Goal: Task Accomplishment & Management: Manage account settings

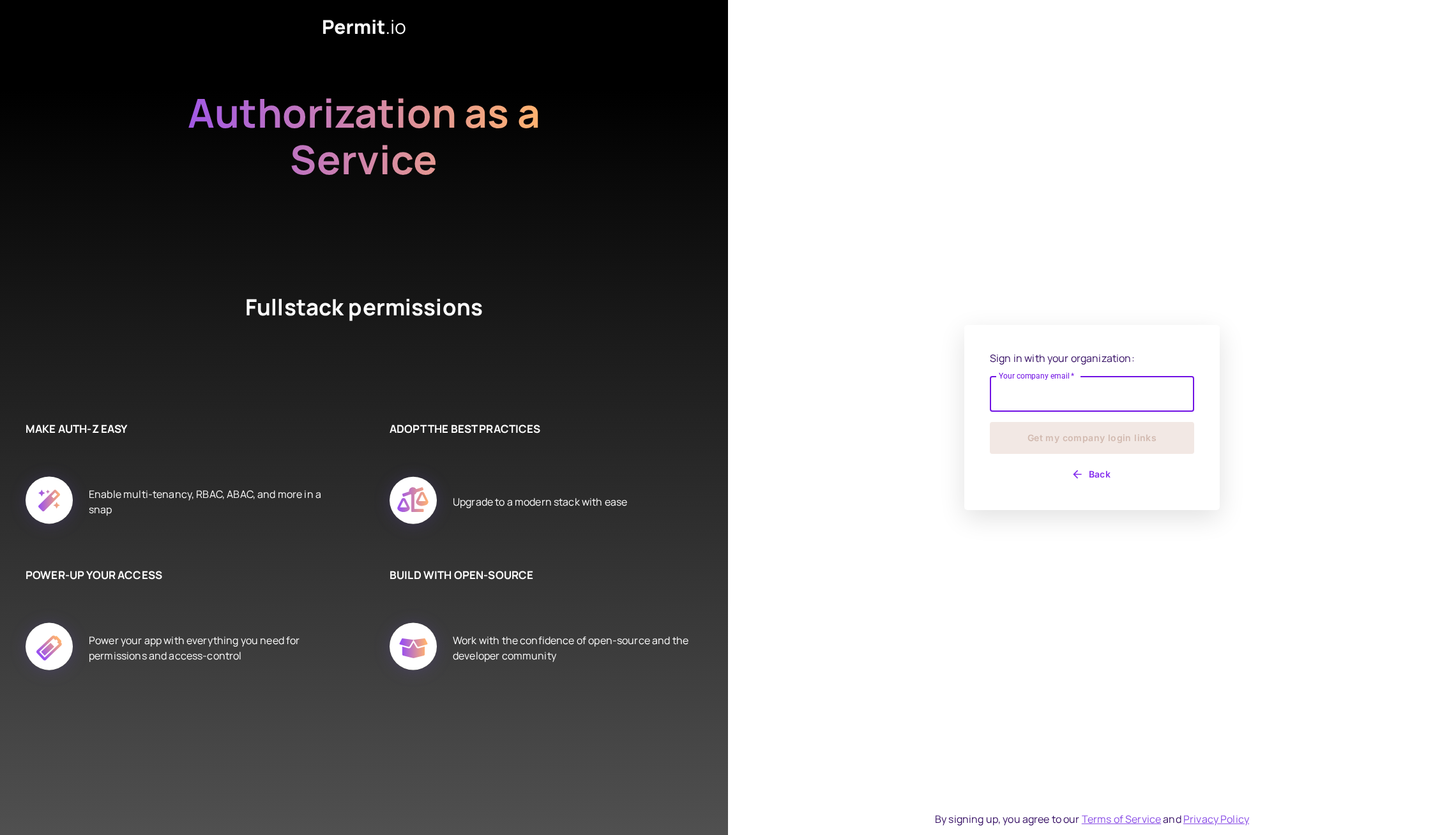
click at [1044, 383] on input "Your company email   *" at bounding box center [1092, 394] width 204 height 36
type input "**********"
click at [1083, 446] on button "Get my company login links" at bounding box center [1092, 437] width 204 height 32
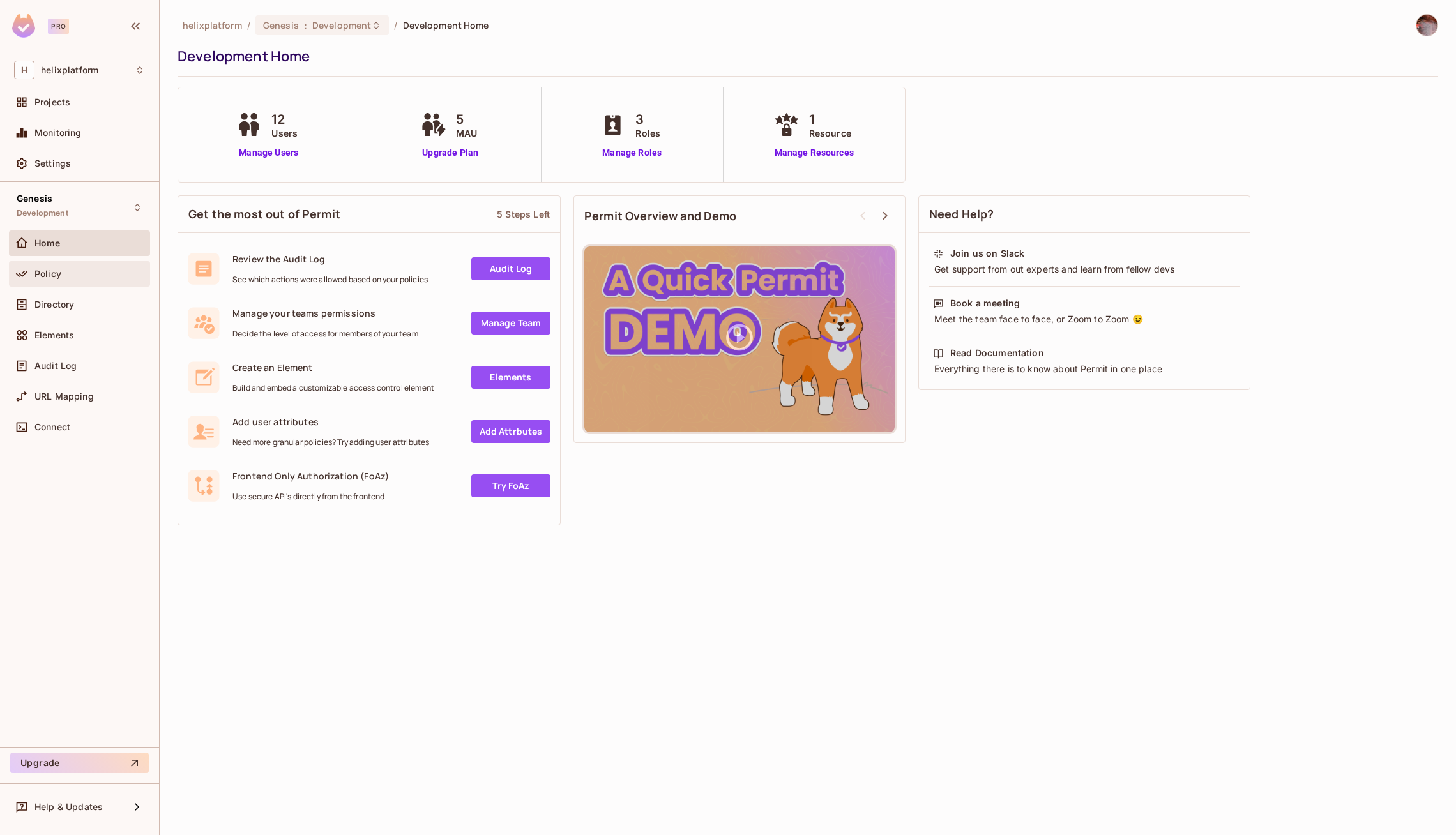
click at [60, 272] on span "Policy" at bounding box center [47, 274] width 26 height 10
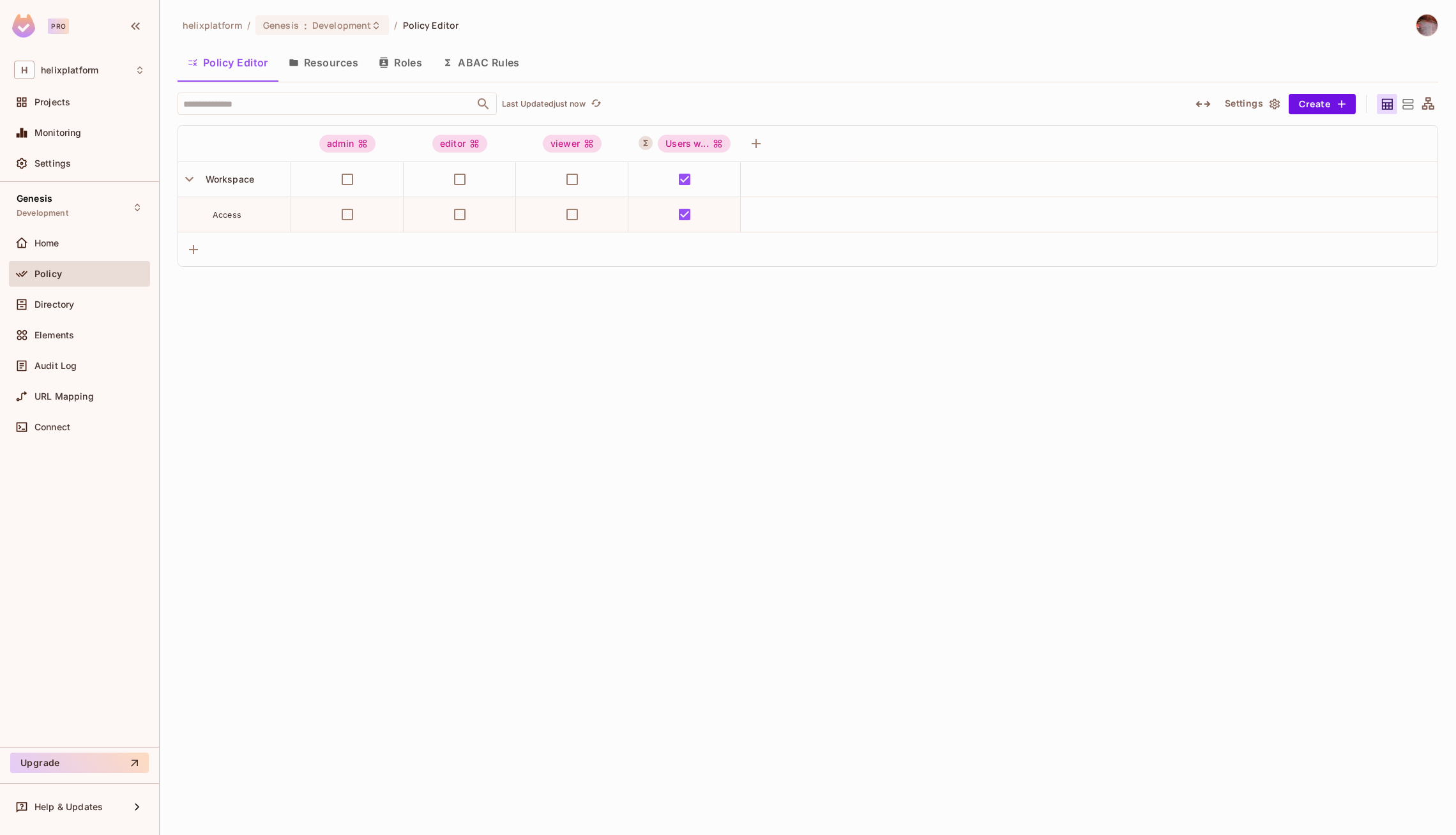
click at [404, 63] on button "Roles" at bounding box center [400, 62] width 64 height 32
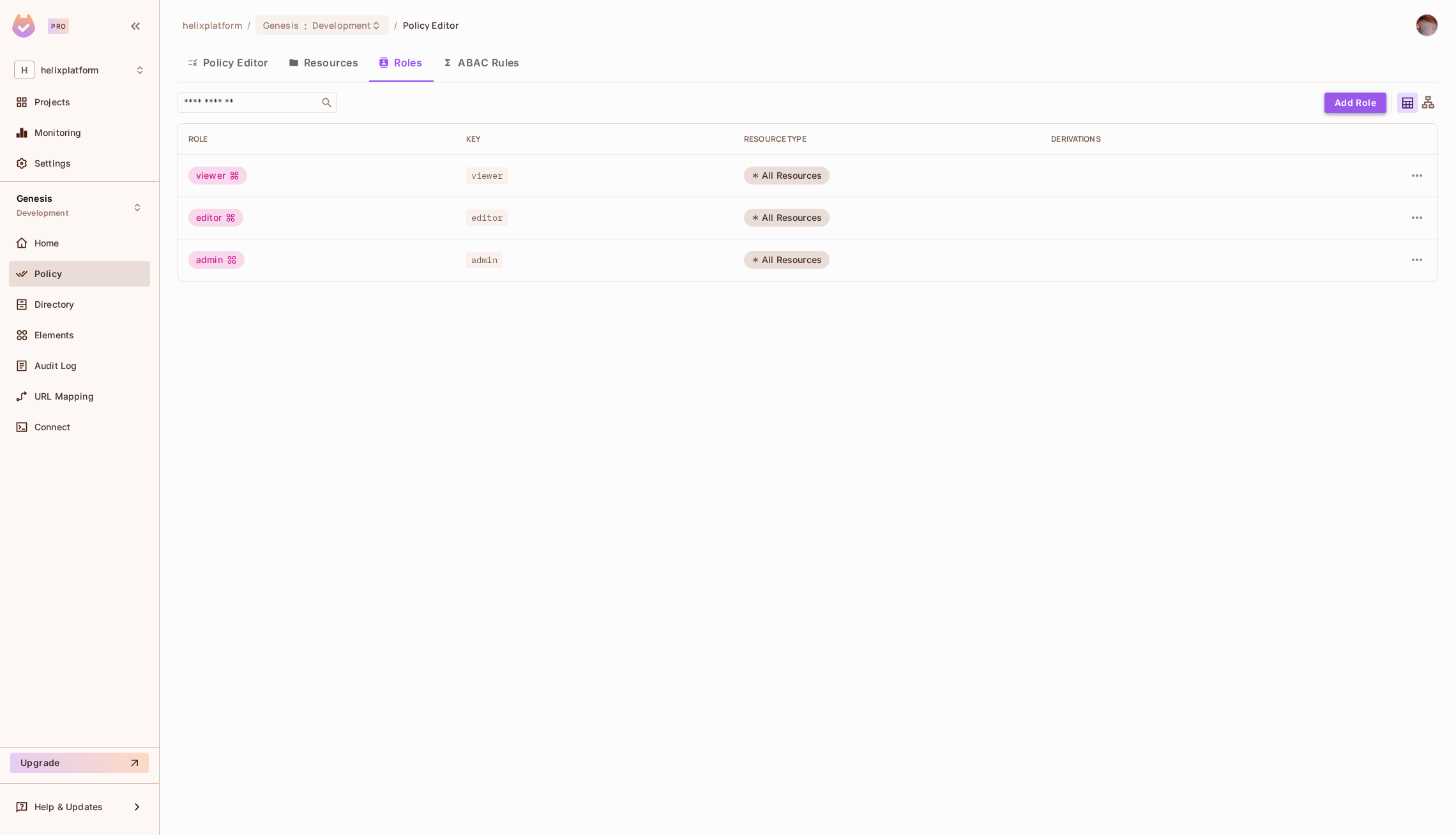
click at [1355, 101] on button "Add Role" at bounding box center [1355, 103] width 62 height 20
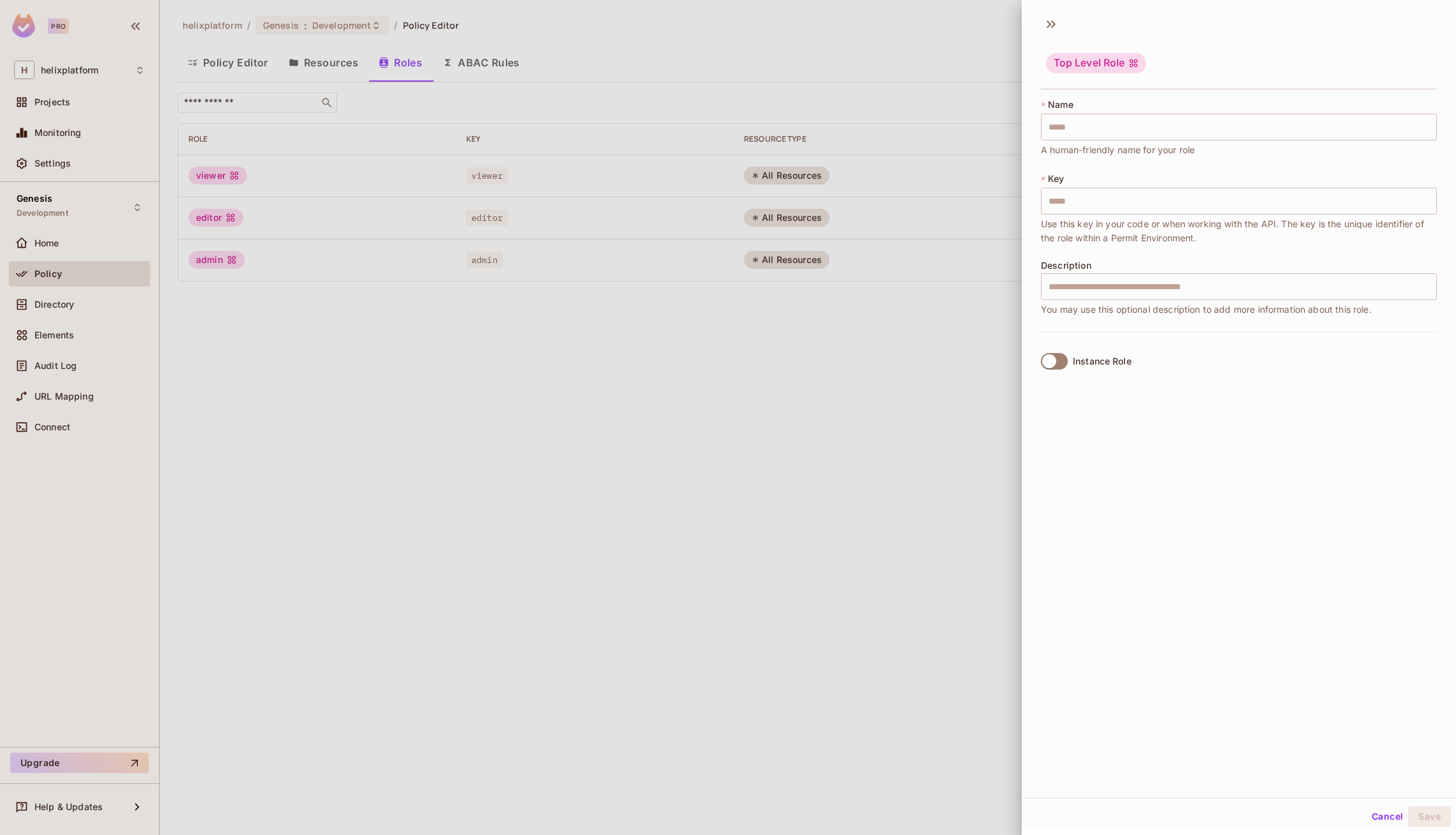
click at [1098, 343] on div "Instance Role" at bounding box center [1239, 361] width 396 height 58
click at [1098, 360] on div "Instance Role" at bounding box center [1102, 361] width 59 height 10
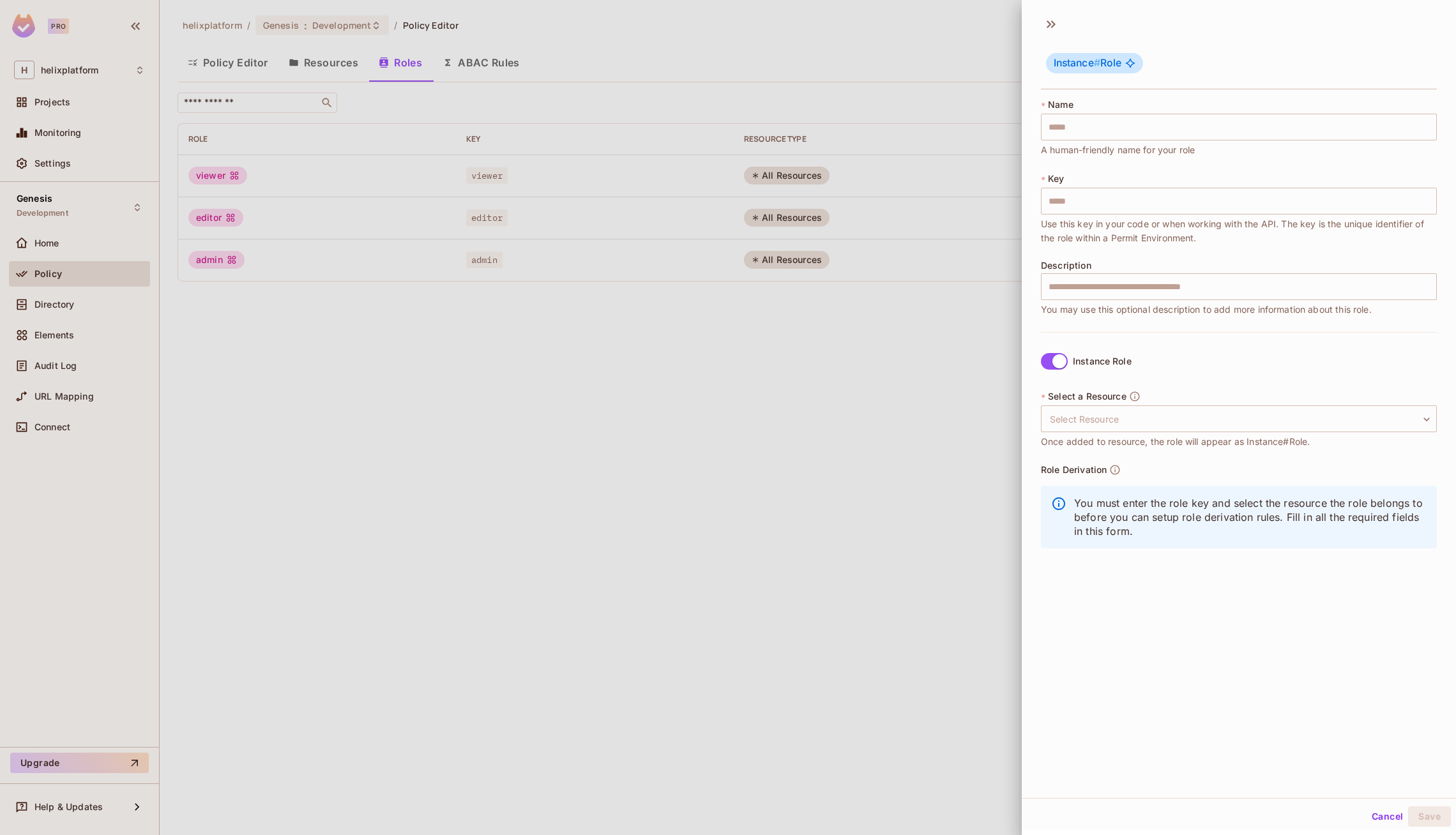
click at [1098, 360] on div "Instance Role" at bounding box center [1102, 361] width 59 height 10
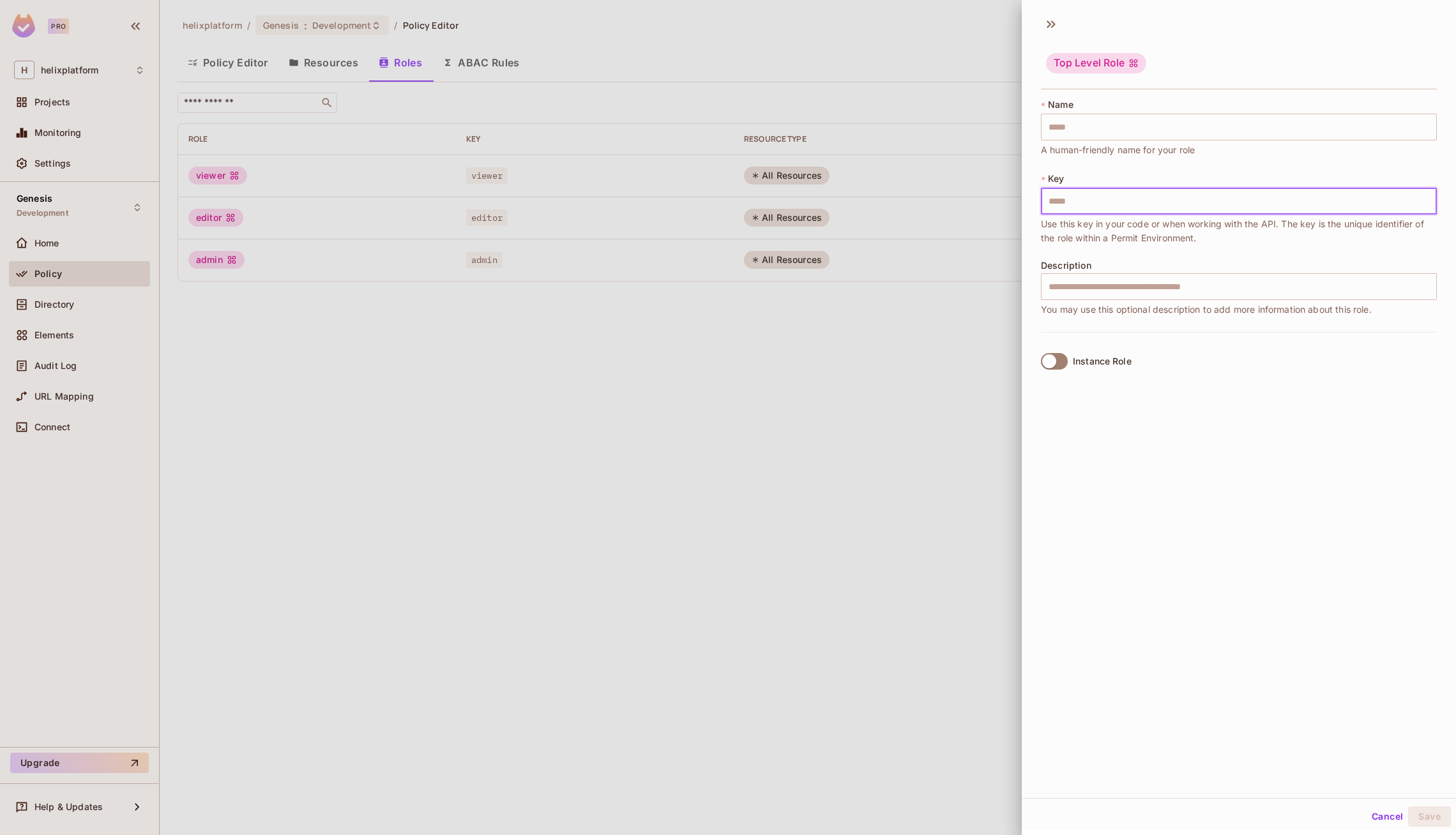
click at [1094, 206] on input "text" at bounding box center [1239, 200] width 396 height 26
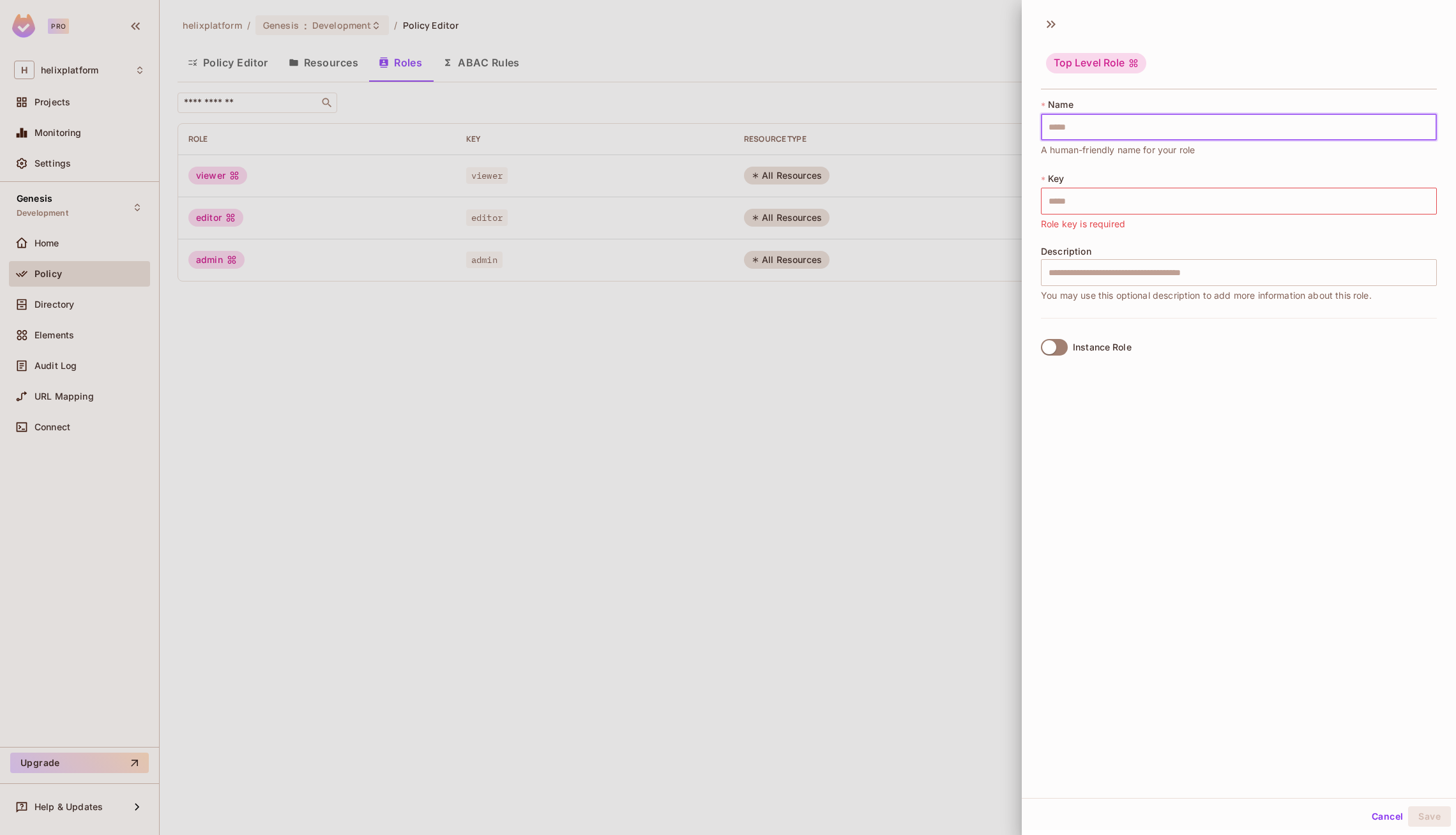
click at [1092, 123] on input "text" at bounding box center [1239, 126] width 396 height 26
click at [962, 350] on div at bounding box center [728, 418] width 1456 height 835
click at [1104, 138] on input "text" at bounding box center [1239, 126] width 396 height 26
click at [1103, 129] on input "text" at bounding box center [1239, 126] width 396 height 26
type input "*"
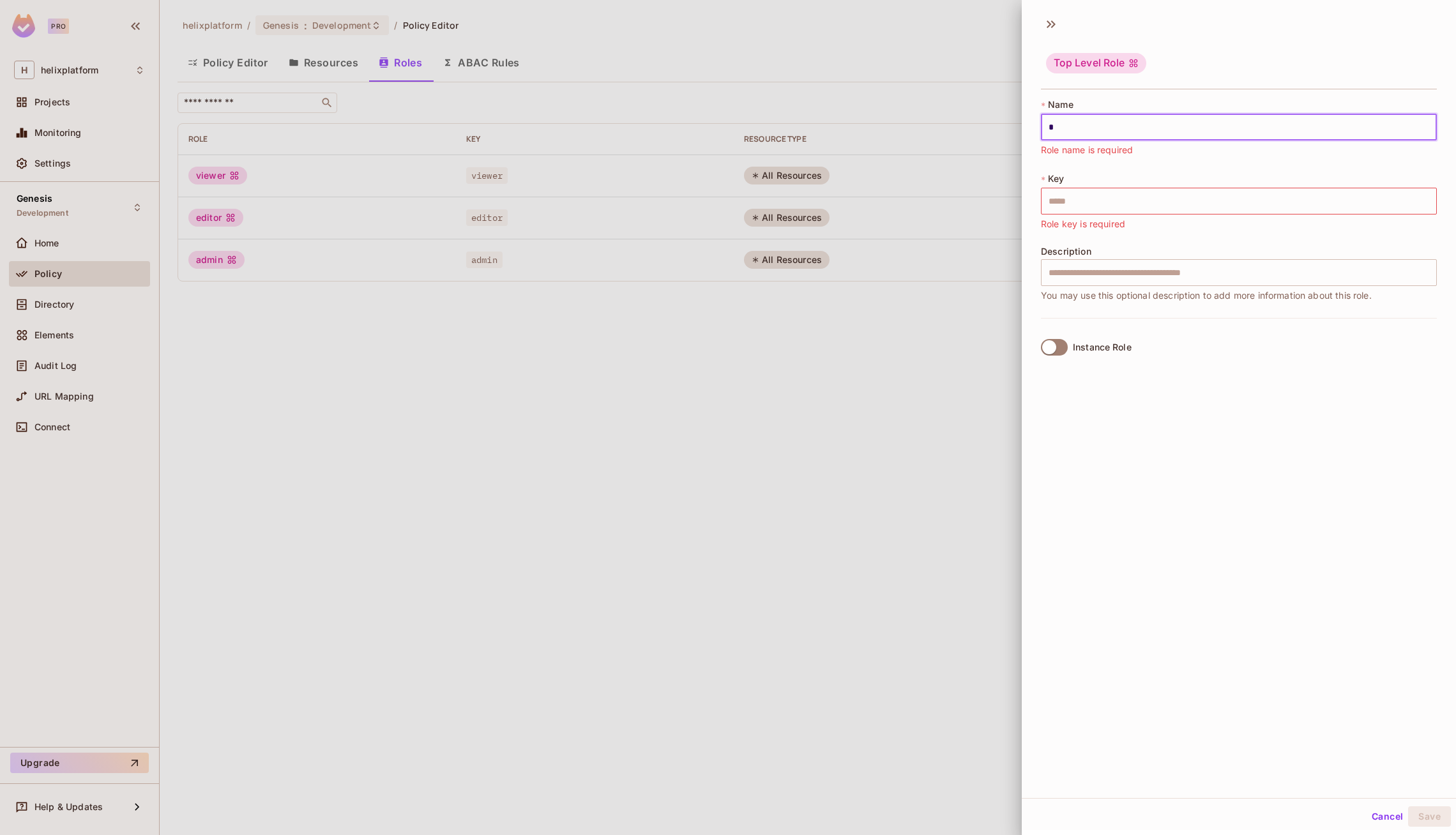
type input "*"
type input "**"
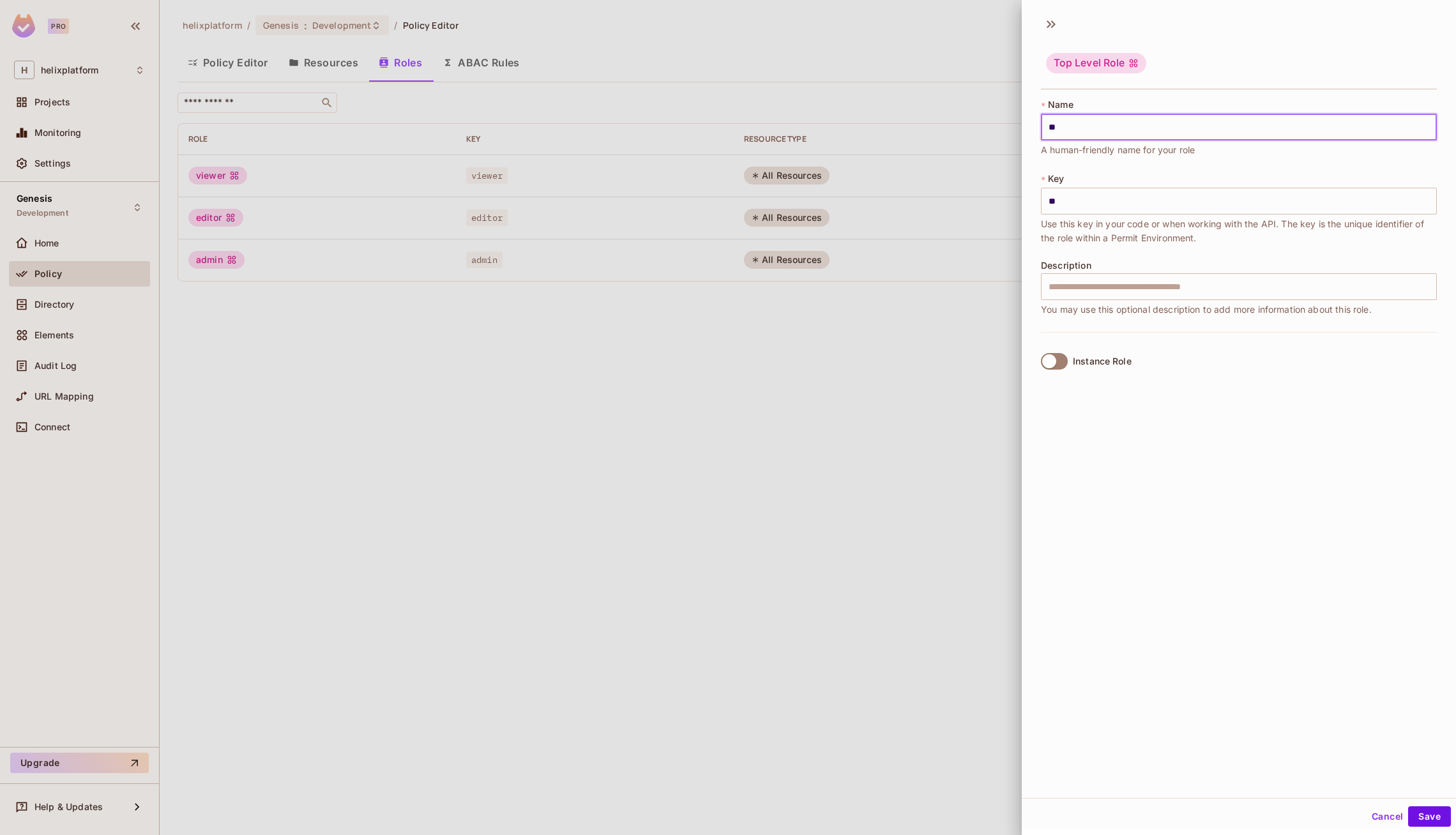
type input "***"
type input "****"
type input "*****"
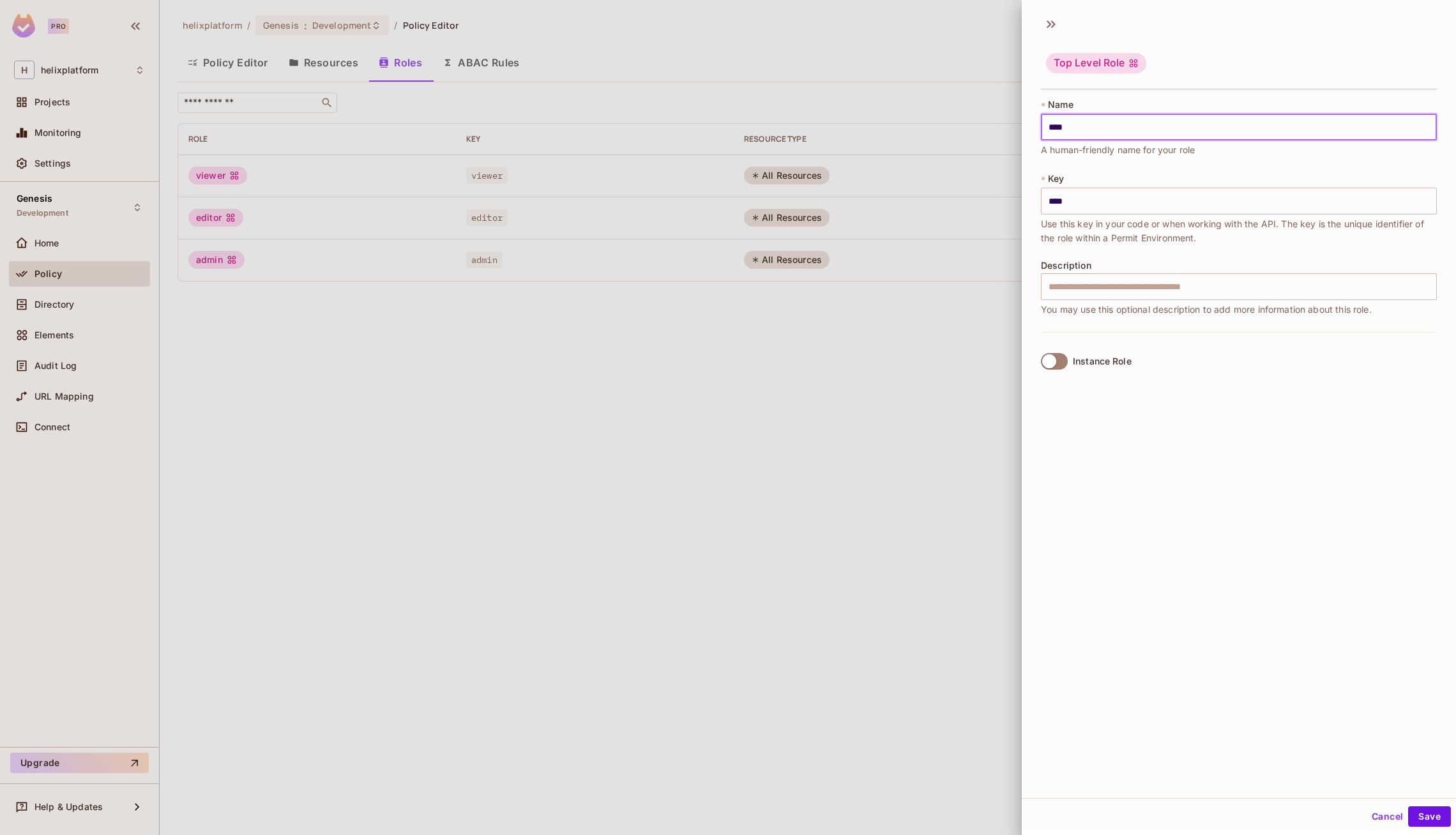
type input "*****"
type input "******"
type input "*******"
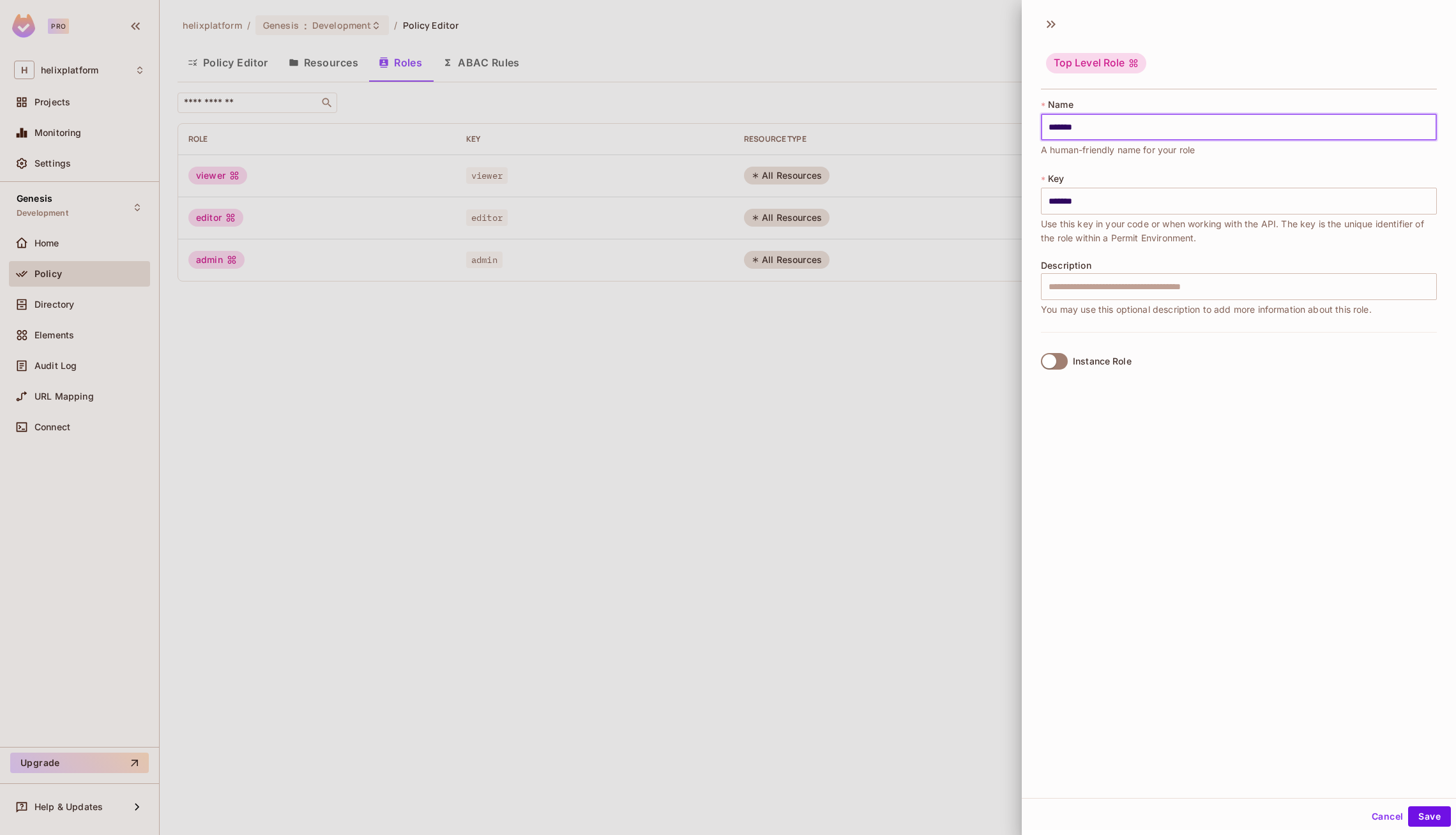
type input "********"
type input "*********"
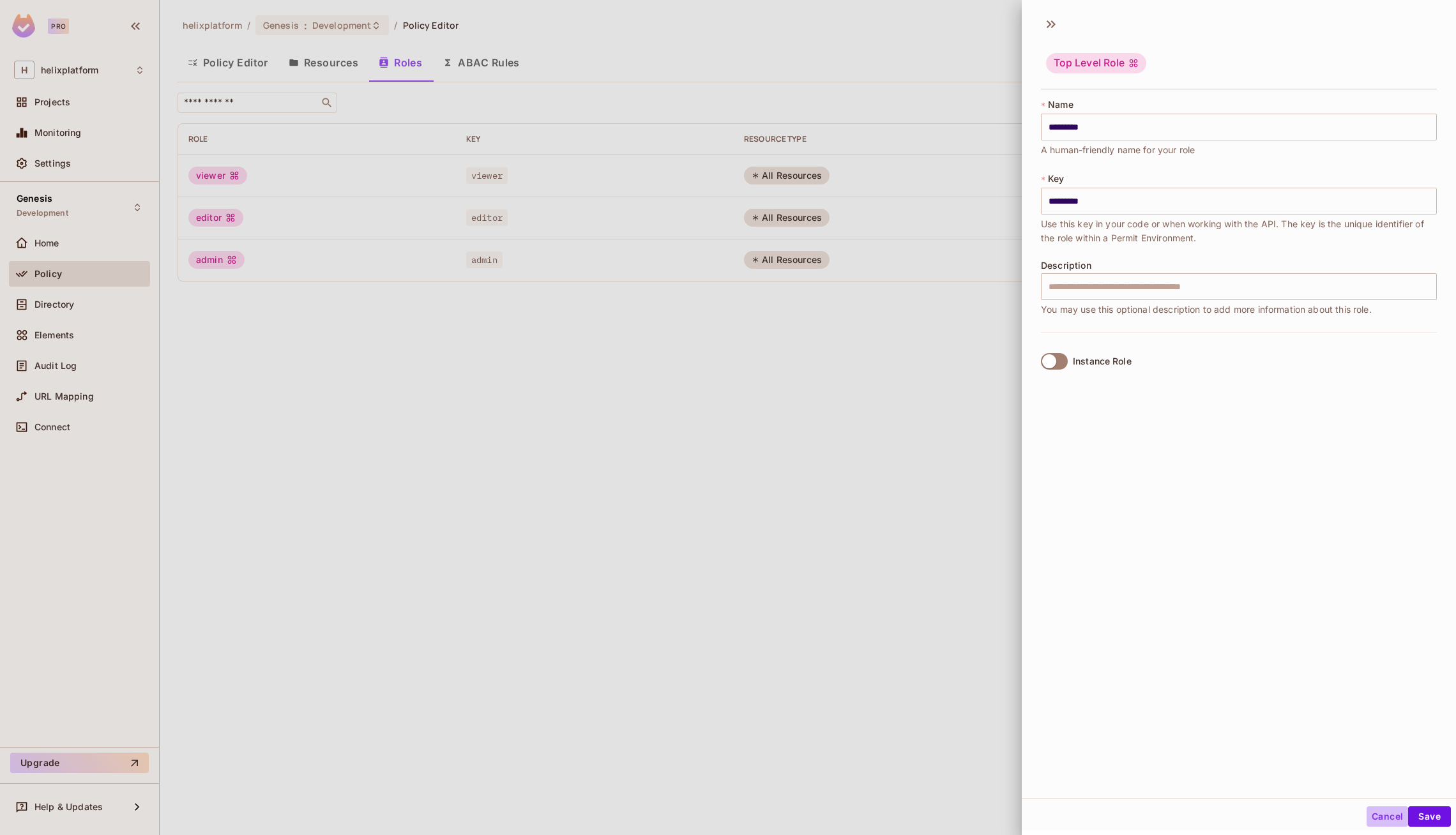
click at [1394, 819] on button "Cancel" at bounding box center [1387, 817] width 42 height 20
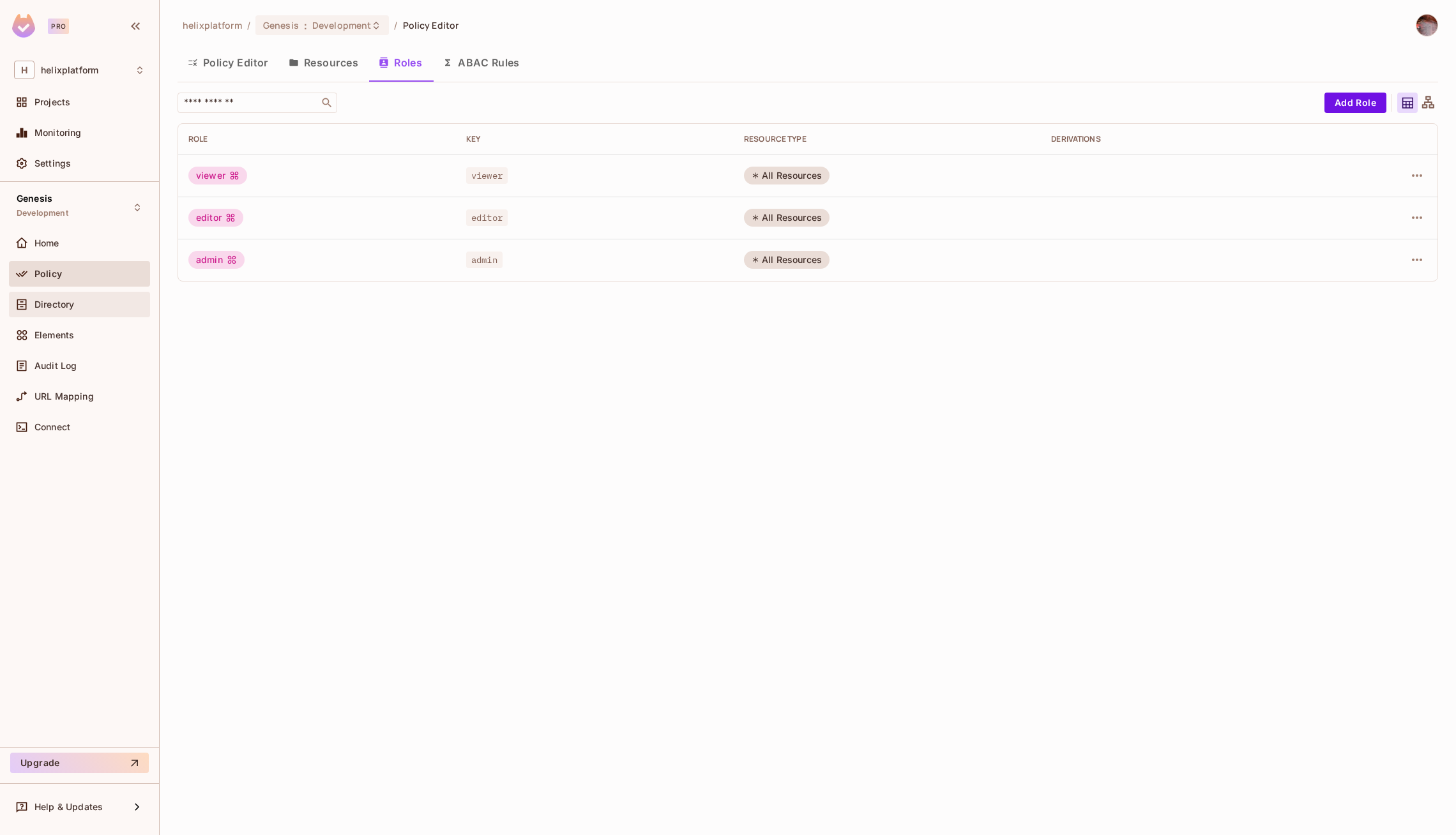
click at [83, 311] on div "Directory" at bounding box center [79, 304] width 131 height 15
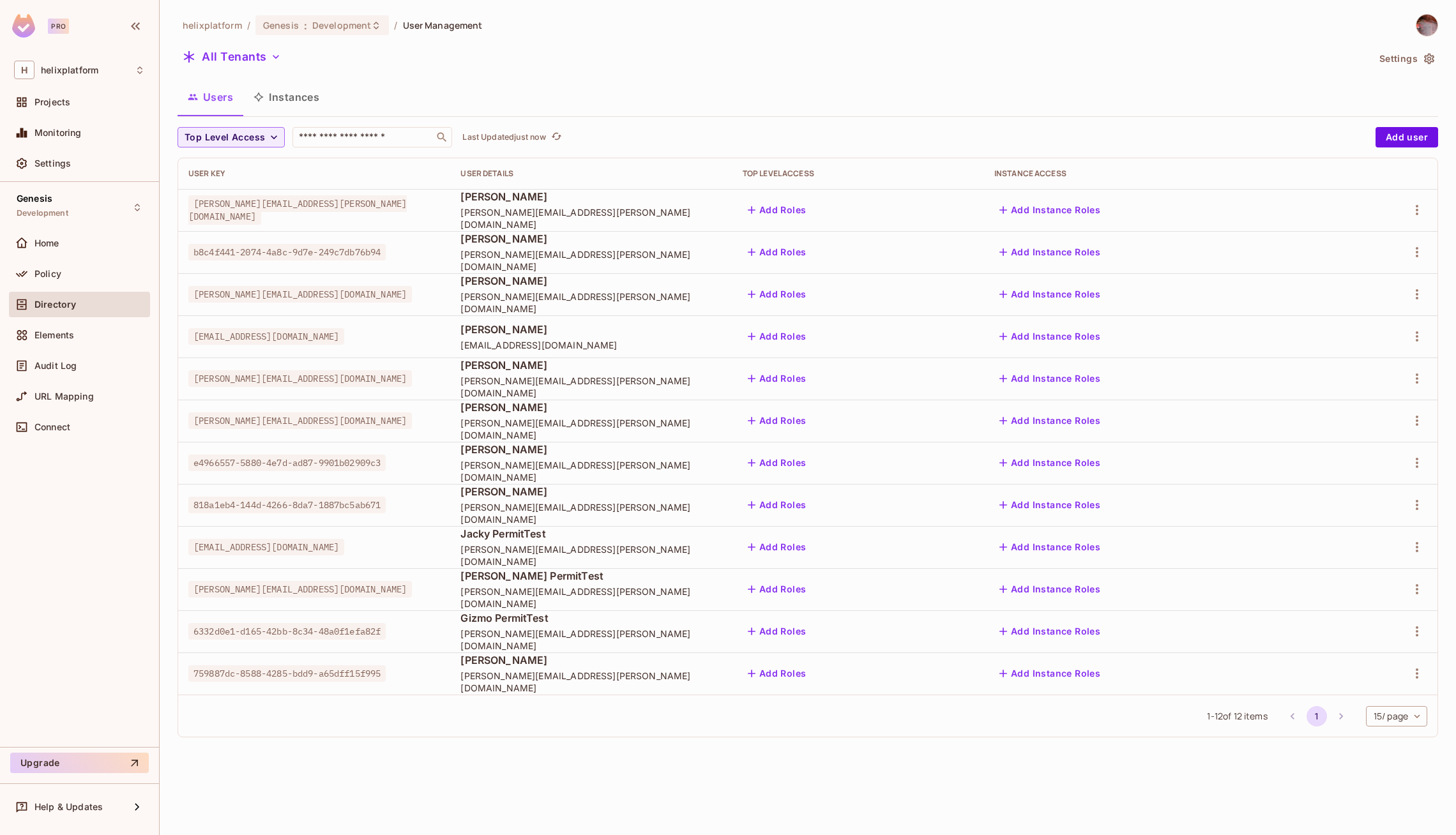
click at [812, 210] on button "Add Roles" at bounding box center [777, 210] width 69 height 20
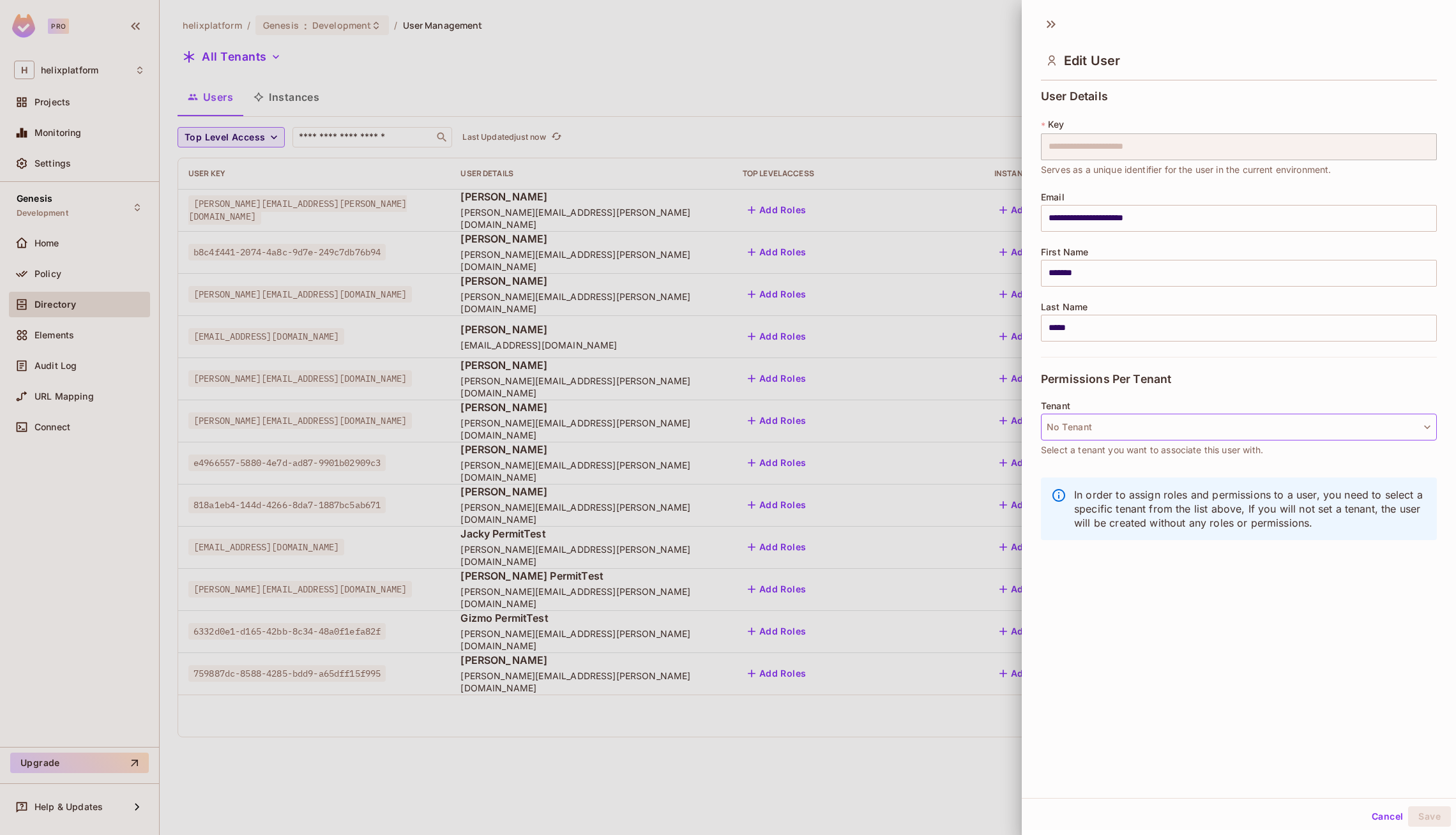
click at [1112, 433] on button "No Tenant" at bounding box center [1239, 427] width 396 height 26
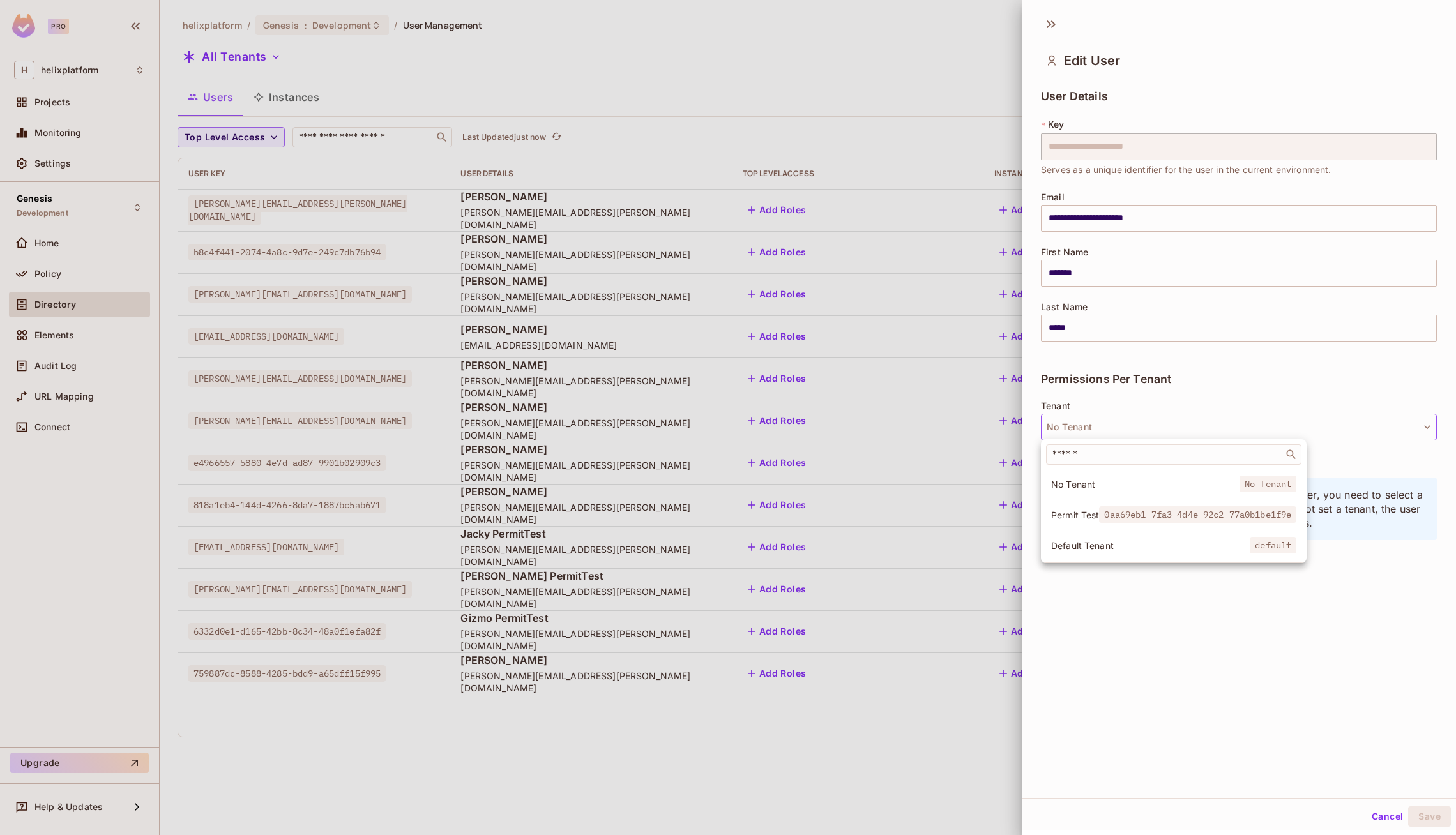
click at [1116, 548] on span "Default Tenant" at bounding box center [1150, 545] width 199 height 12
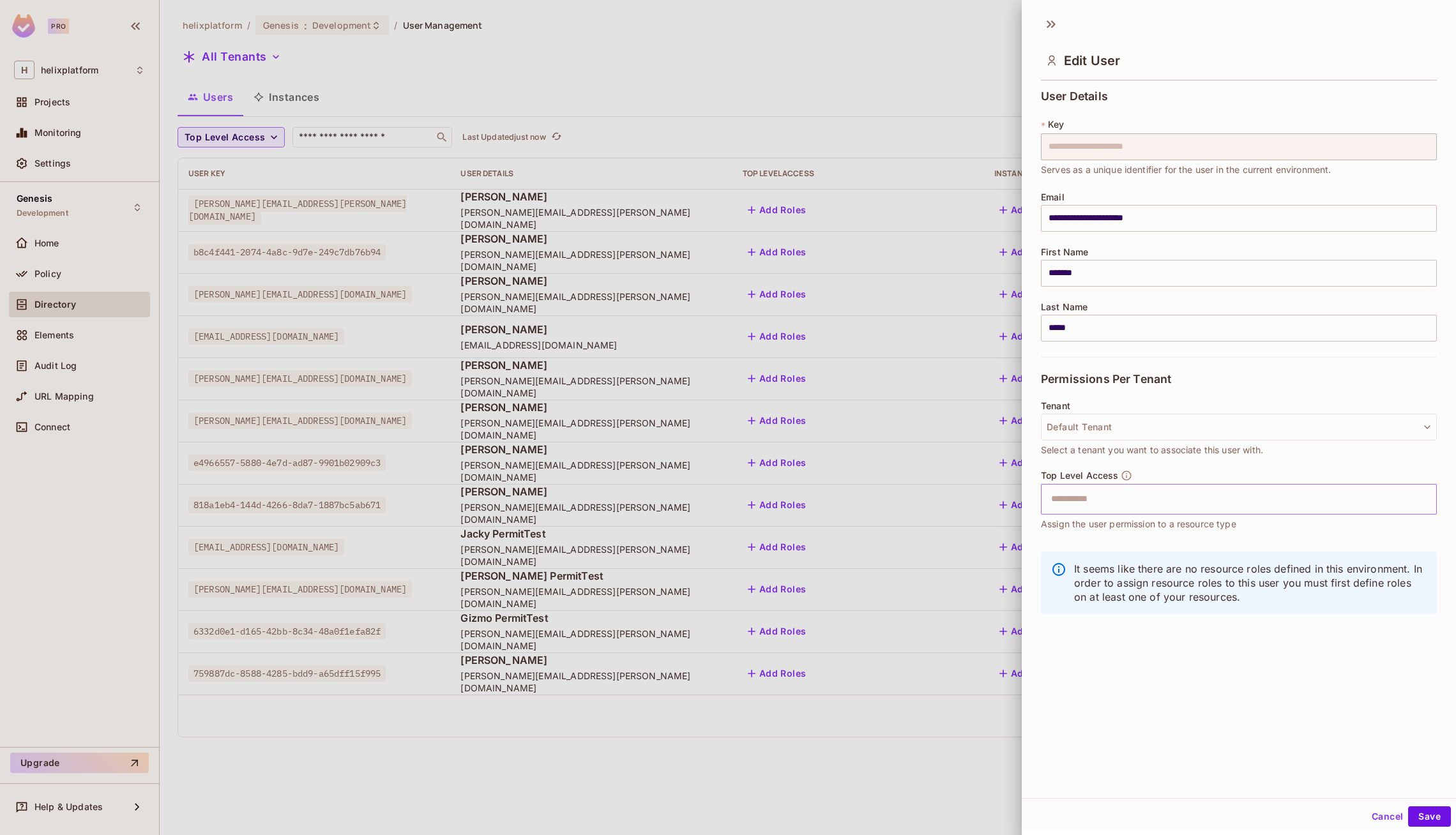
click at [1117, 496] on input "text" at bounding box center [1228, 499] width 368 height 26
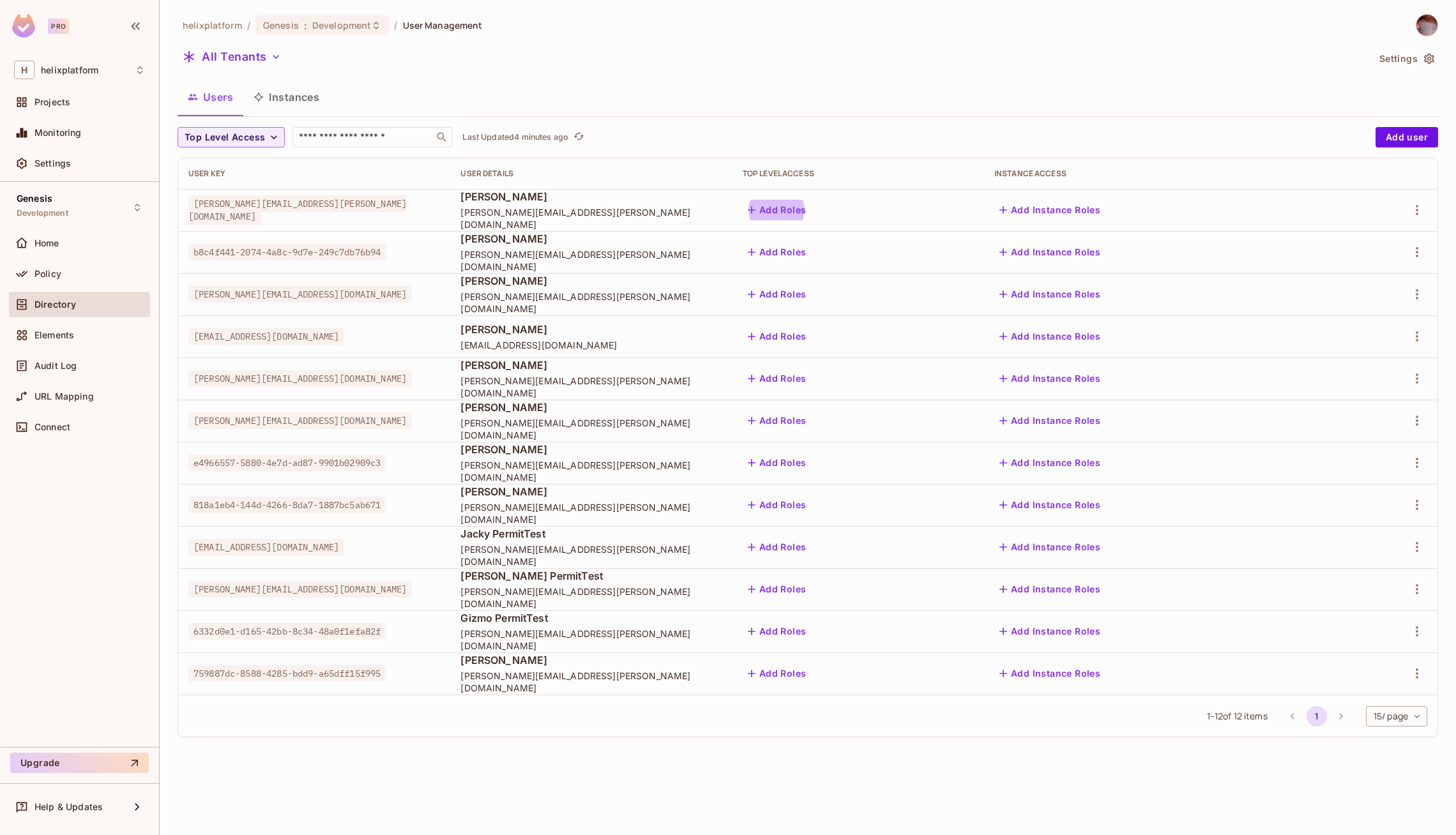
click at [273, 92] on button "Instances" at bounding box center [286, 96] width 86 height 32
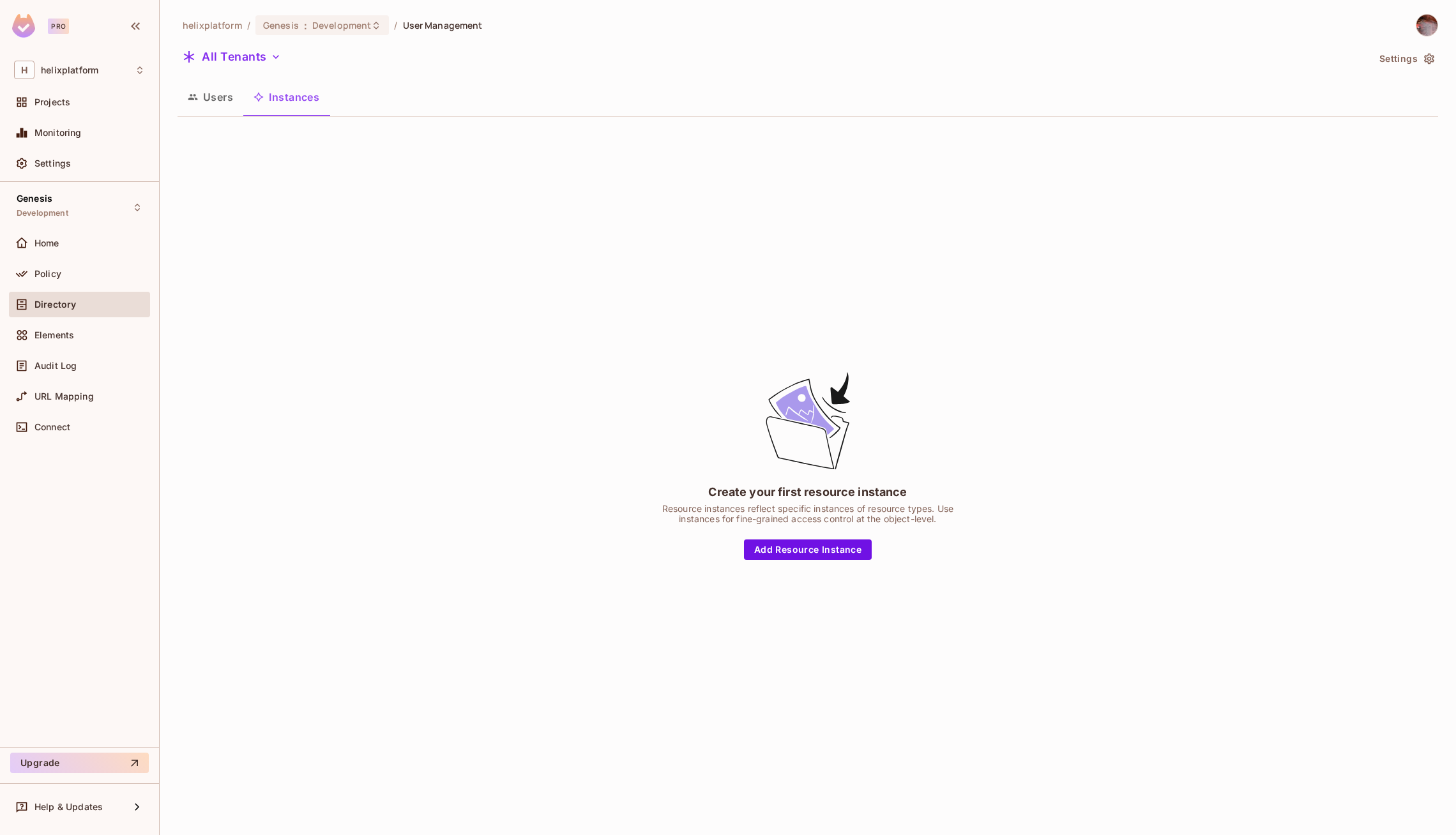
click at [218, 98] on button "Users" at bounding box center [210, 96] width 66 height 32
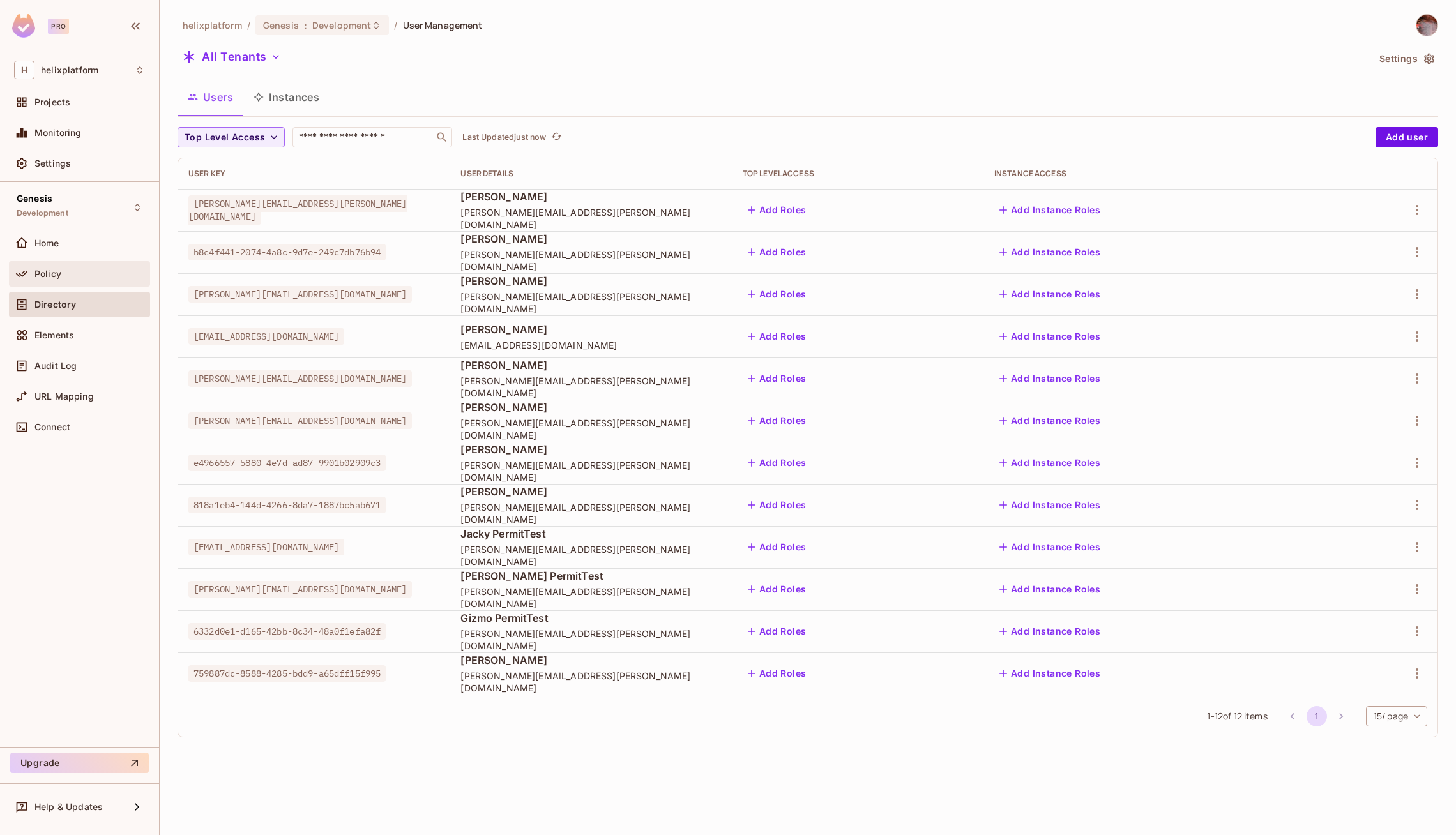
click at [55, 267] on div "Policy" at bounding box center [79, 274] width 131 height 15
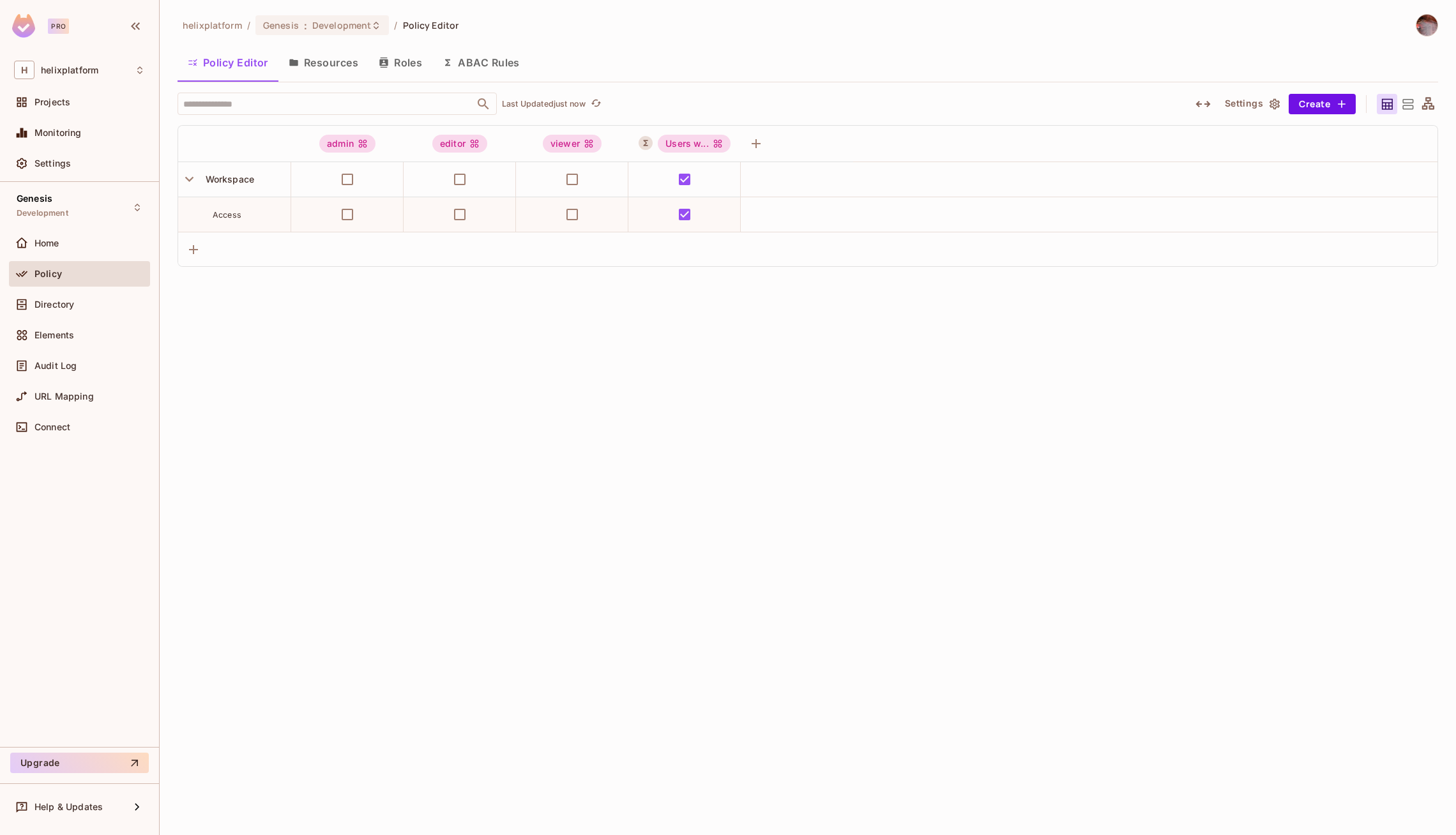
click at [396, 72] on button "Roles" at bounding box center [400, 62] width 64 height 32
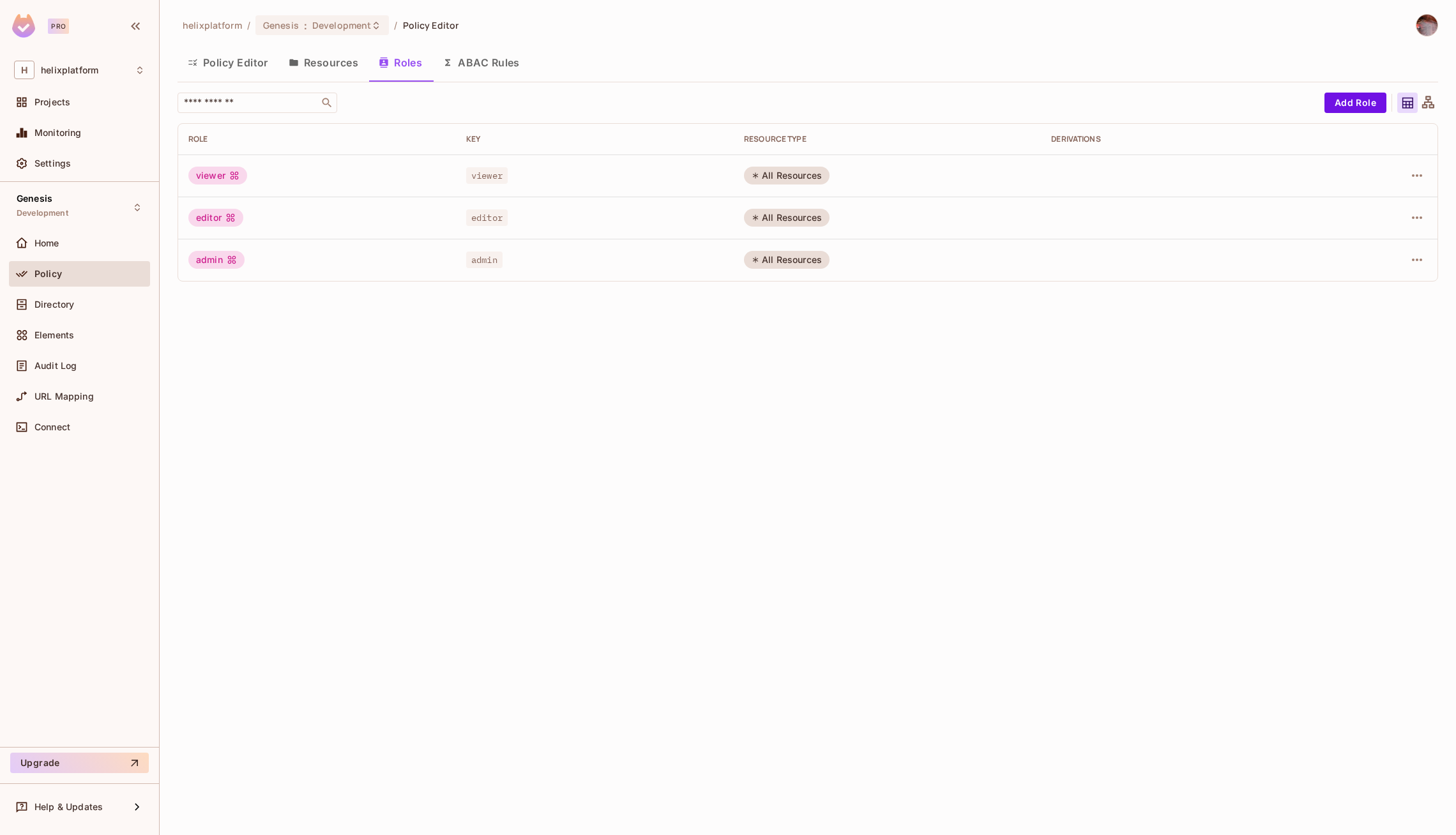
click at [399, 66] on button "Roles" at bounding box center [400, 62] width 64 height 32
click at [481, 72] on button "ABAC Rules" at bounding box center [481, 62] width 98 height 32
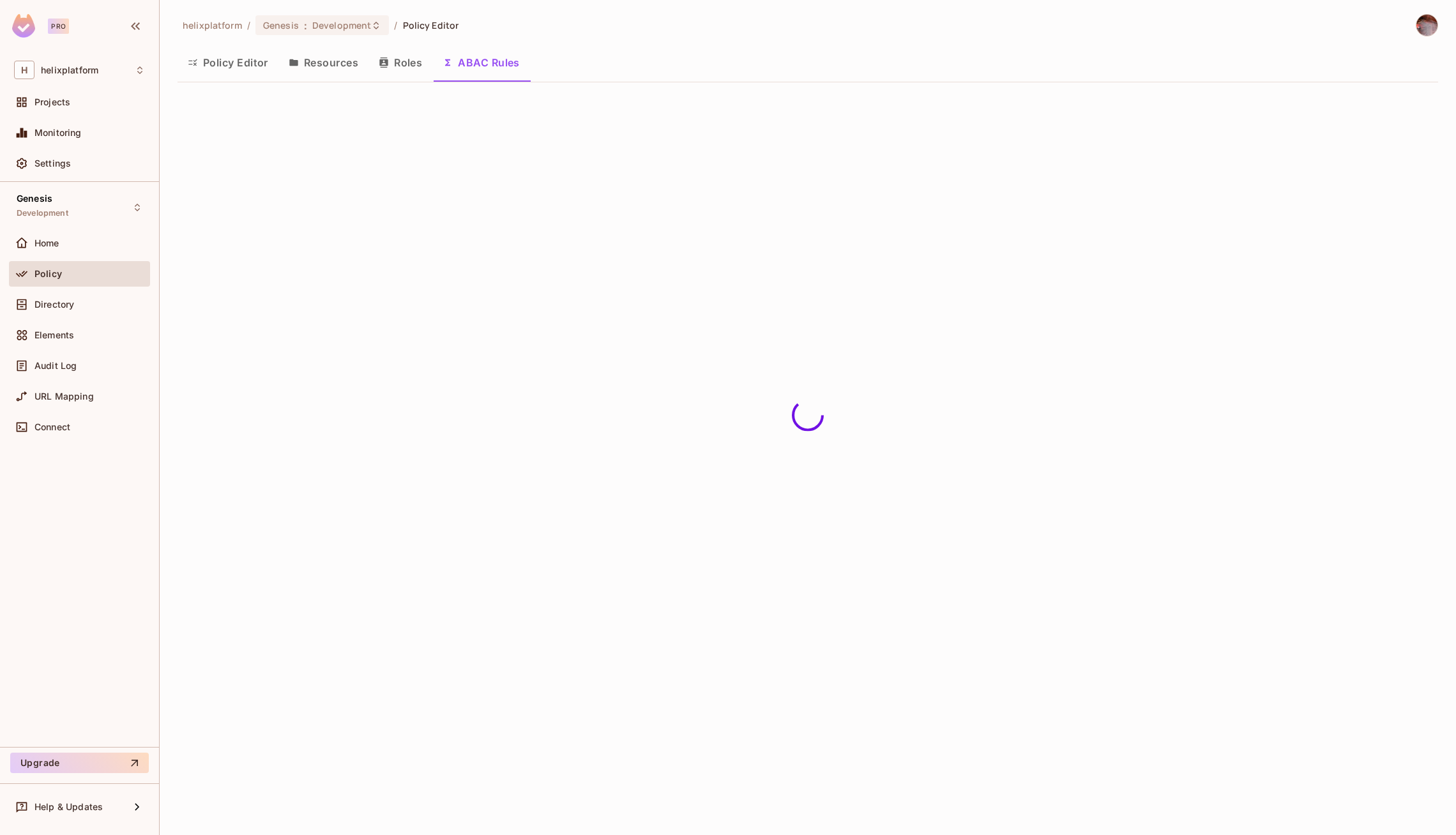
click at [400, 66] on button "Roles" at bounding box center [400, 62] width 64 height 32
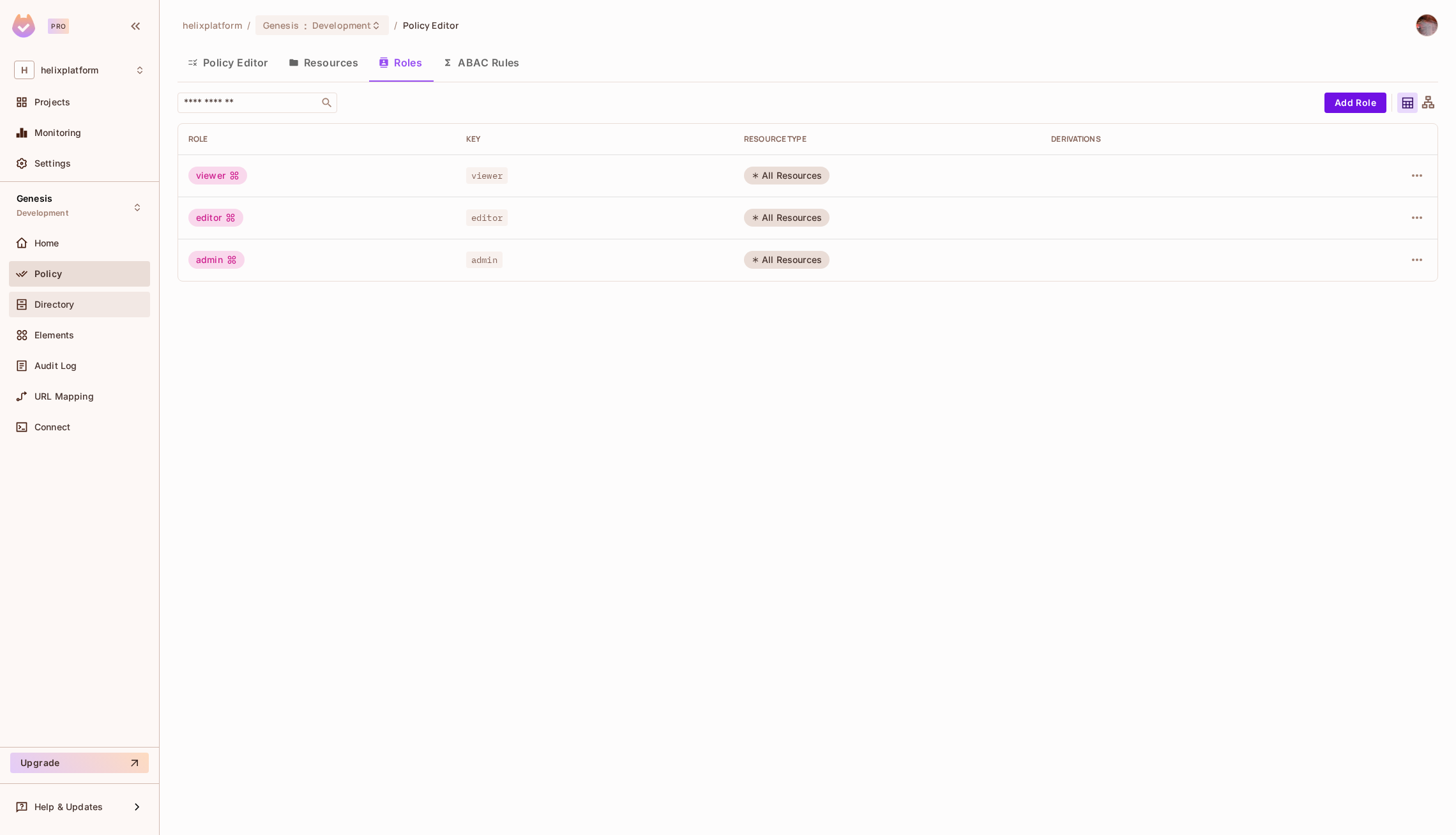
click at [64, 310] on div "Directory" at bounding box center [79, 304] width 131 height 15
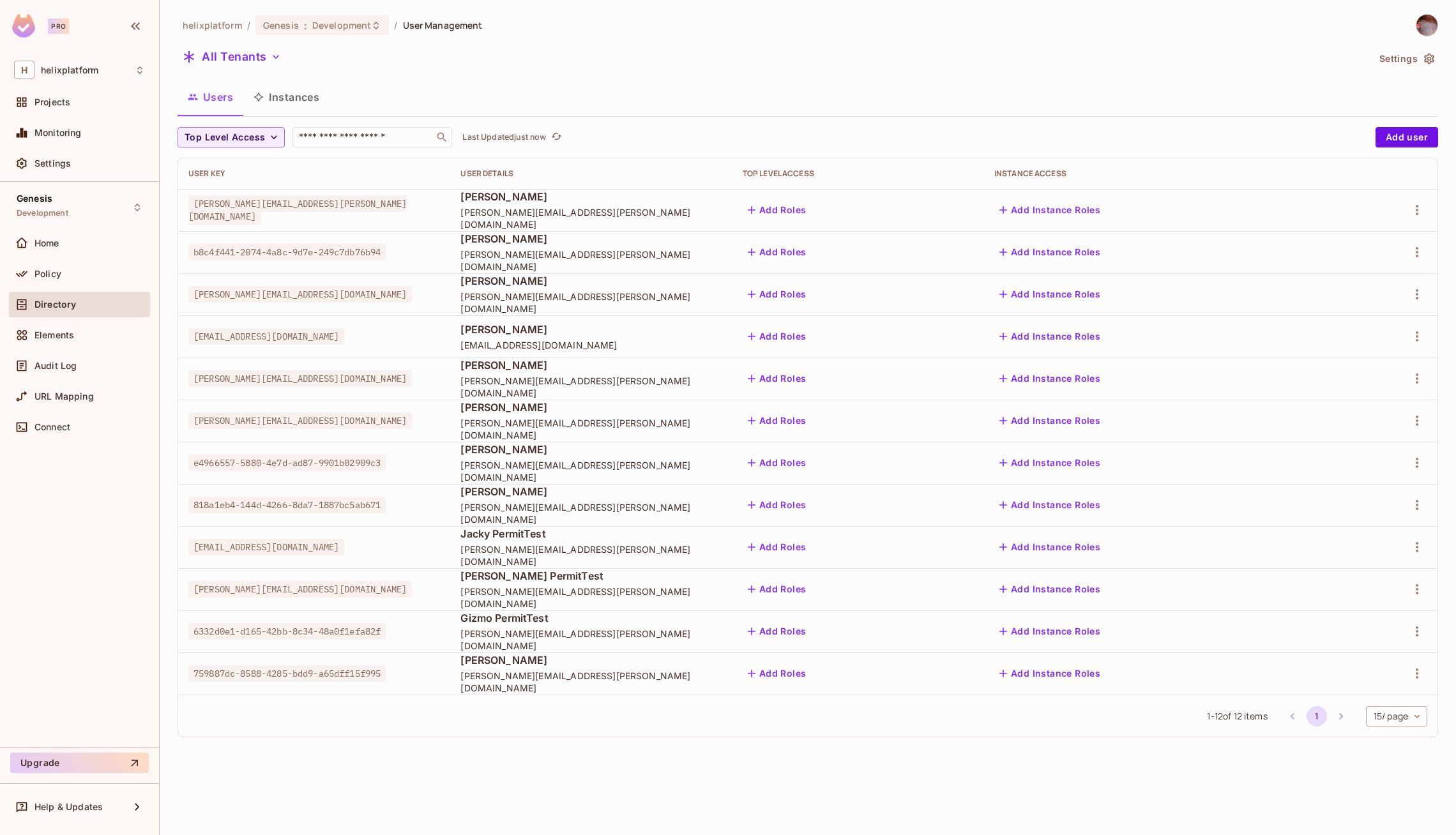
click at [854, 213] on td "Add Roles" at bounding box center [858, 210] width 251 height 42
click at [812, 213] on button "Add Roles" at bounding box center [777, 210] width 69 height 20
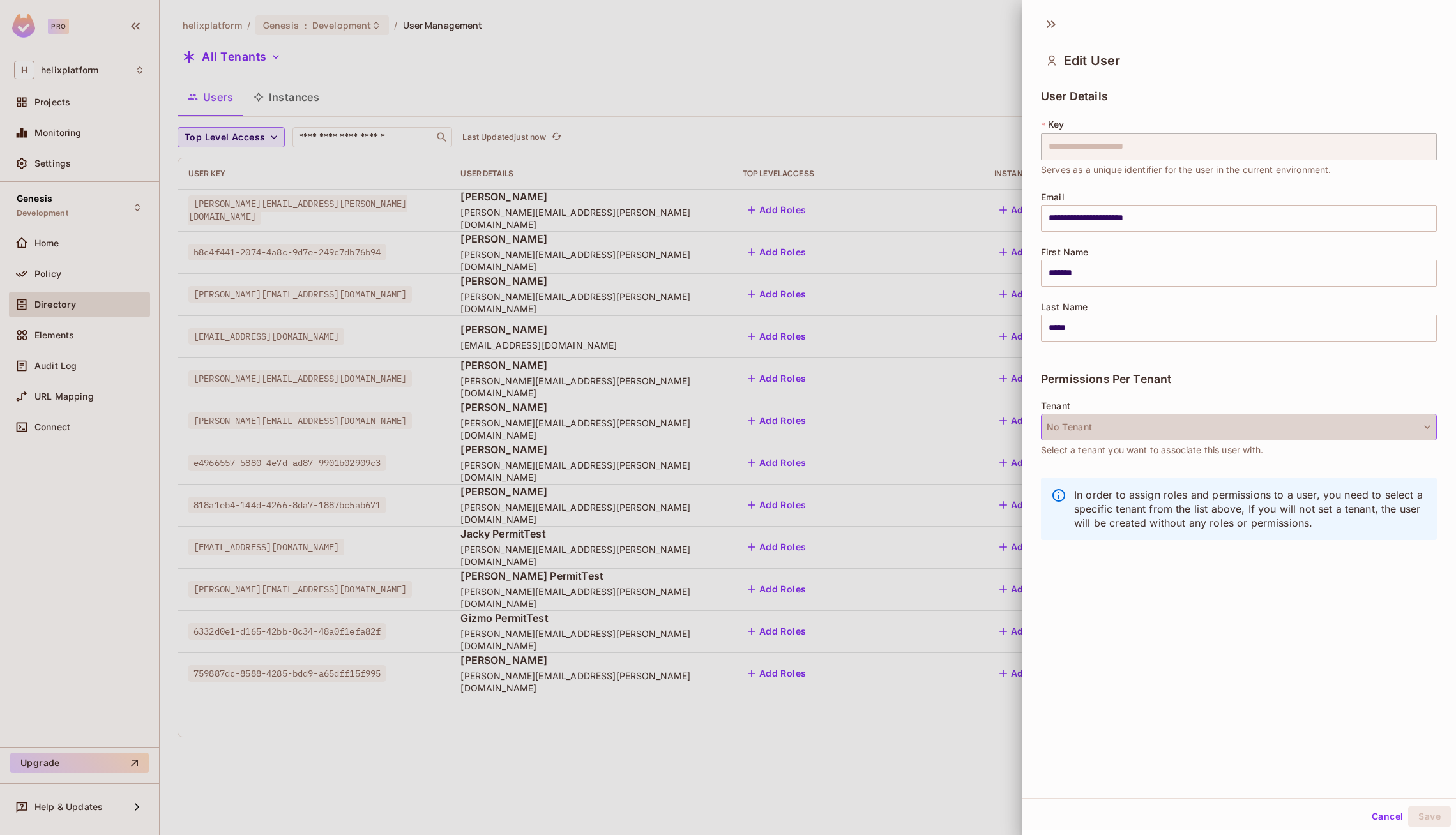
click at [1232, 425] on button "No Tenant" at bounding box center [1239, 427] width 396 height 26
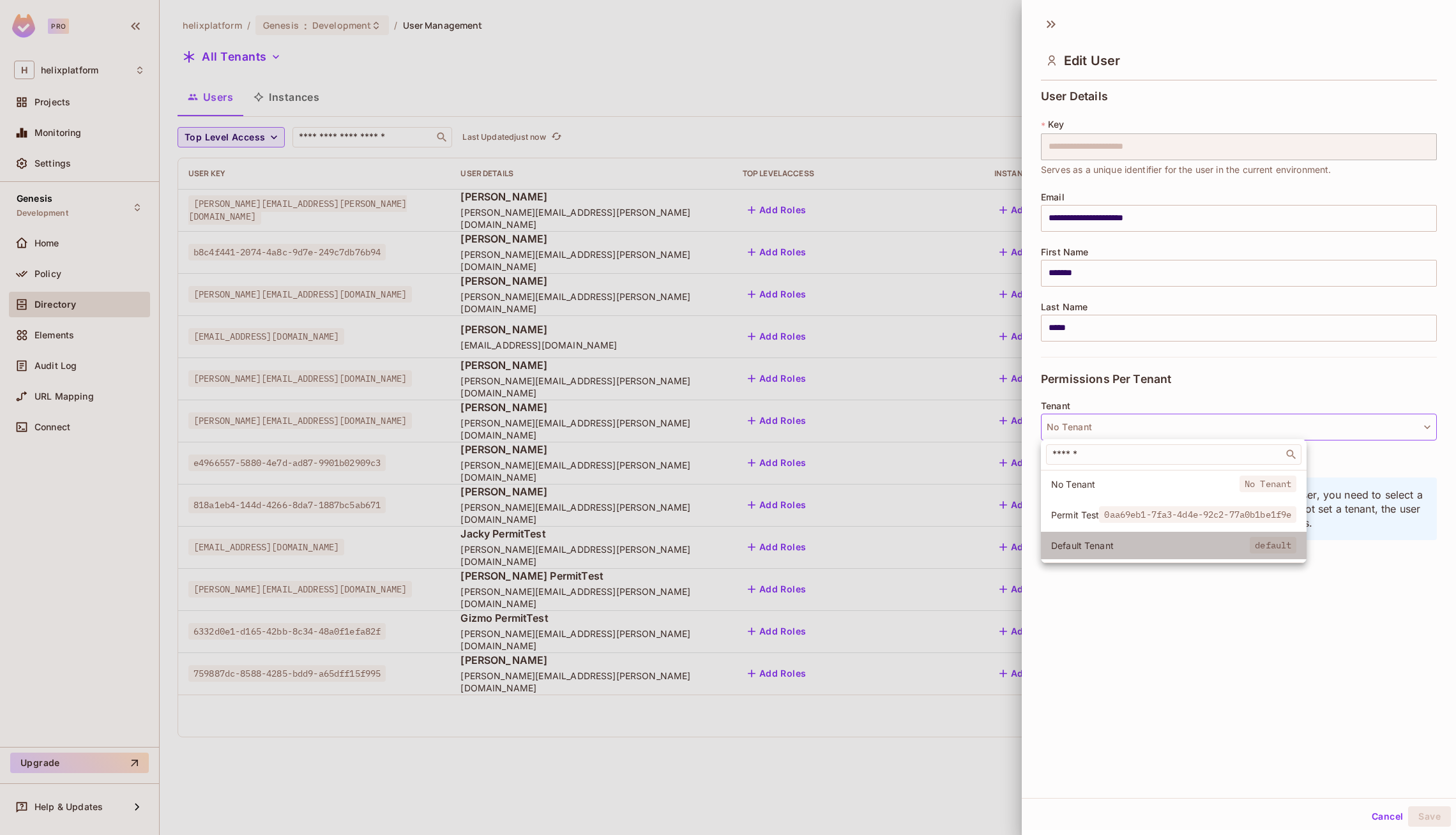
click at [1169, 540] on span "Default Tenant" at bounding box center [1150, 545] width 199 height 12
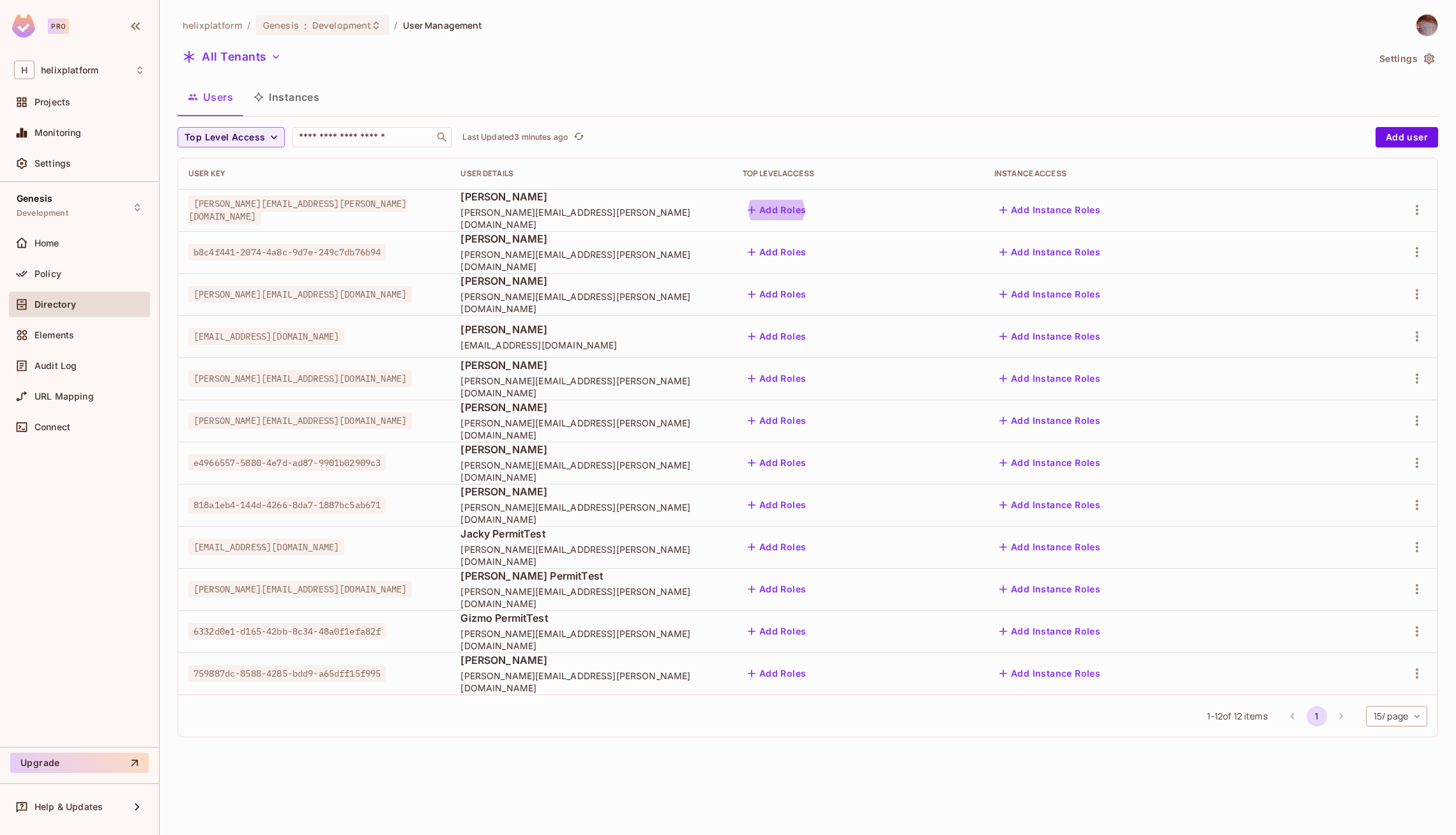
click at [1105, 207] on button "Add Instance Roles" at bounding box center [1050, 210] width 111 height 20
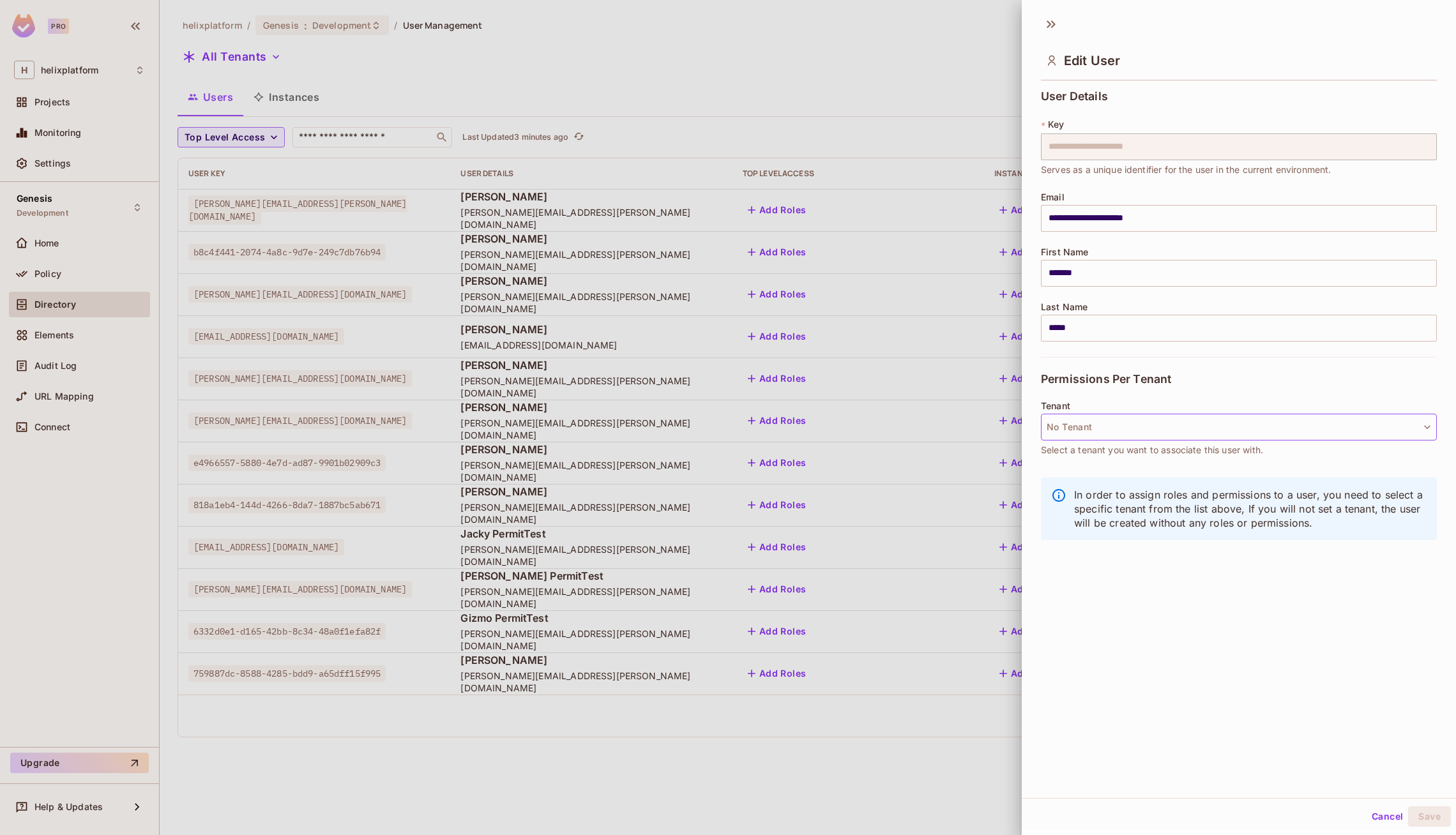
click at [1168, 427] on button "No Tenant" at bounding box center [1239, 427] width 396 height 26
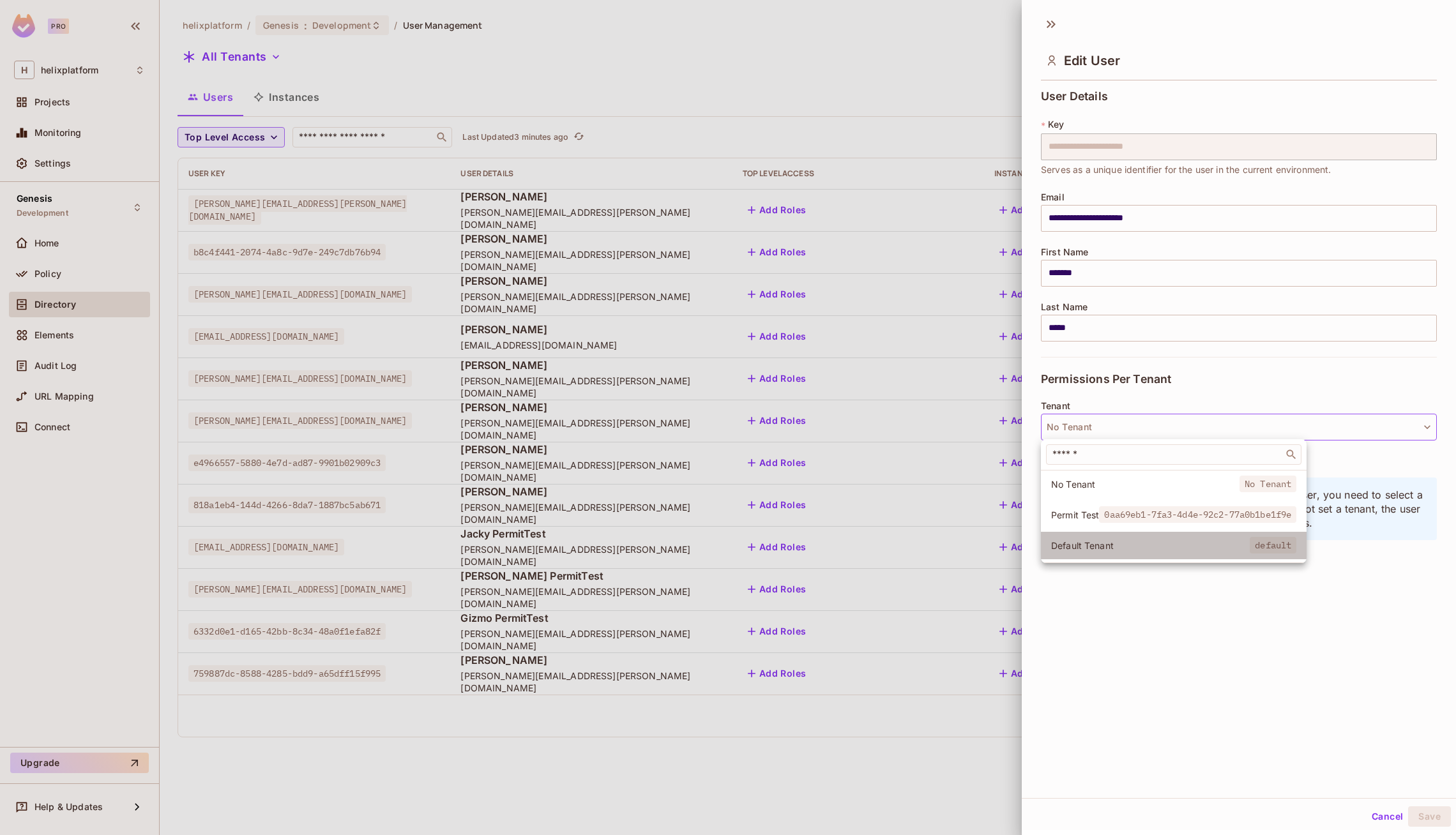
click at [1129, 537] on li "Default Tenant default" at bounding box center [1174, 545] width 266 height 27
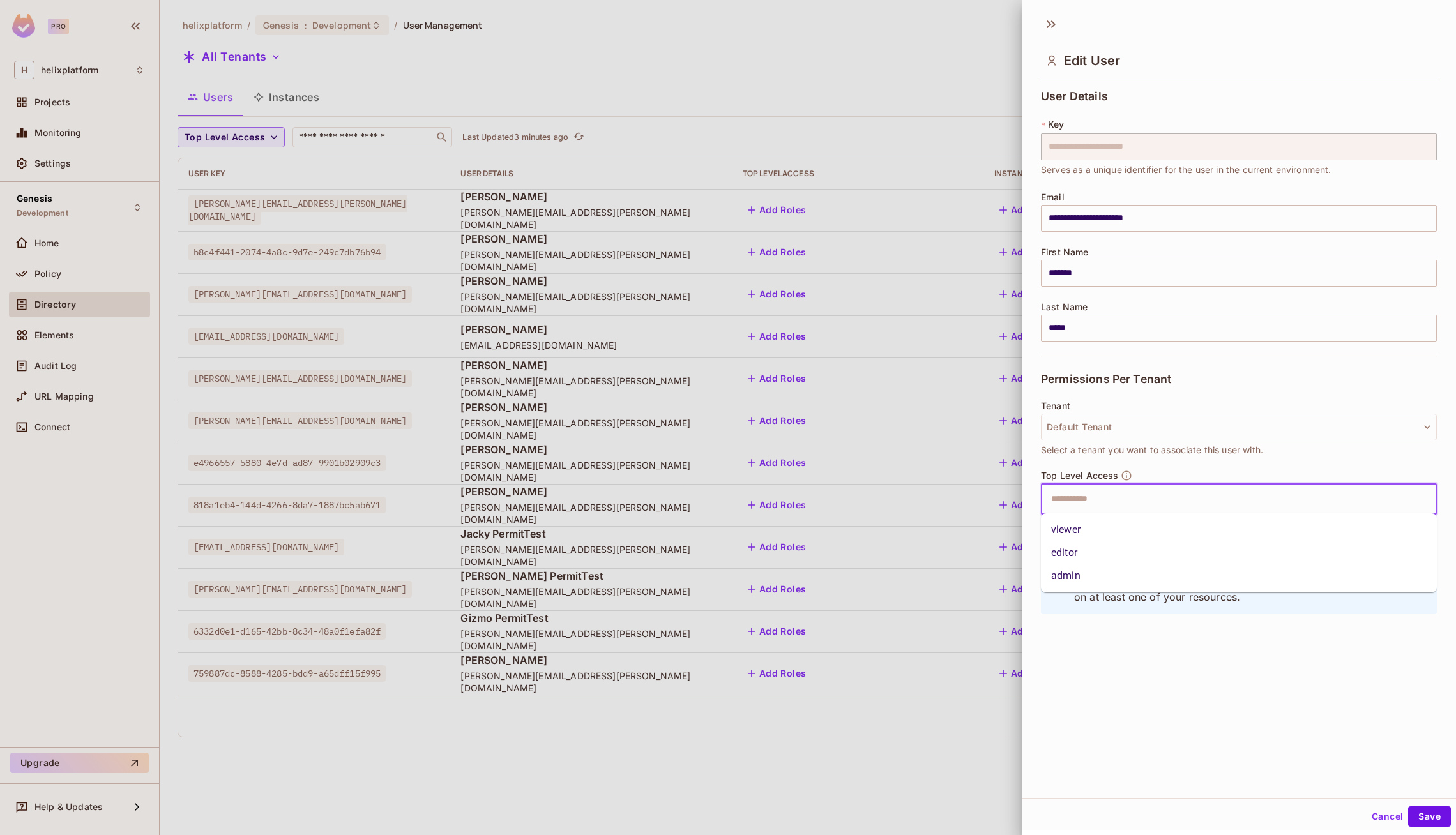
click at [1121, 487] on input "text" at bounding box center [1228, 499] width 368 height 26
click at [1114, 535] on li "viewer" at bounding box center [1239, 530] width 396 height 23
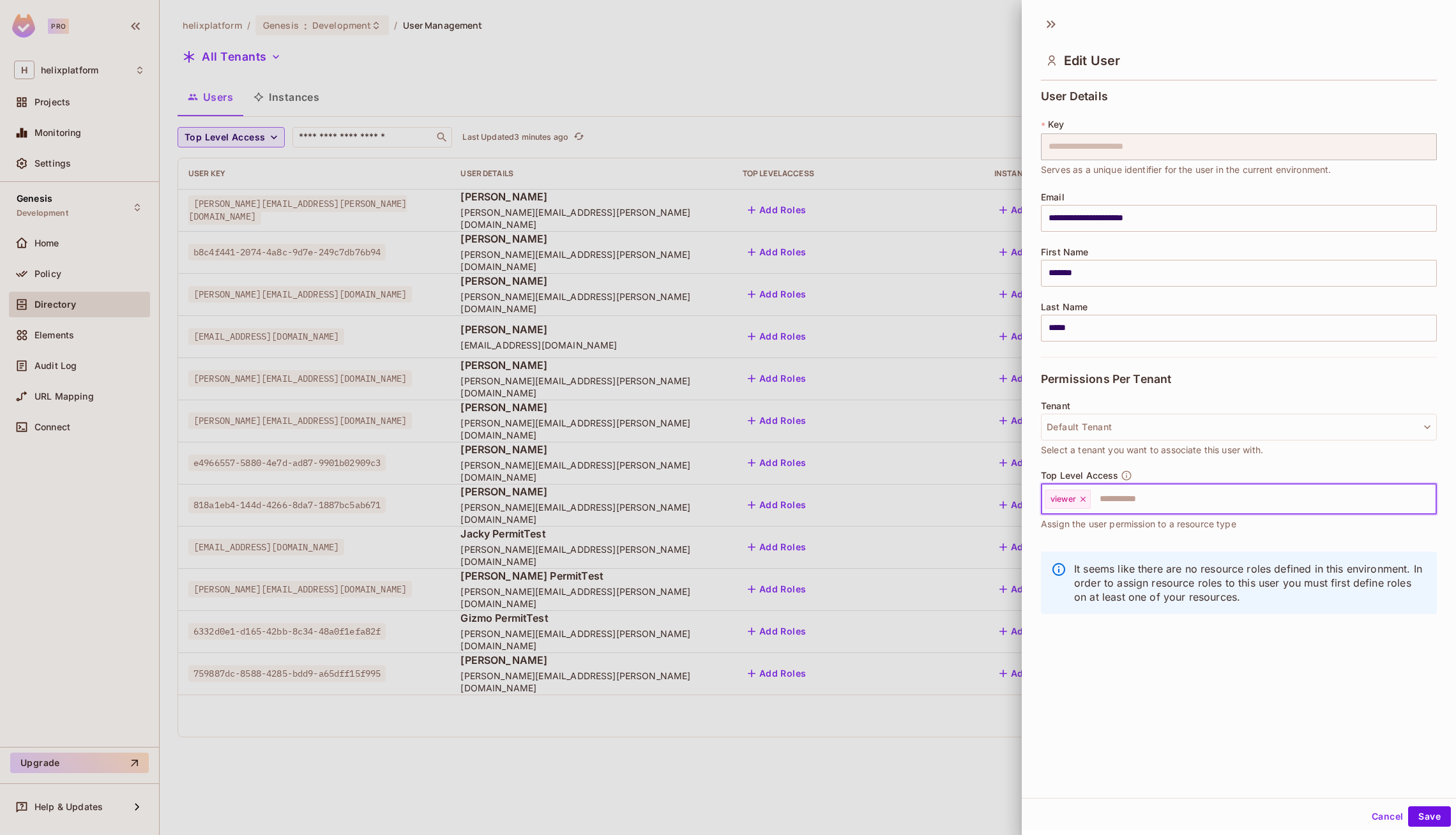
click at [1078, 493] on div "viewer" at bounding box center [1068, 499] width 46 height 19
click at [1084, 496] on icon at bounding box center [1083, 499] width 9 height 9
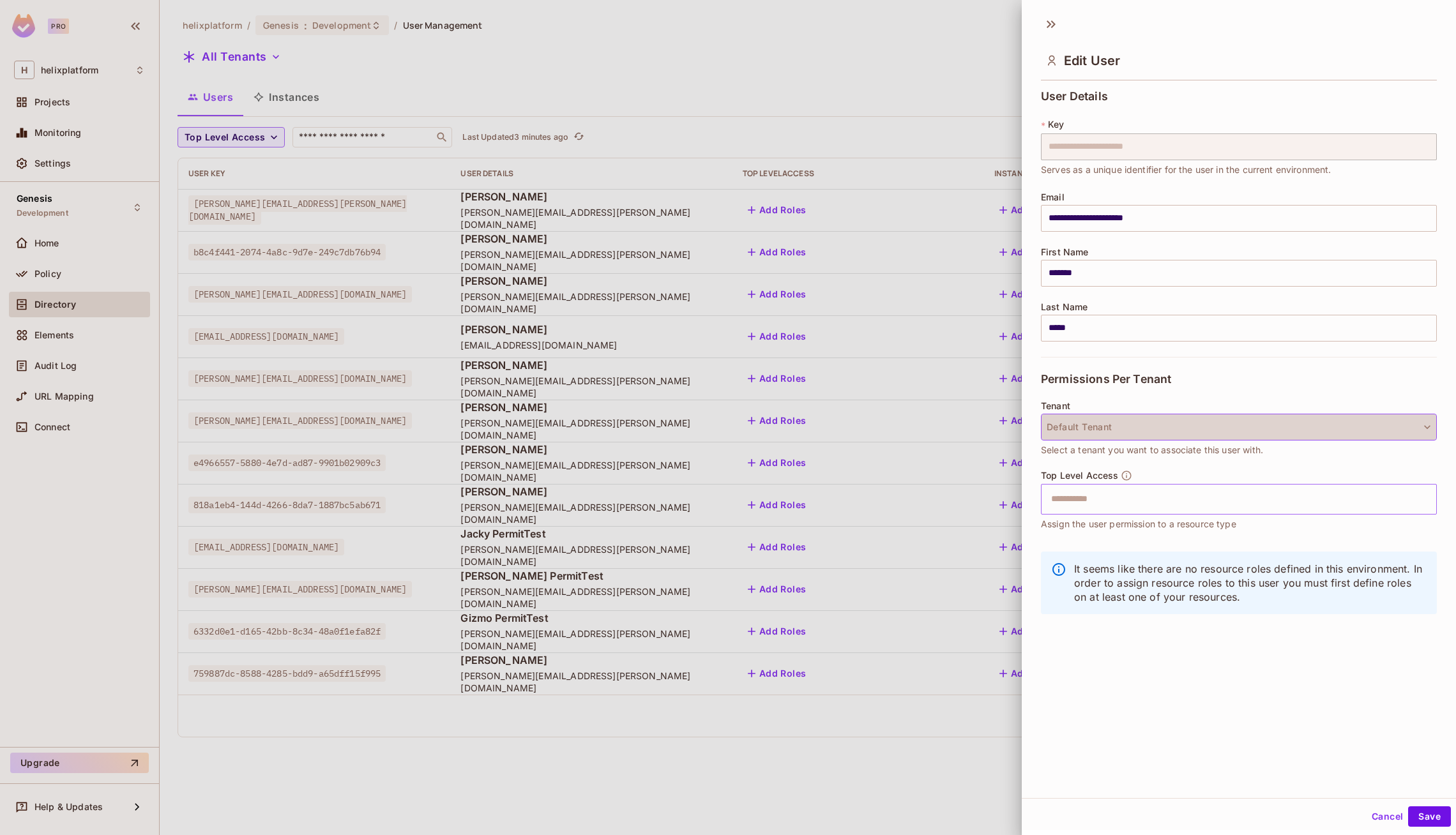
click at [1202, 423] on button "Default Tenant" at bounding box center [1239, 427] width 396 height 26
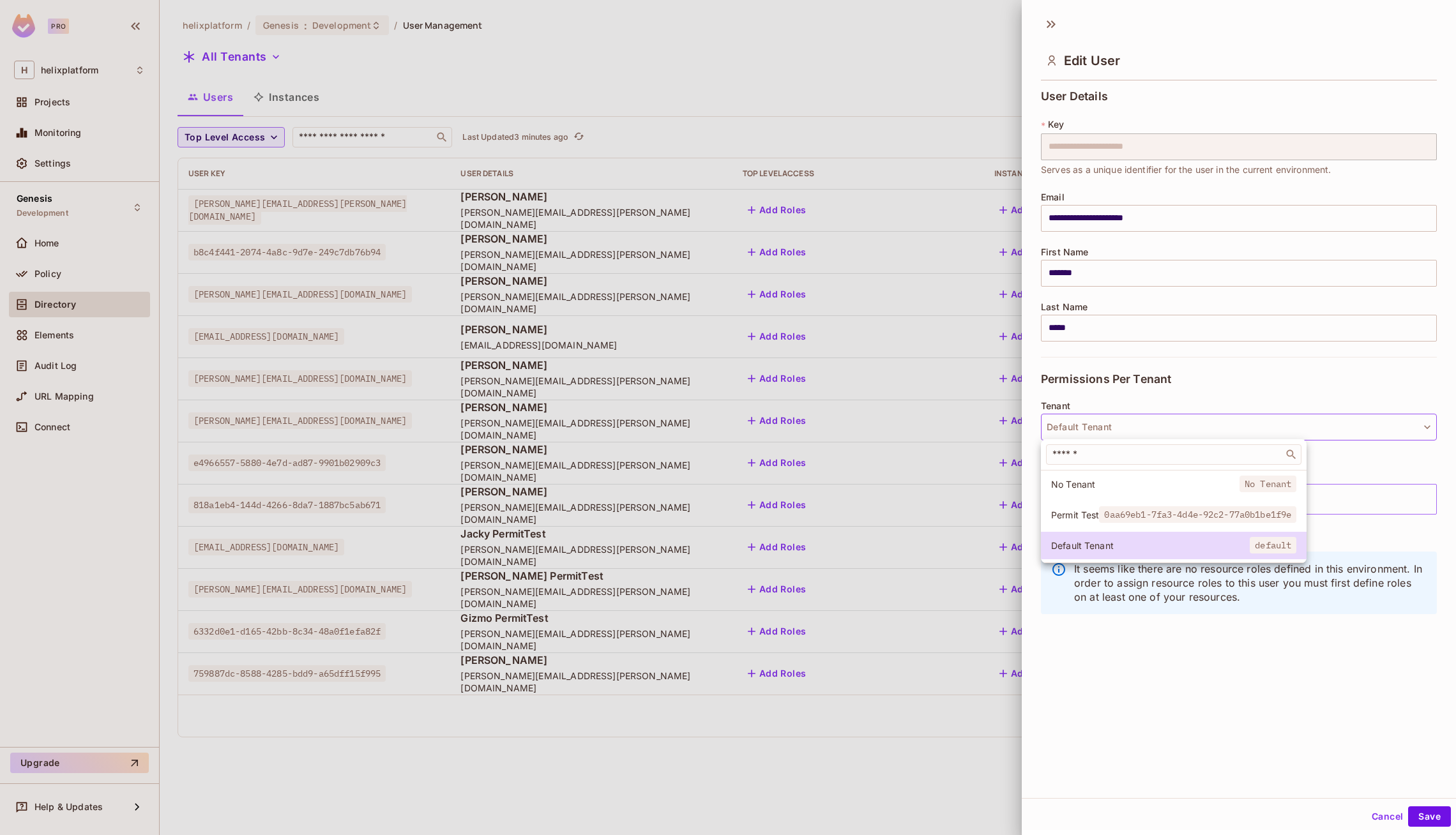
click at [1155, 514] on span "0aa69eb1-7fa3-4d4e-92c2-77a0b1be1f9e" at bounding box center [1198, 514] width 198 height 16
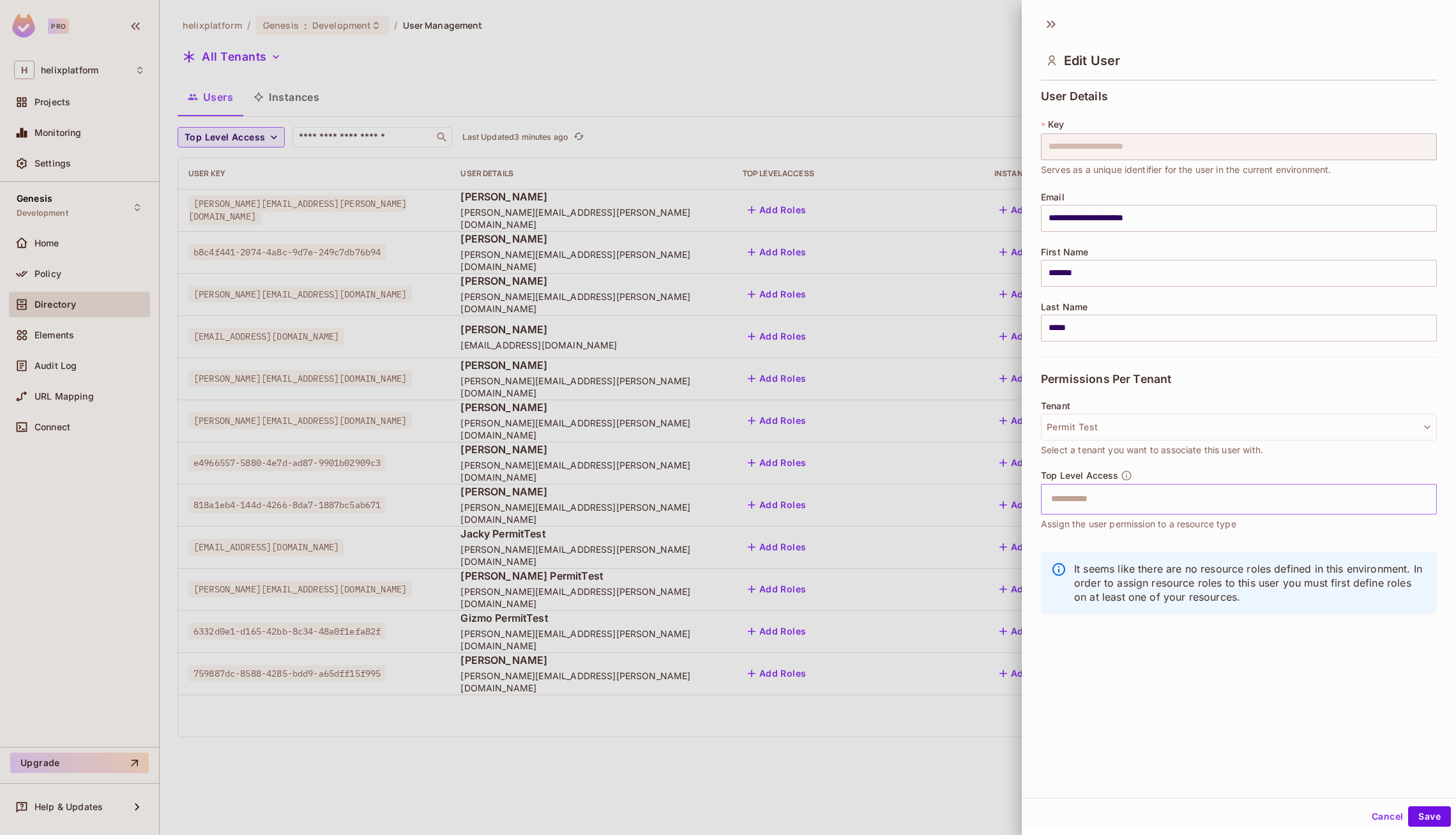
click at [1113, 505] on input "text" at bounding box center [1228, 499] width 368 height 26
click at [1201, 761] on div "**********" at bounding box center [1239, 403] width 434 height 789
click at [1388, 817] on button "Cancel" at bounding box center [1387, 817] width 42 height 20
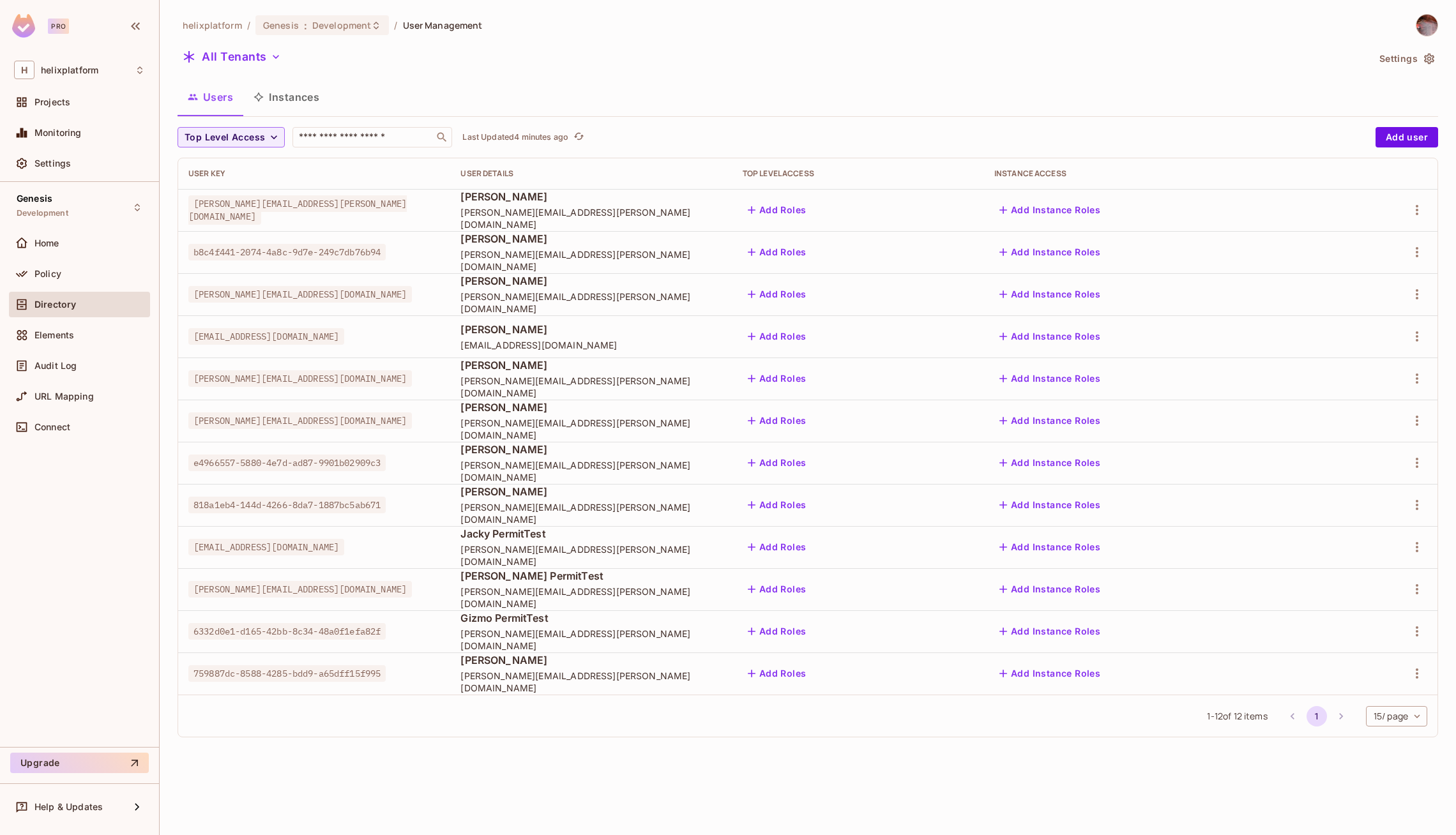
click at [303, 91] on button "Instances" at bounding box center [286, 96] width 86 height 32
click at [303, 91] on div "helixplatform / Genesis : Development / User Management All Tenants Settings Us…" at bounding box center [807, 418] width 1296 height 835
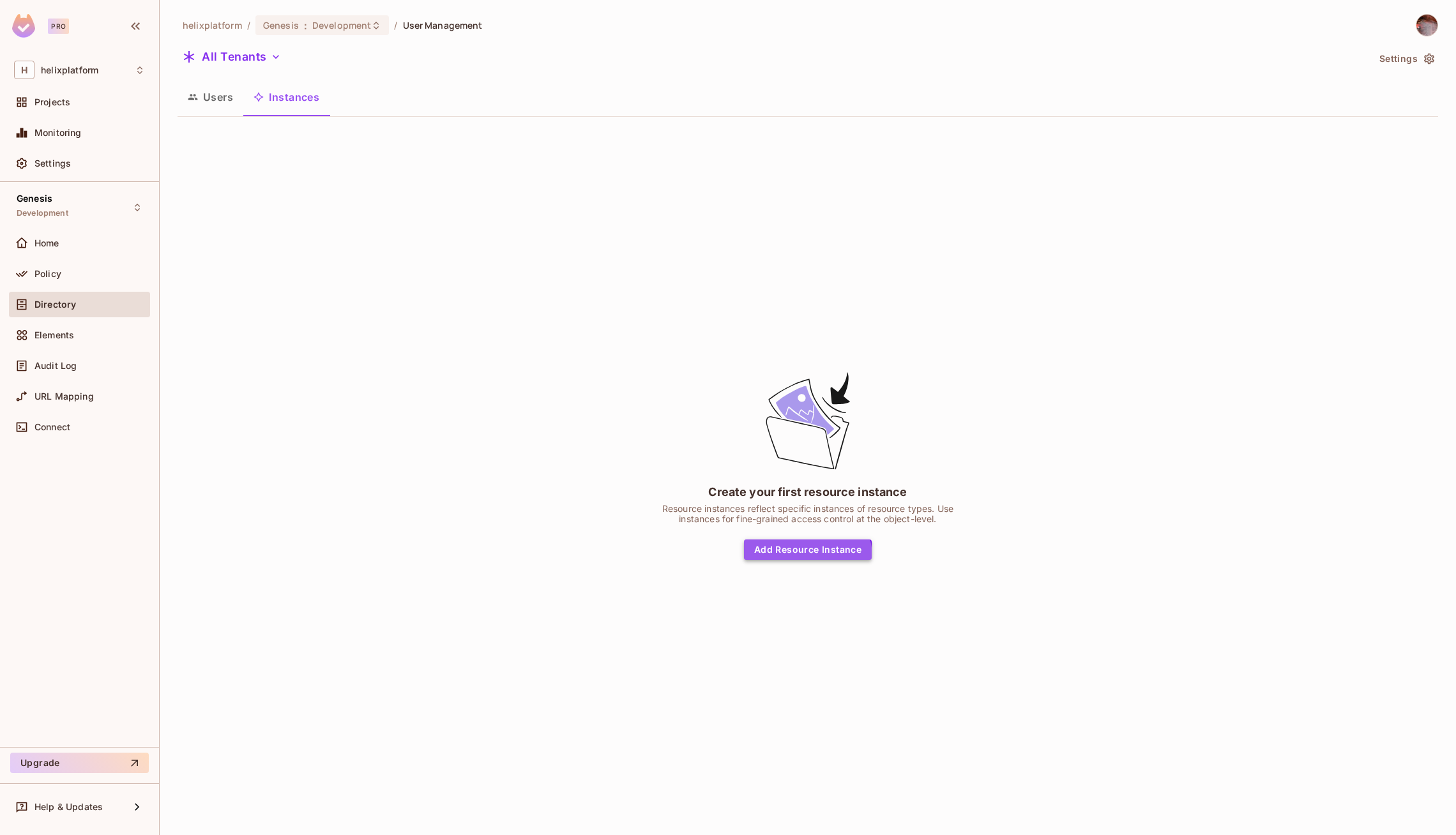
click at [804, 557] on button "Add Resource Instance" at bounding box center [808, 550] width 128 height 20
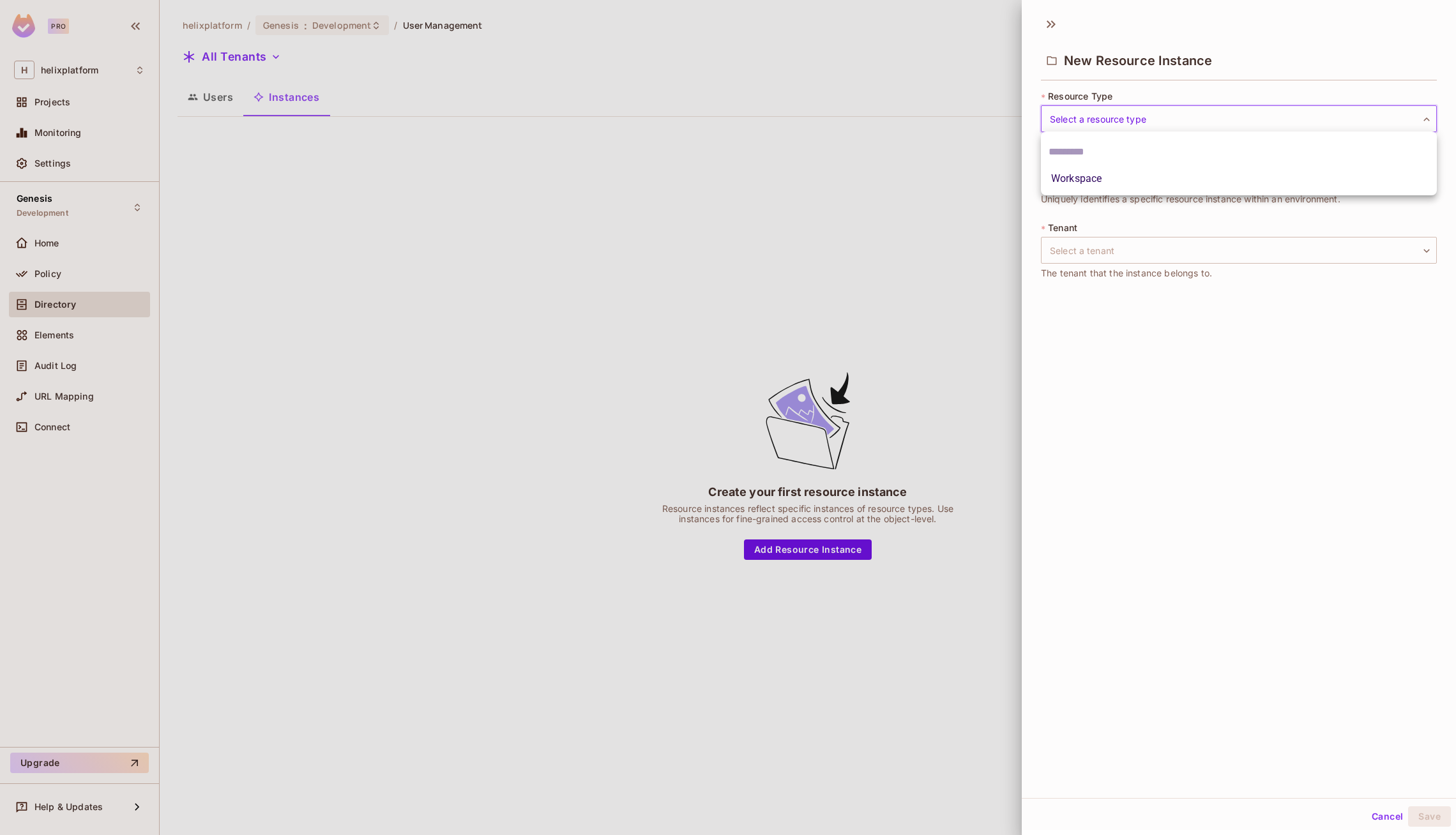
click at [1152, 129] on body "Pro H helixplatform Projects Monitoring Settings Genesis Development Home Polic…" at bounding box center [728, 418] width 1456 height 835
click at [1106, 187] on li "Workspace" at bounding box center [1239, 178] width 396 height 23
type input "*********"
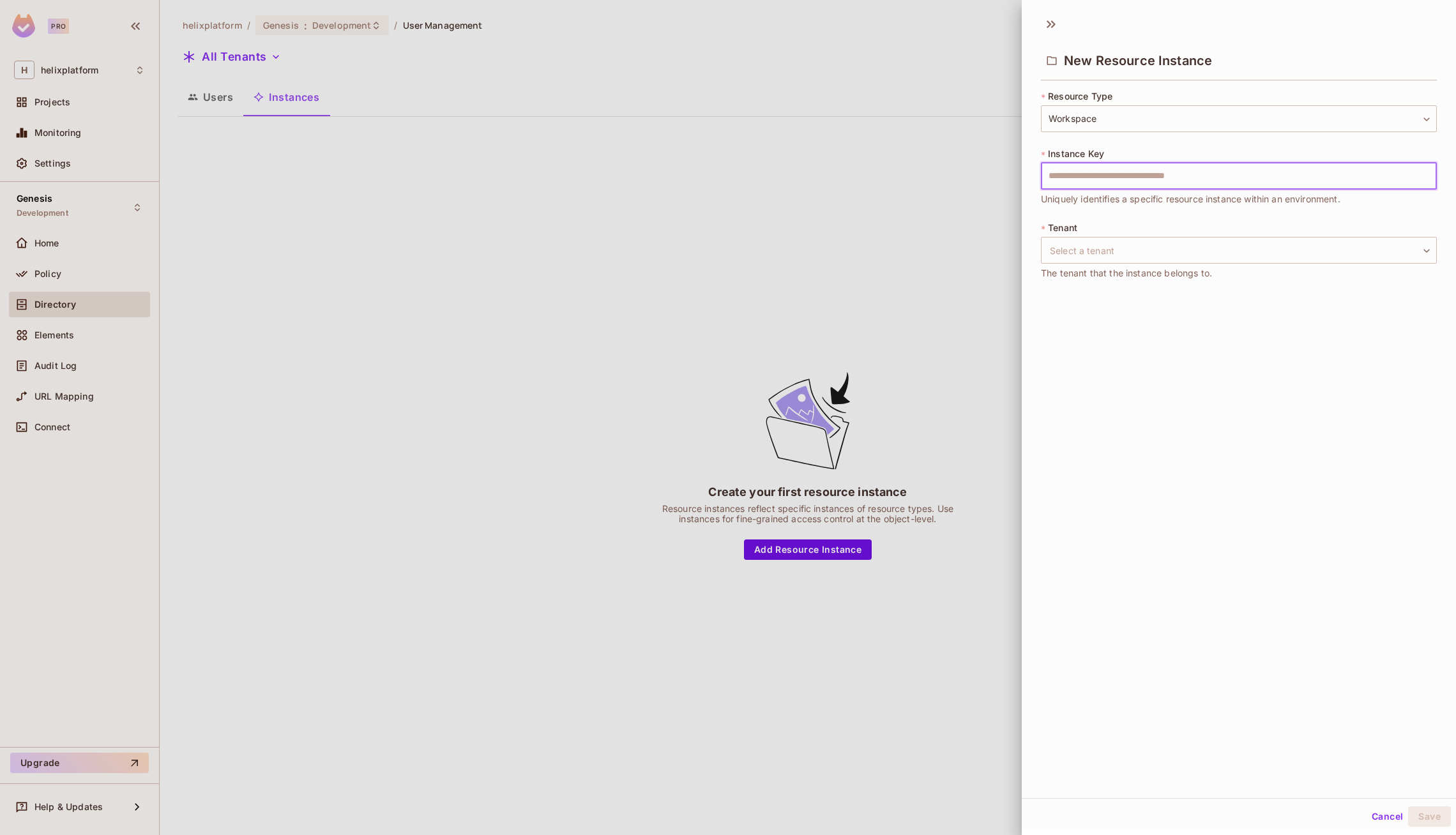
click at [1128, 174] on input "text" at bounding box center [1239, 176] width 396 height 26
type input "*********"
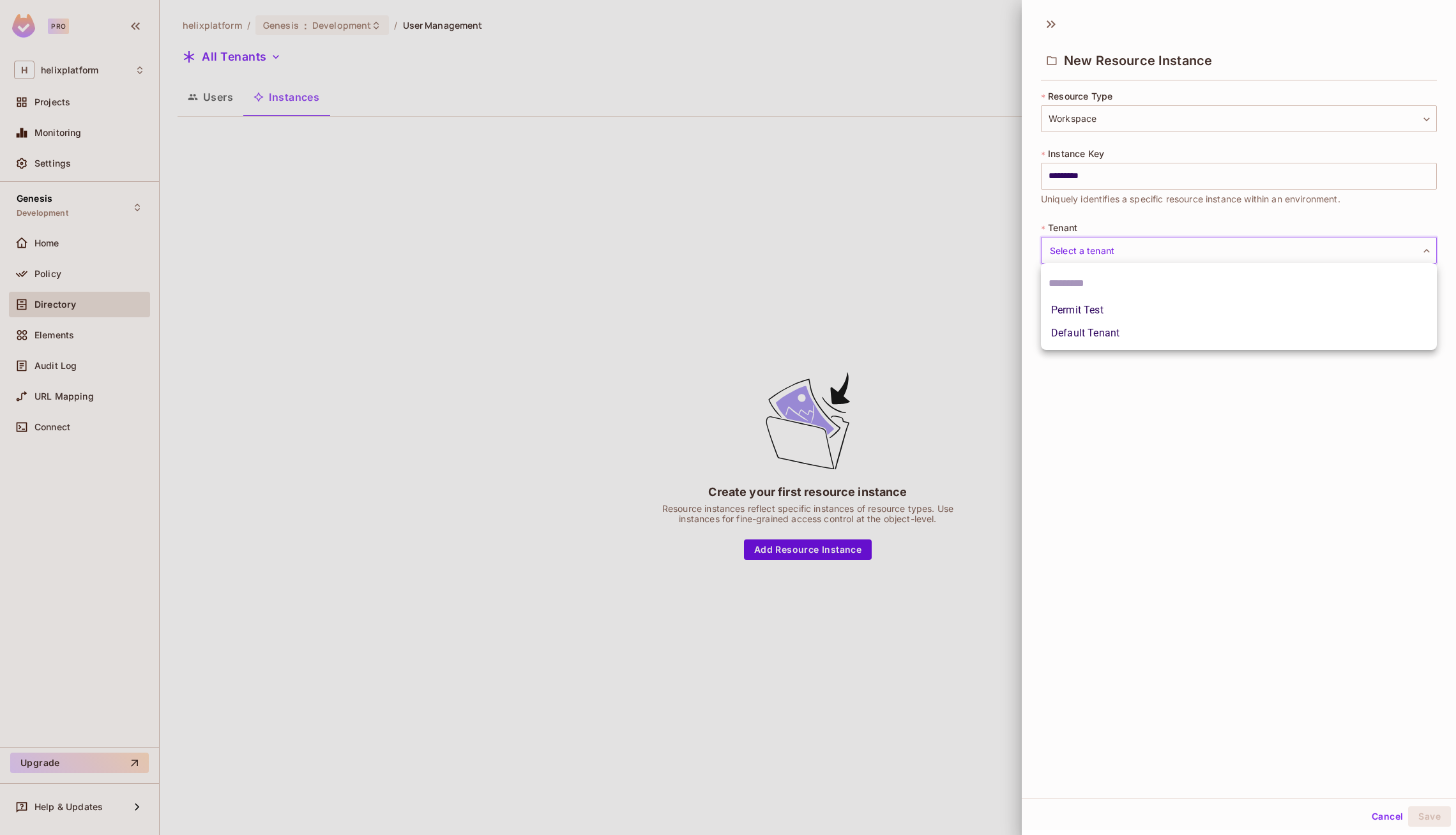
click at [1132, 251] on body "Pro H helixplatform Projects Monitoring Settings Genesis Development Home Polic…" at bounding box center [728, 418] width 1456 height 835
click at [1092, 335] on li "Default Tenant" at bounding box center [1239, 333] width 396 height 23
type input "*******"
click at [1428, 820] on button "Save" at bounding box center [1430, 817] width 43 height 20
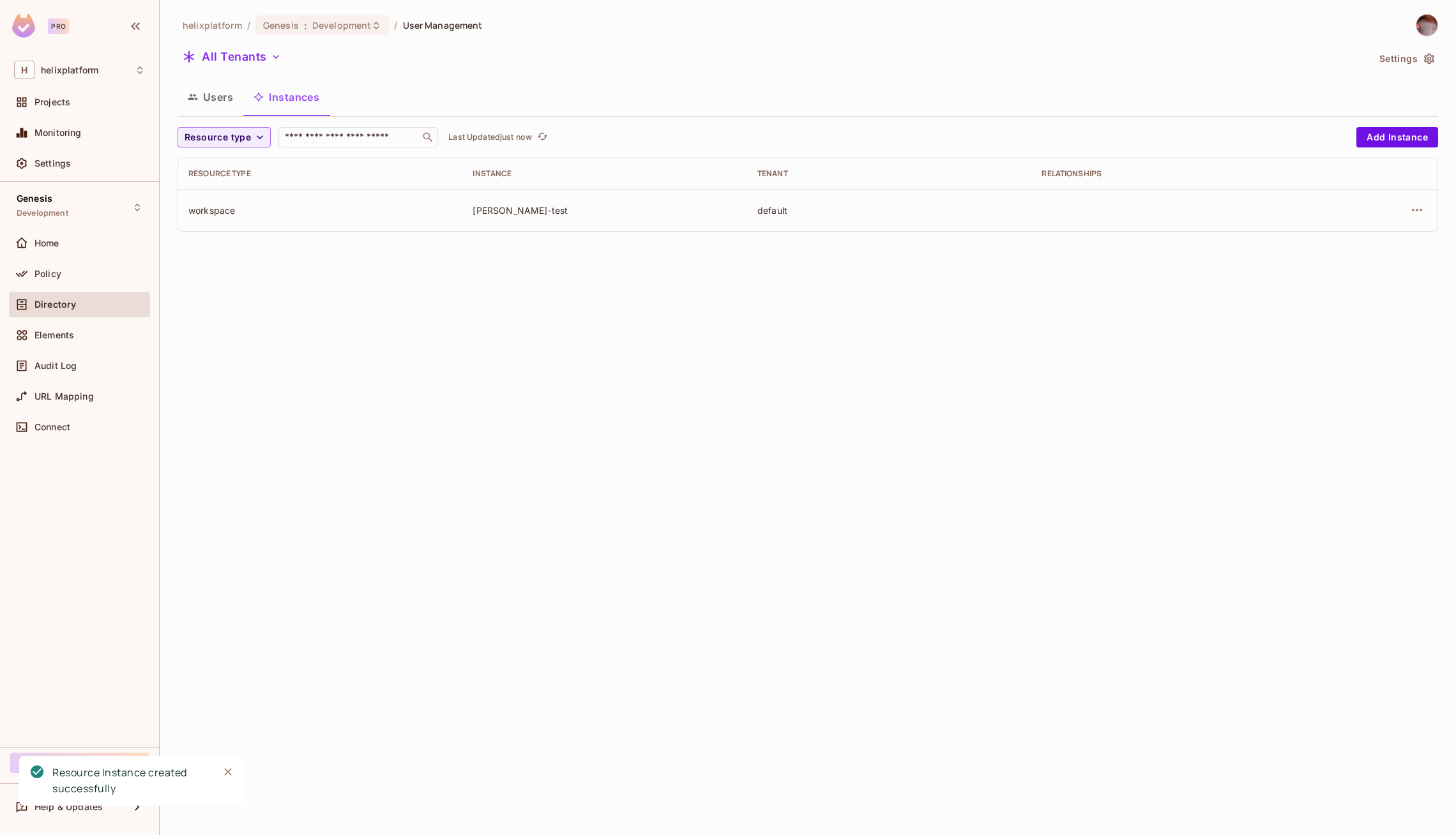
click at [201, 99] on button "Users" at bounding box center [210, 96] width 66 height 32
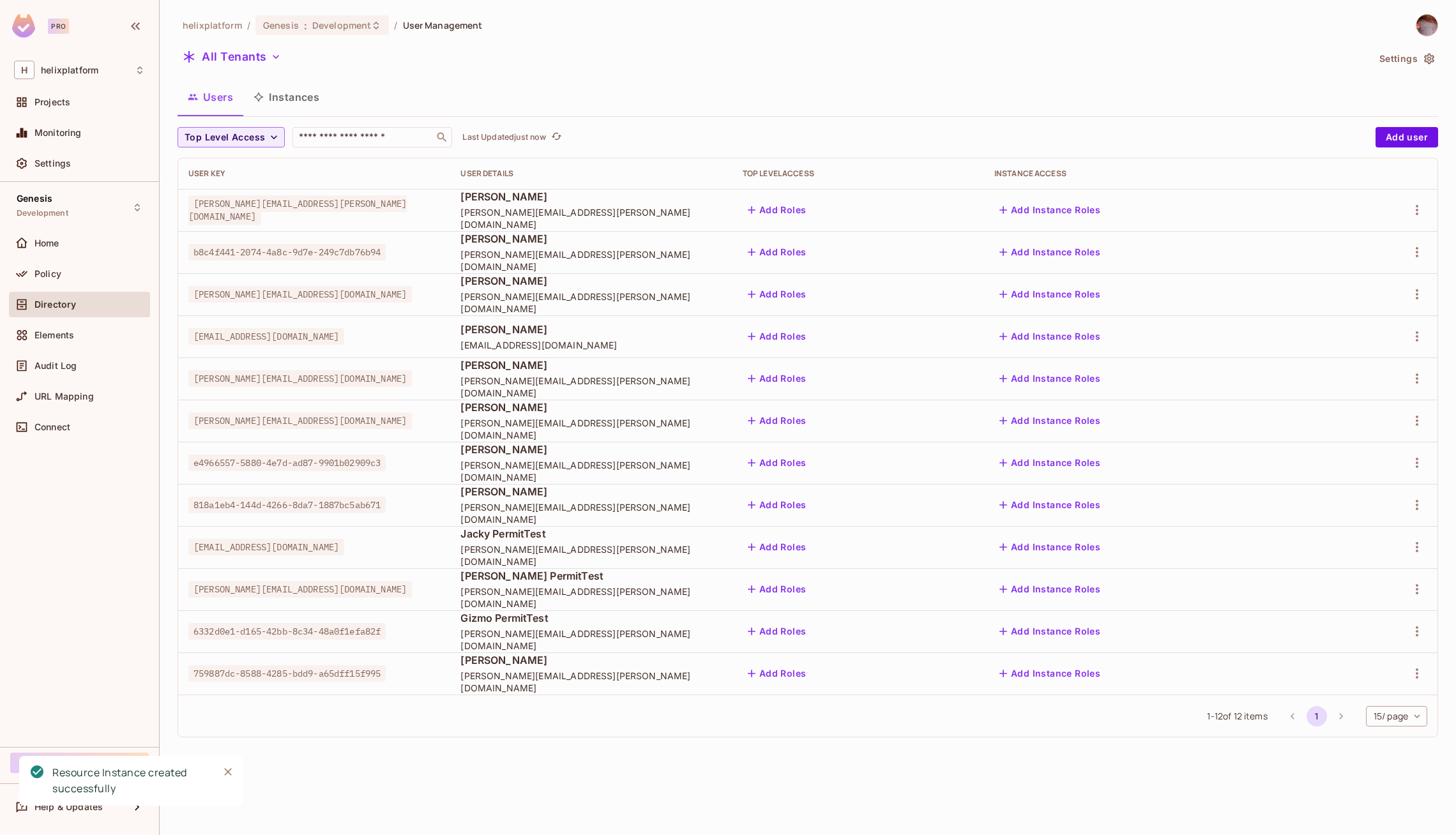
click at [1105, 203] on button "Add Instance Roles" at bounding box center [1050, 210] width 111 height 20
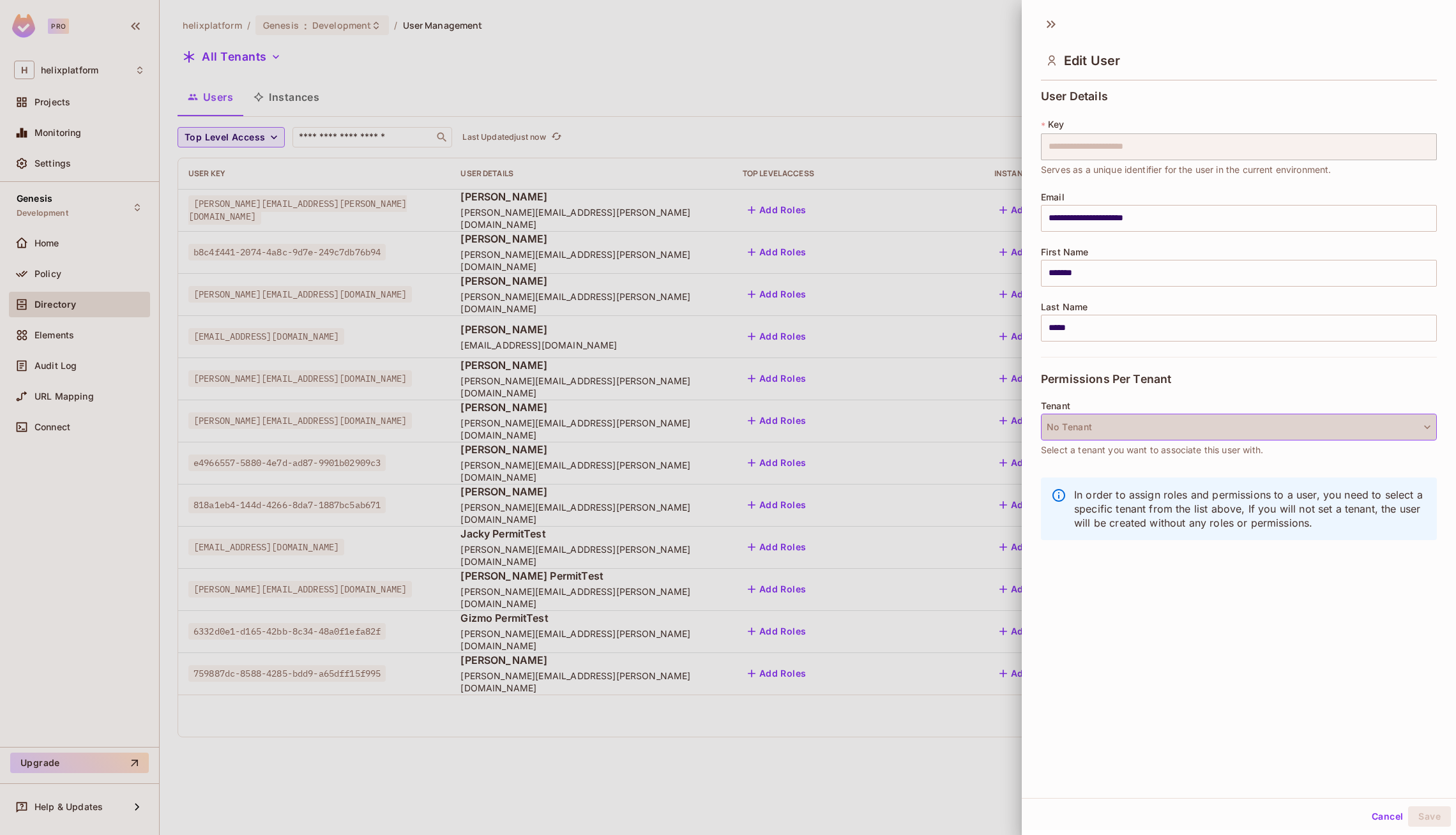
click at [1128, 426] on button "No Tenant" at bounding box center [1239, 427] width 396 height 26
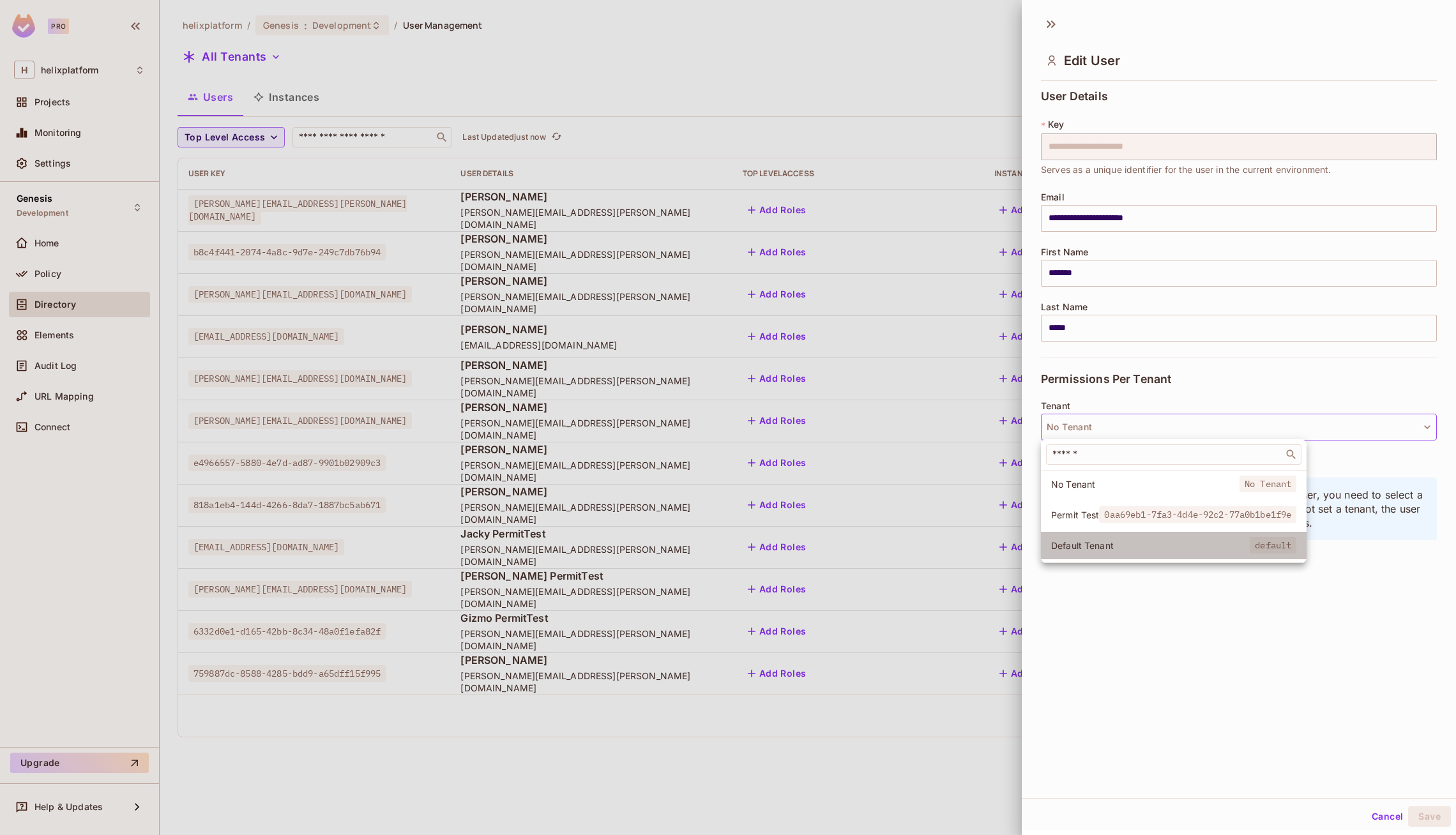
click at [1119, 539] on span "Default Tenant" at bounding box center [1150, 545] width 199 height 12
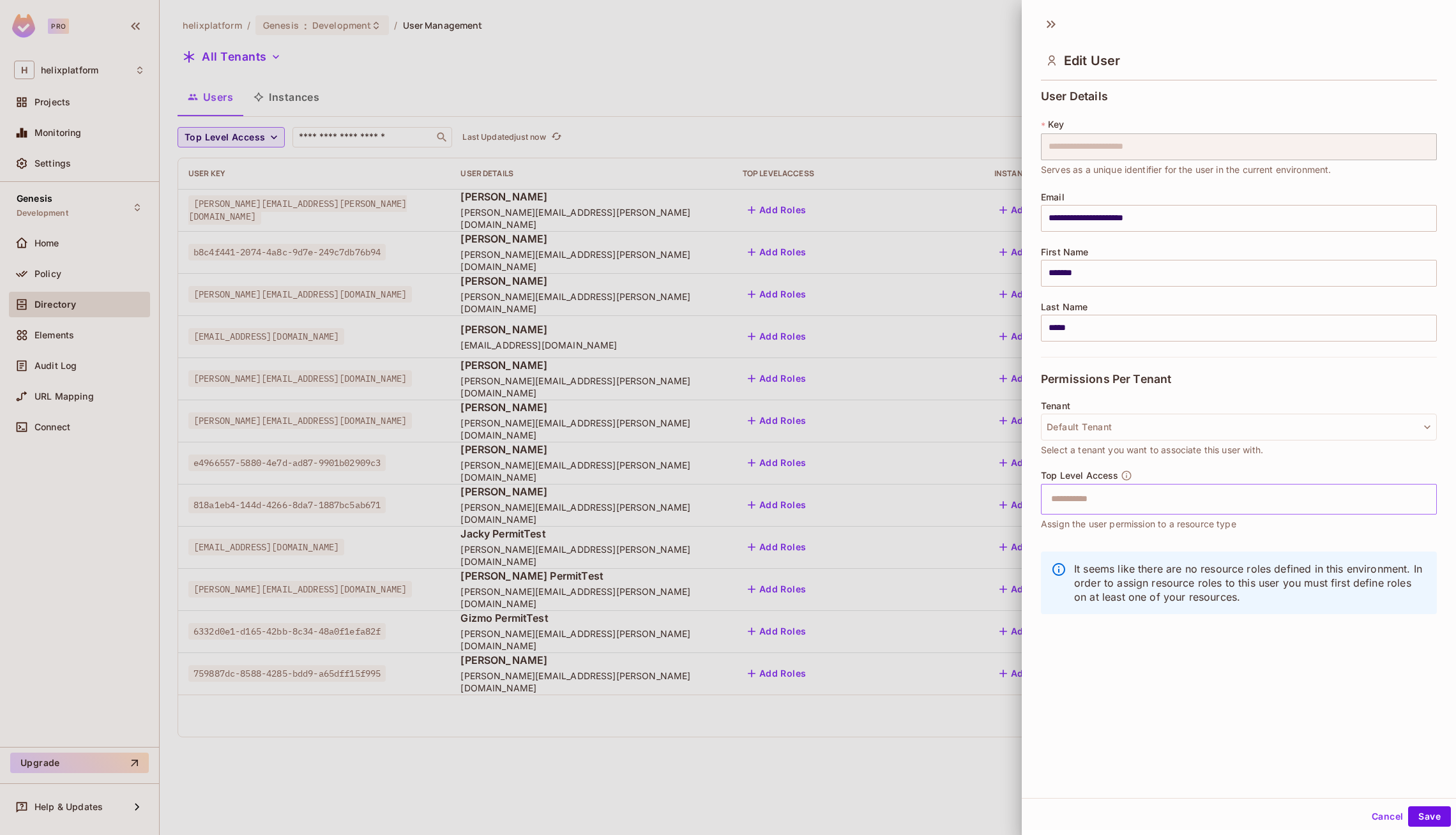
click at [1126, 498] on input "text" at bounding box center [1228, 499] width 368 height 26
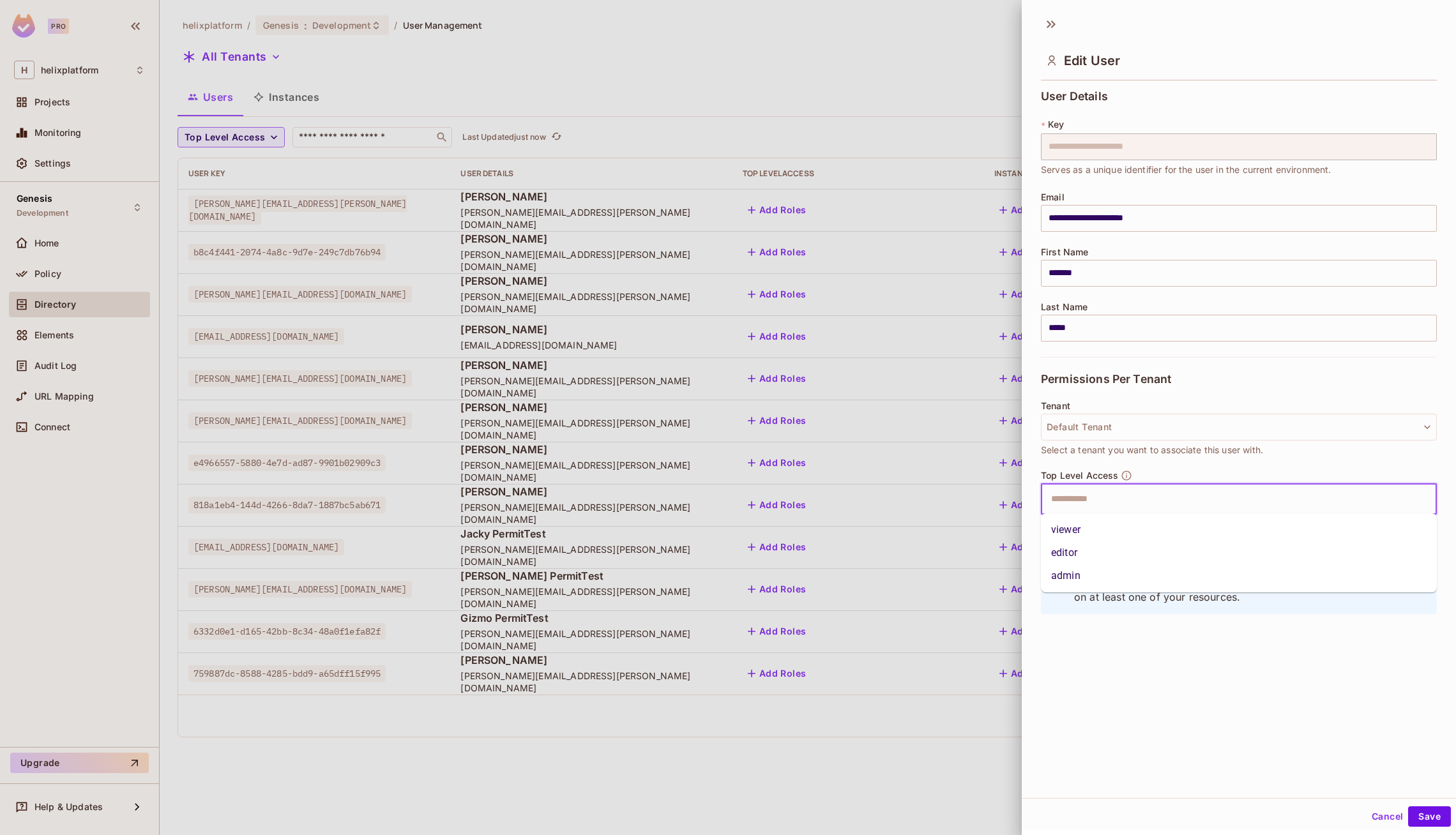
click at [1117, 484] on div "​" at bounding box center [1239, 499] width 396 height 31
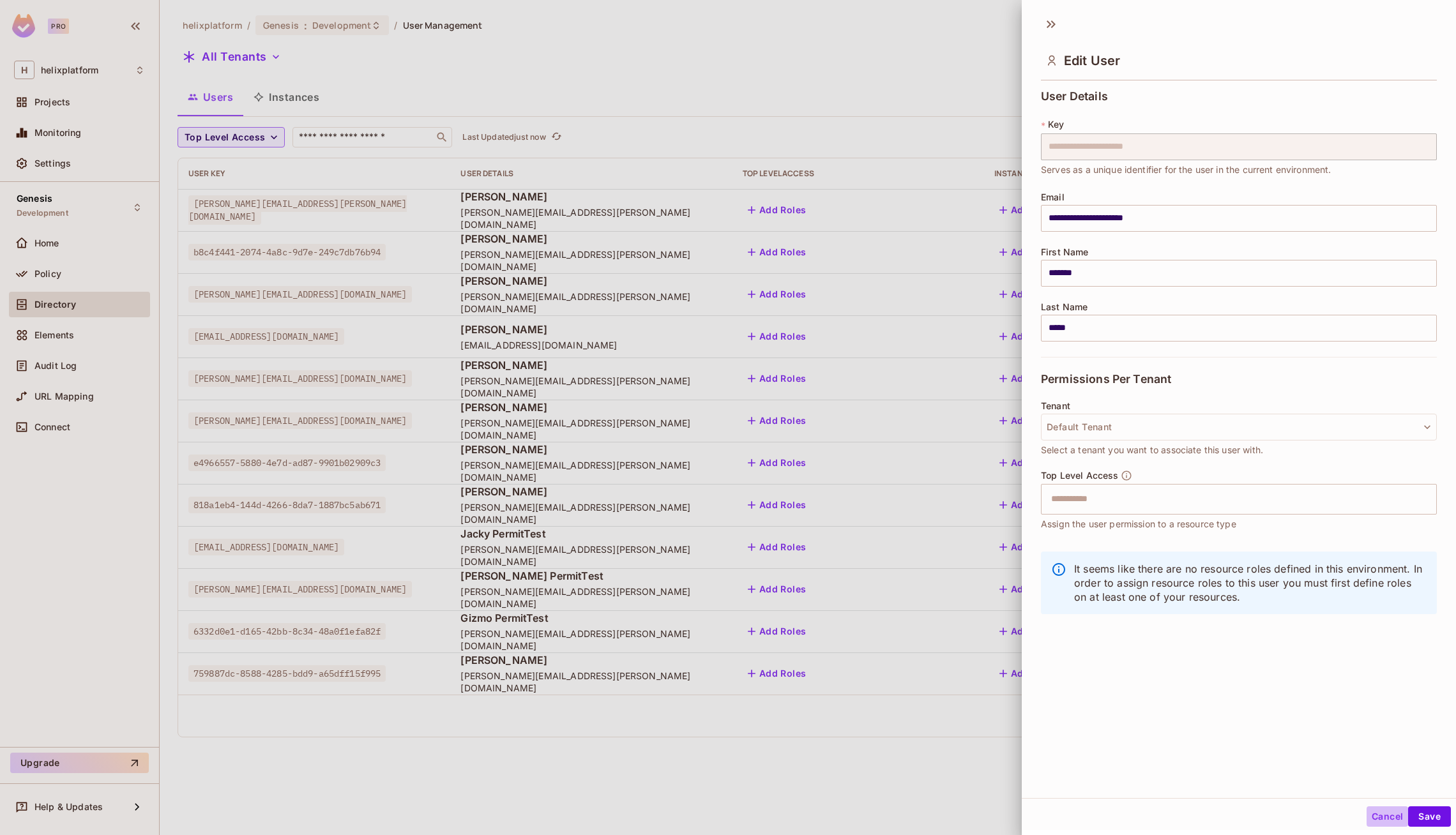
click at [1384, 815] on button "Cancel" at bounding box center [1387, 817] width 42 height 20
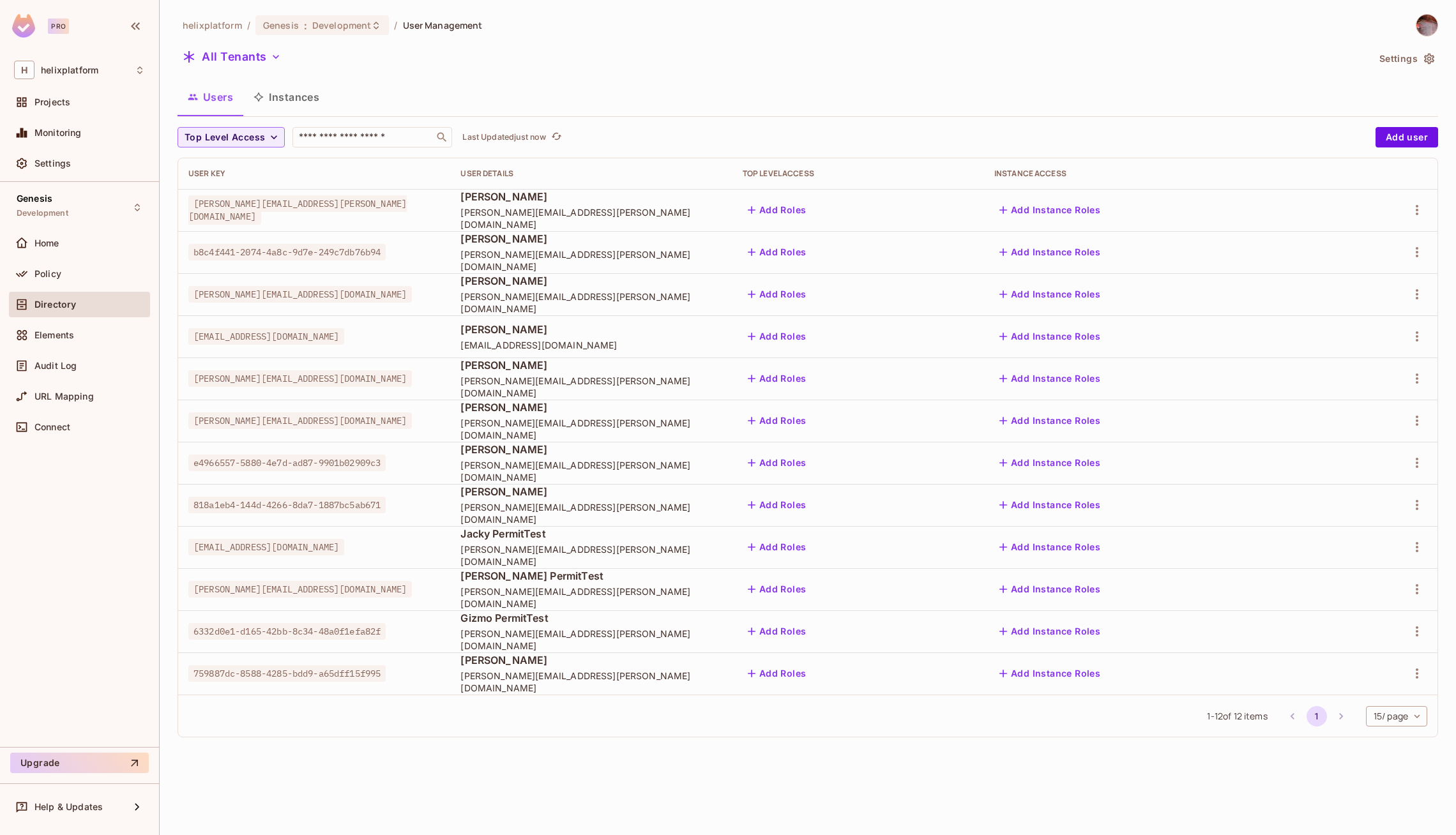
click at [296, 82] on button "Instances" at bounding box center [286, 96] width 86 height 32
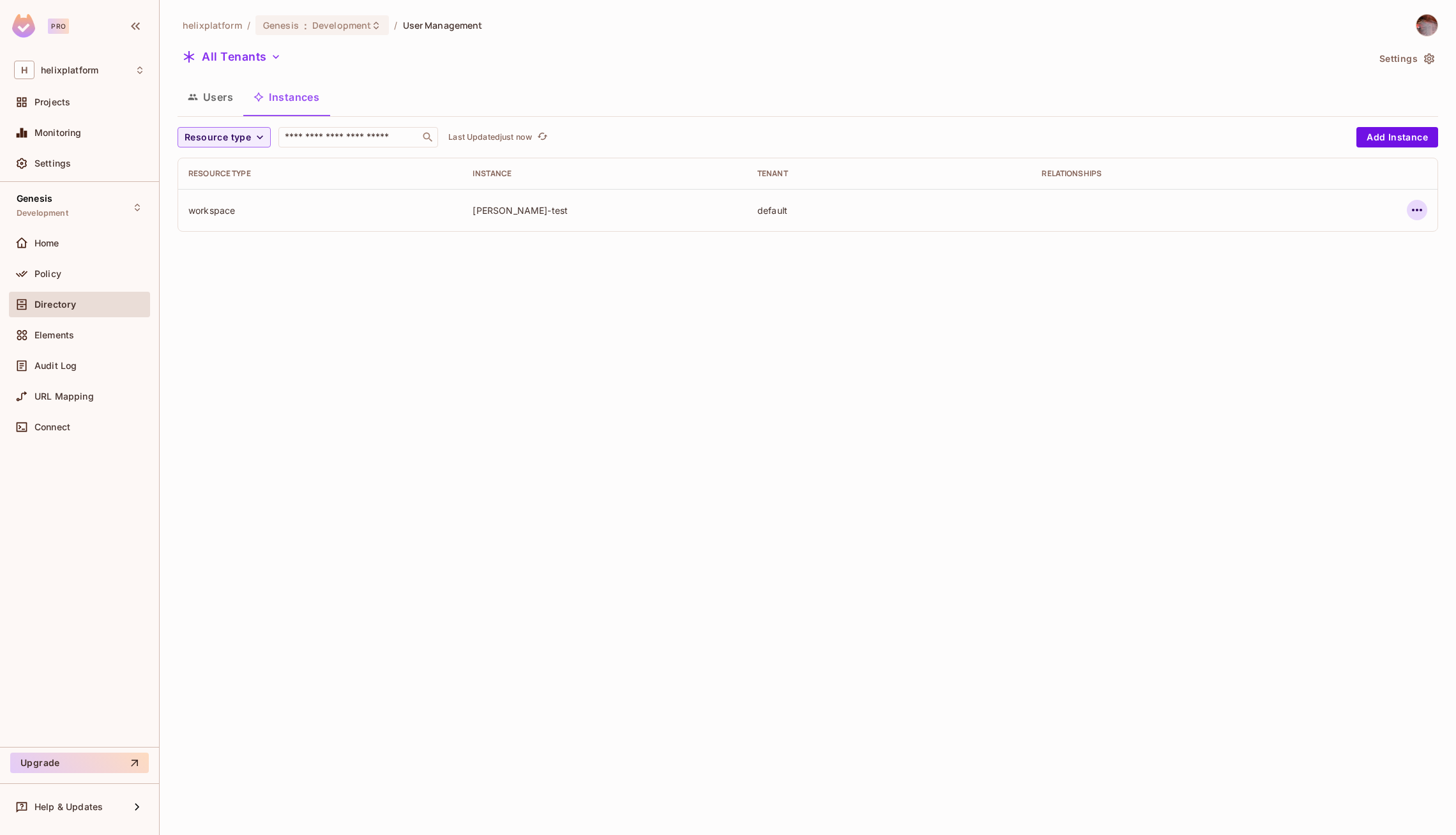
click at [1418, 213] on icon "button" at bounding box center [1417, 210] width 15 height 15
click at [877, 218] on div at bounding box center [728, 418] width 1456 height 835
click at [222, 216] on div "workspace" at bounding box center [320, 210] width 264 height 12
click at [214, 210] on div "workspace" at bounding box center [320, 210] width 264 height 12
click at [492, 218] on td "earl-test" at bounding box center [604, 210] width 284 height 42
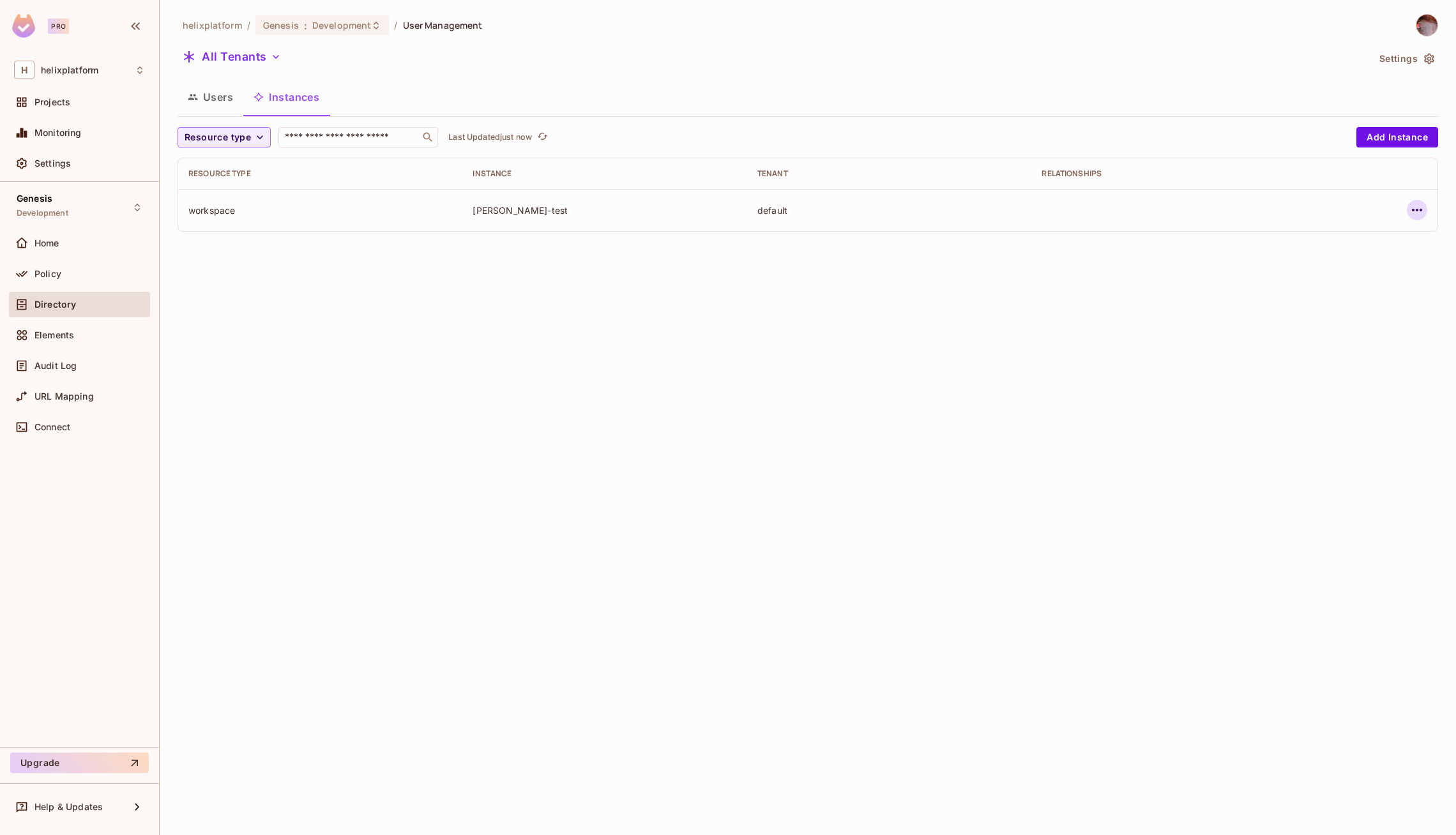
click at [1423, 203] on icon "button" at bounding box center [1417, 210] width 15 height 15
click at [1323, 236] on div "Edit Resource Instance" at bounding box center [1341, 239] width 100 height 13
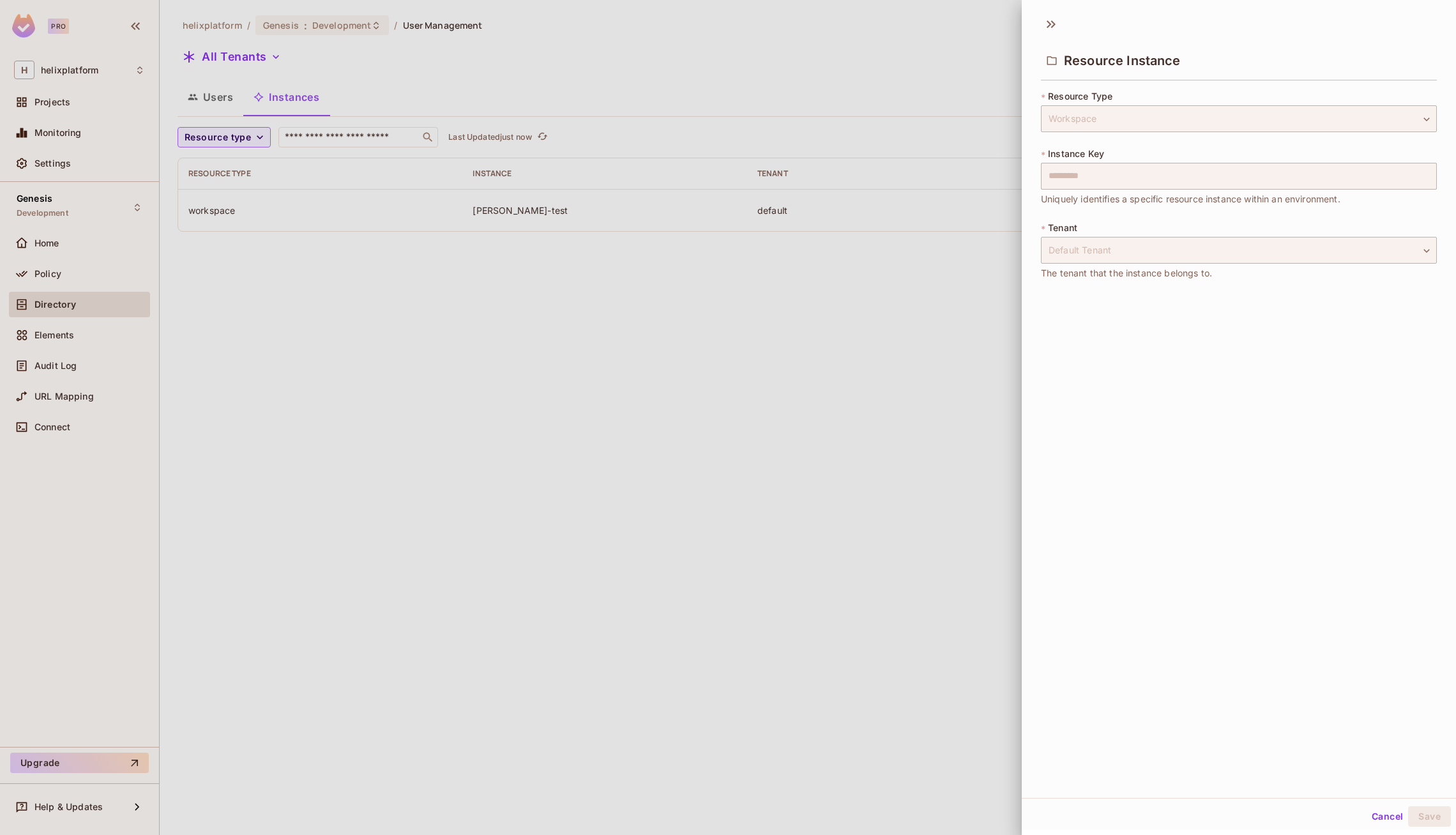
click at [1389, 815] on button "Cancel" at bounding box center [1387, 817] width 42 height 20
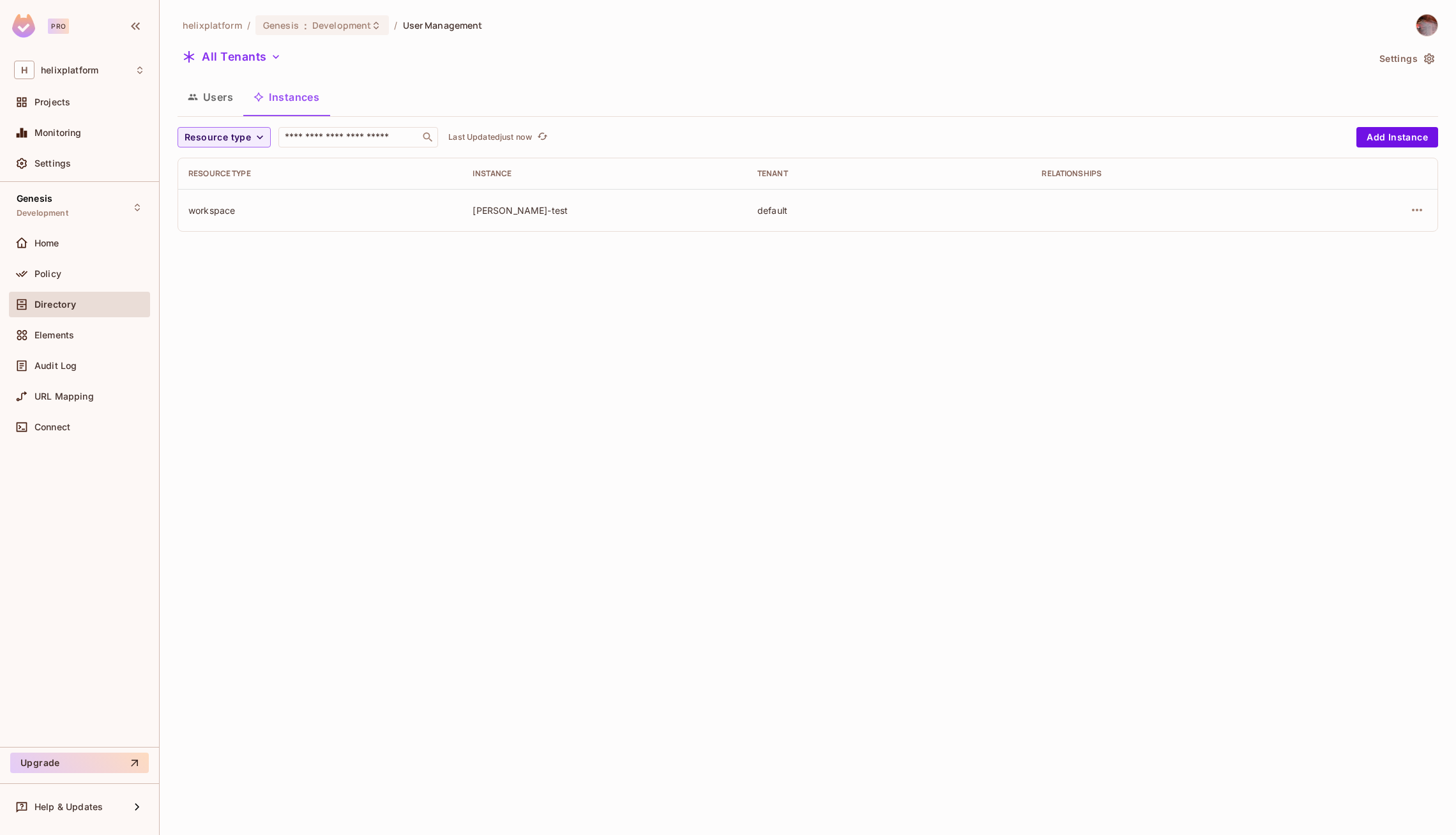
click at [208, 103] on button "Users" at bounding box center [210, 96] width 66 height 32
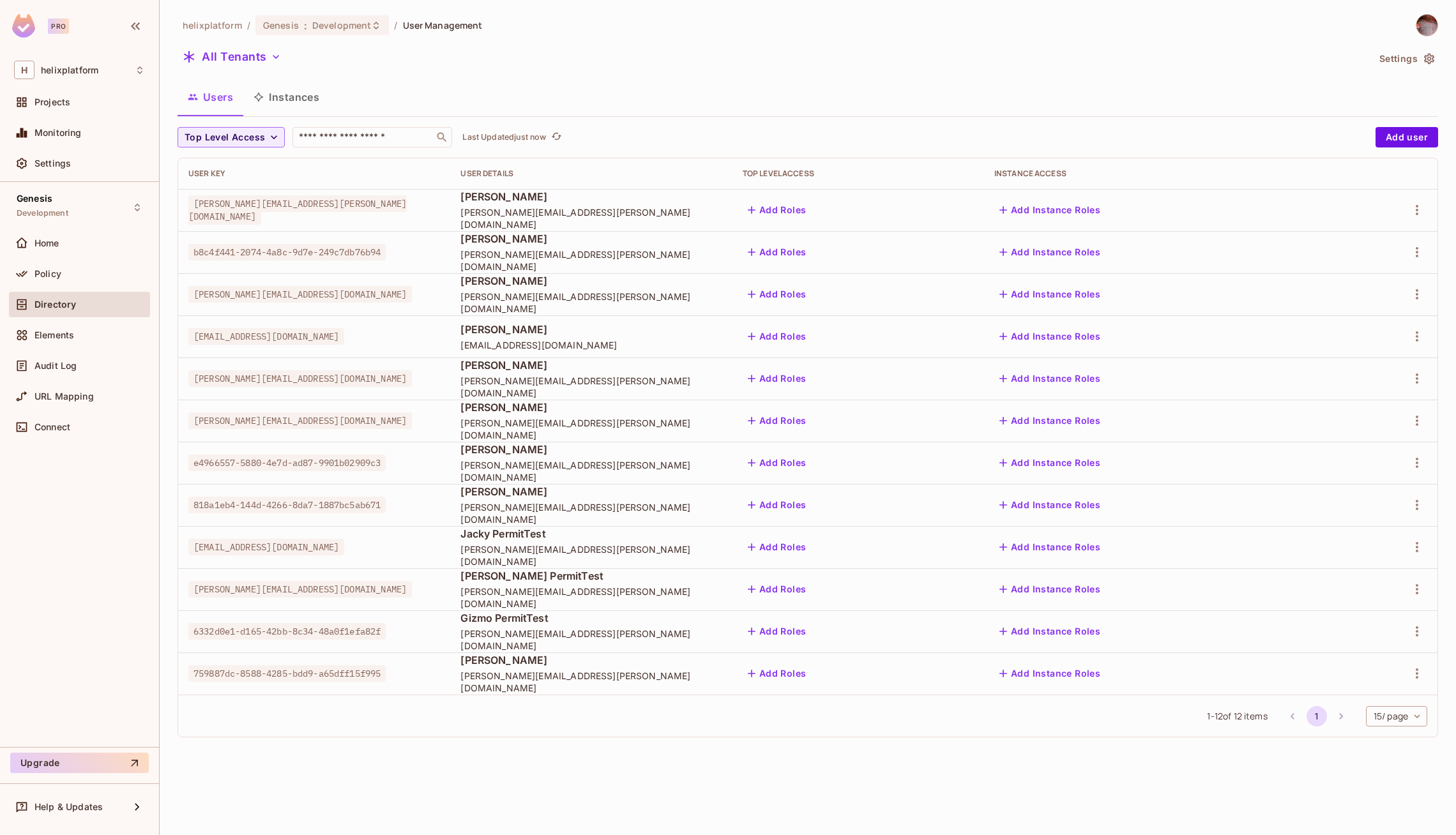
click at [1114, 324] on td "Add Instance Roles" at bounding box center [1157, 336] width 346 height 42
click at [1105, 336] on button "Add Instance Roles" at bounding box center [1050, 337] width 111 height 20
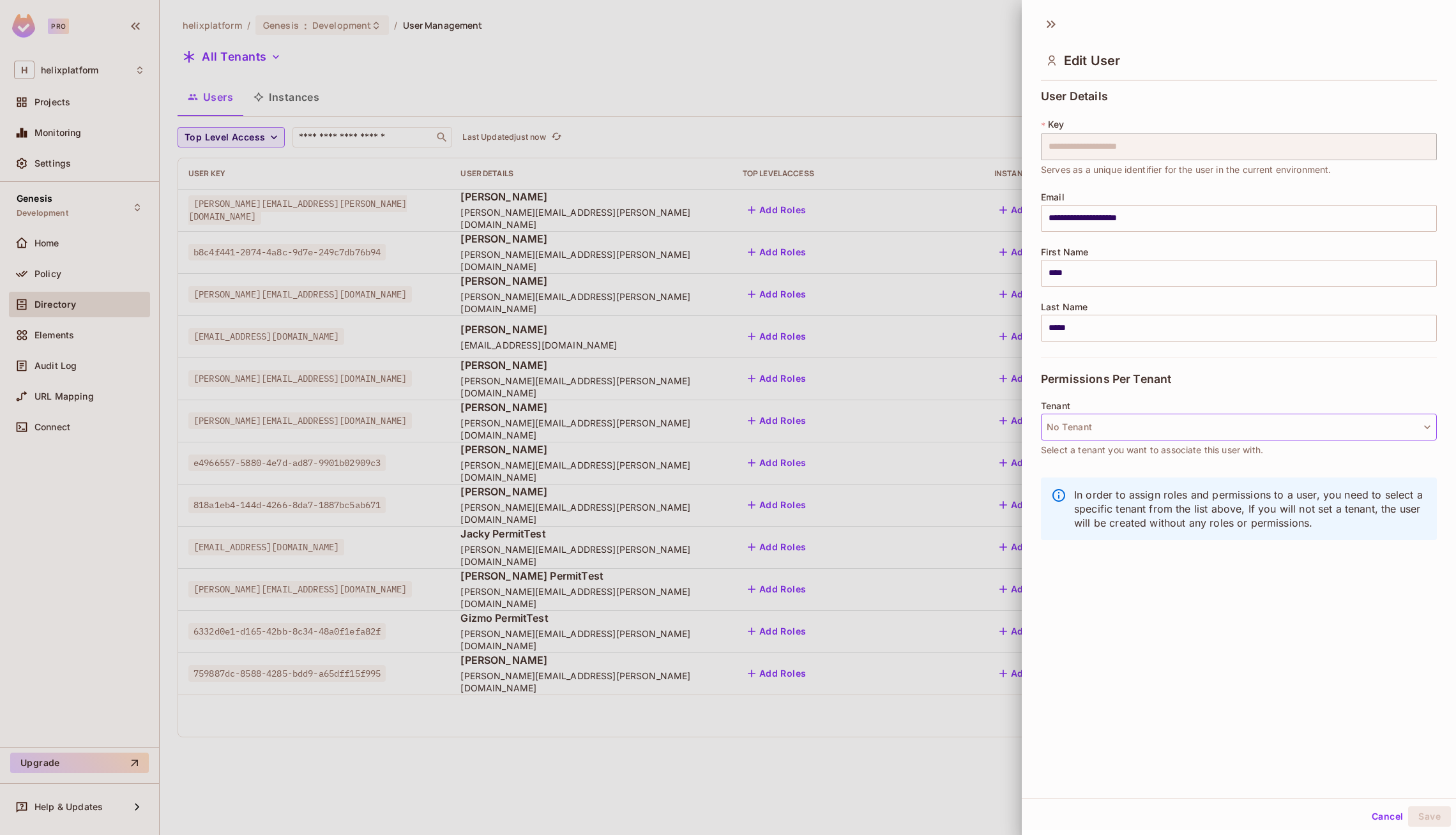
click at [1135, 423] on button "No Tenant" at bounding box center [1239, 427] width 396 height 26
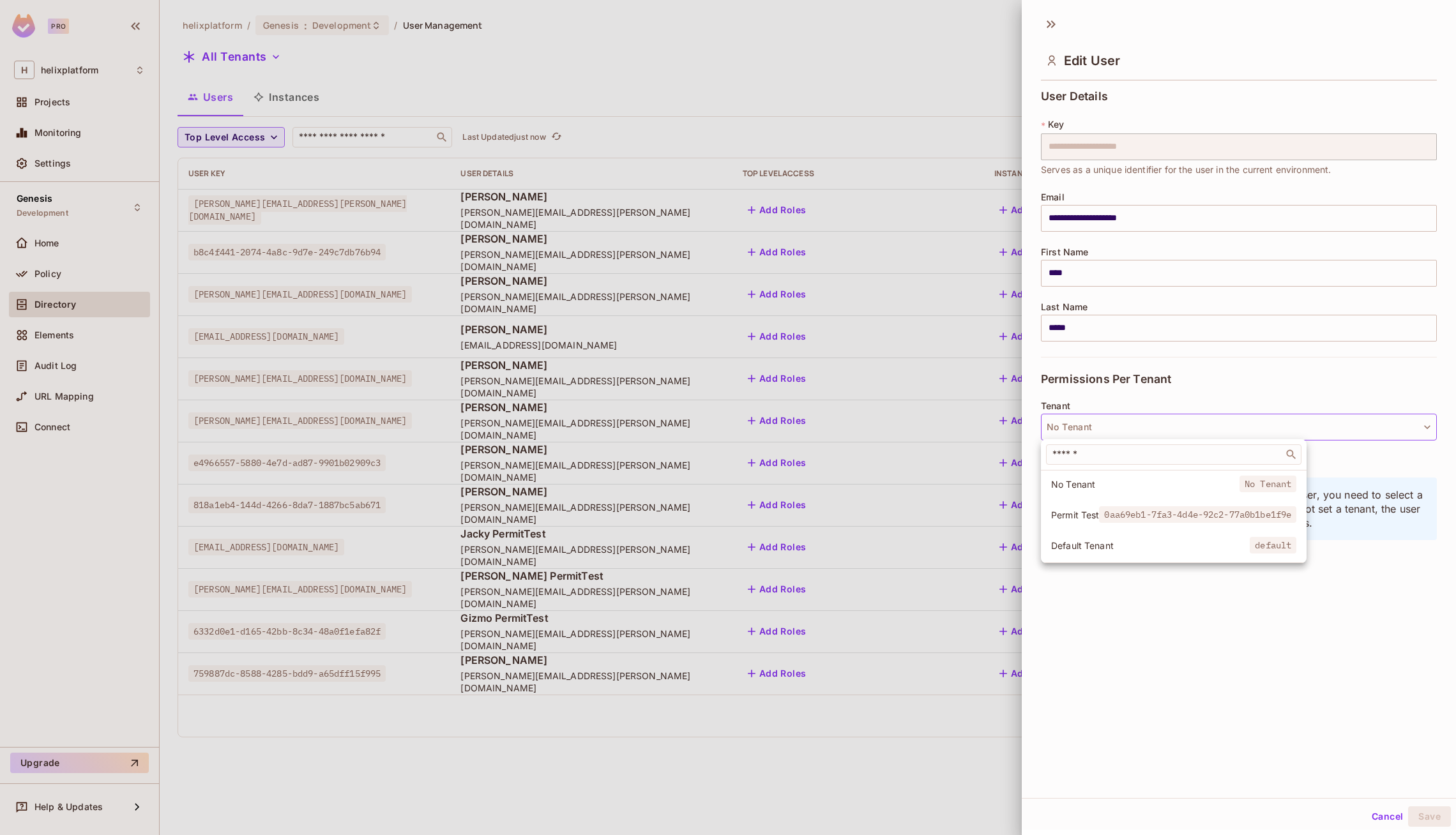
click at [1135, 542] on span "Default Tenant" at bounding box center [1150, 545] width 199 height 12
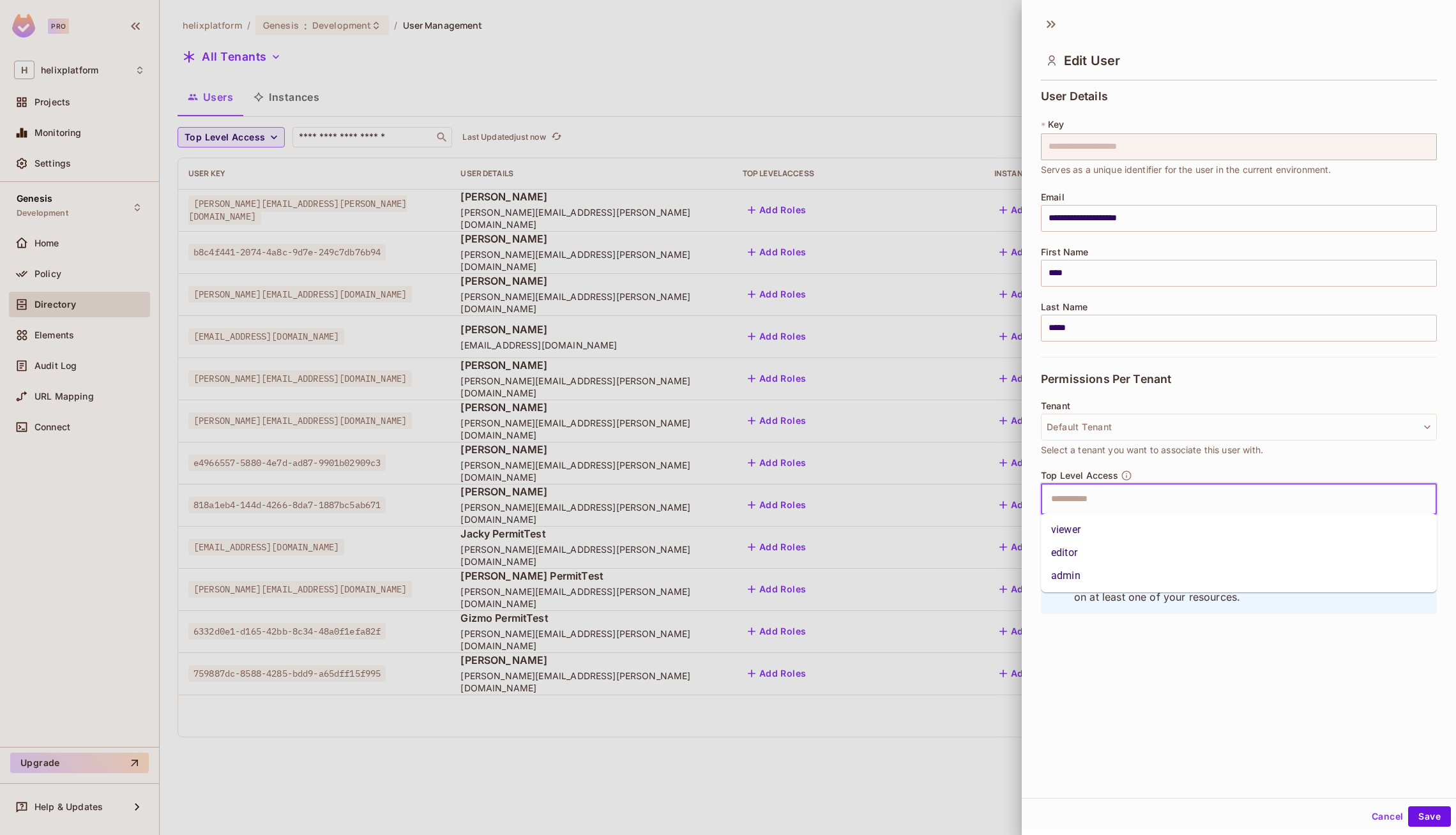
click at [1130, 498] on input "text" at bounding box center [1228, 499] width 368 height 26
click at [1123, 522] on li "viewer" at bounding box center [1239, 530] width 396 height 23
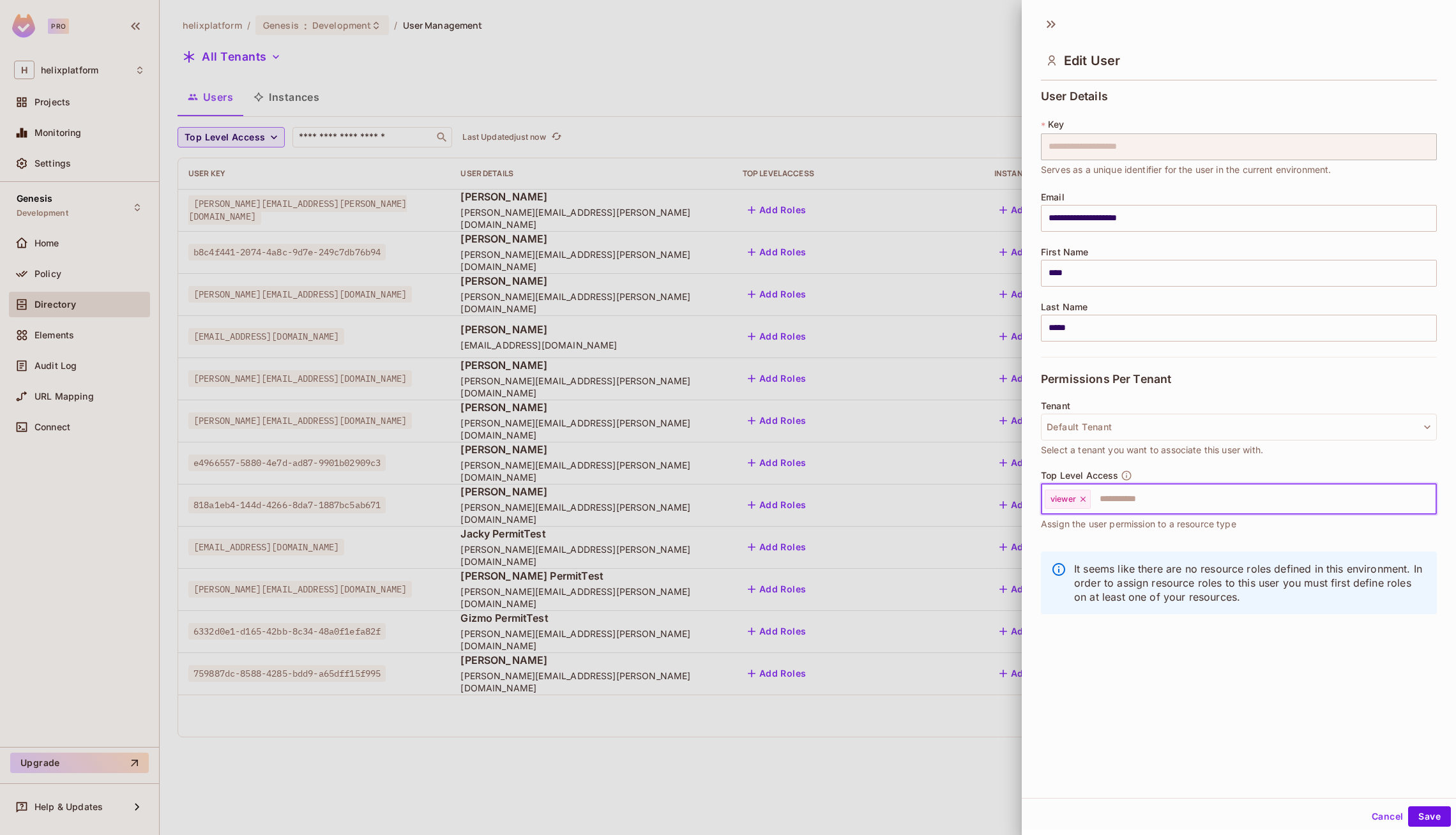
click at [1087, 497] on icon at bounding box center [1083, 499] width 9 height 9
click at [1375, 812] on button "Cancel" at bounding box center [1387, 817] width 42 height 20
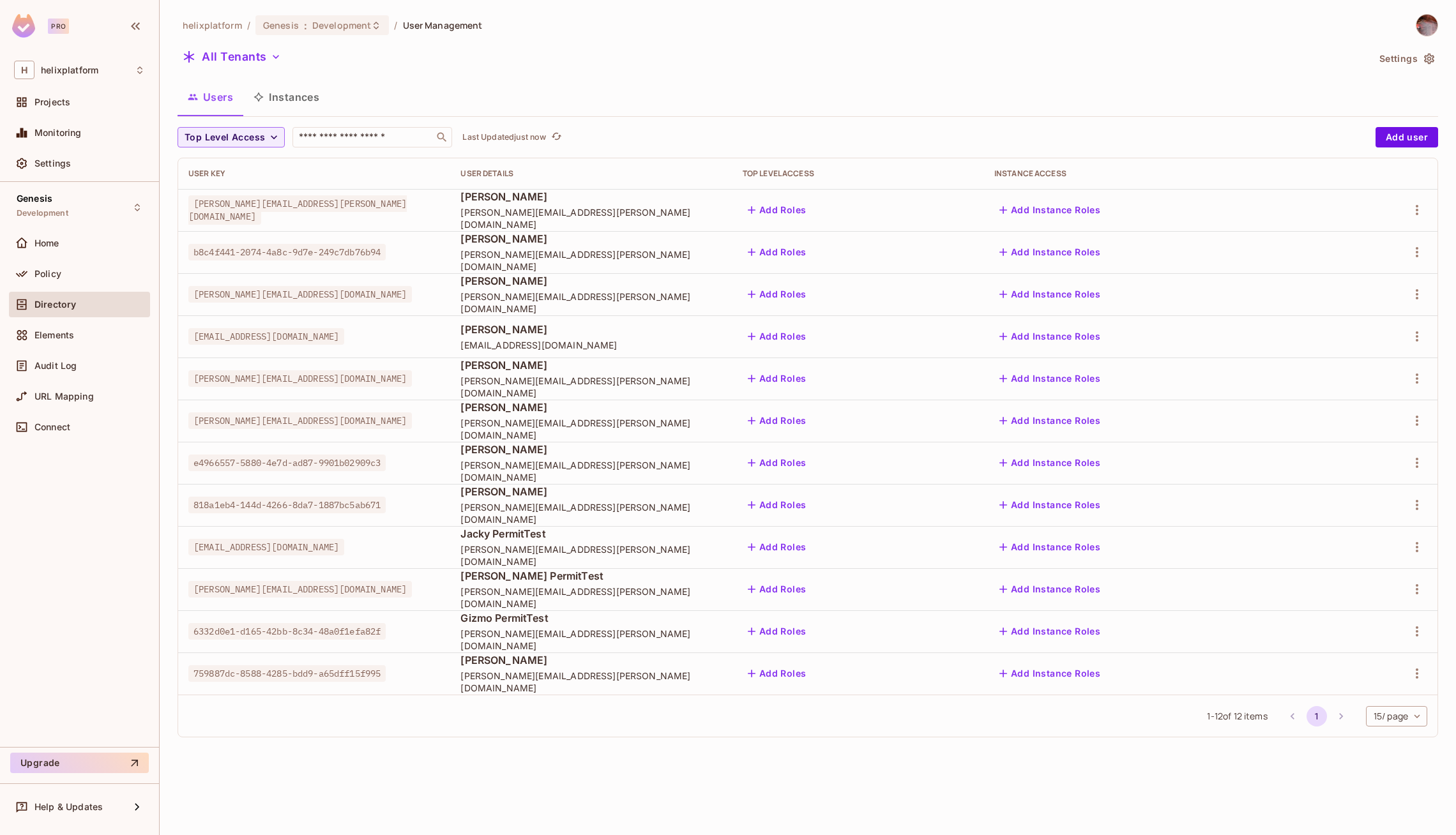
click at [291, 97] on button "Instances" at bounding box center [286, 96] width 86 height 32
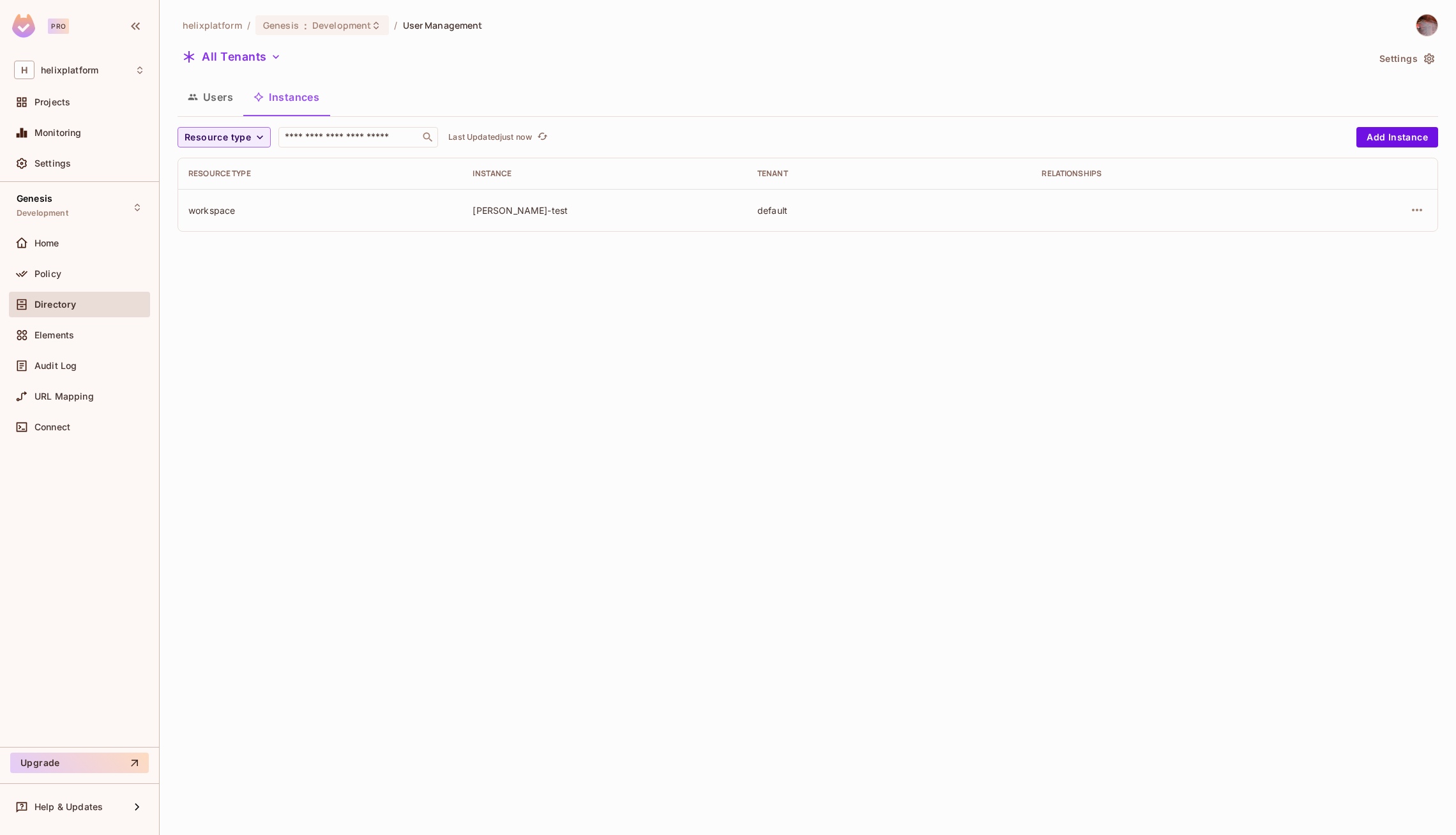
click at [491, 210] on div "earl-test" at bounding box center [605, 210] width 264 height 12
click at [73, 274] on div "Policy" at bounding box center [89, 274] width 111 height 10
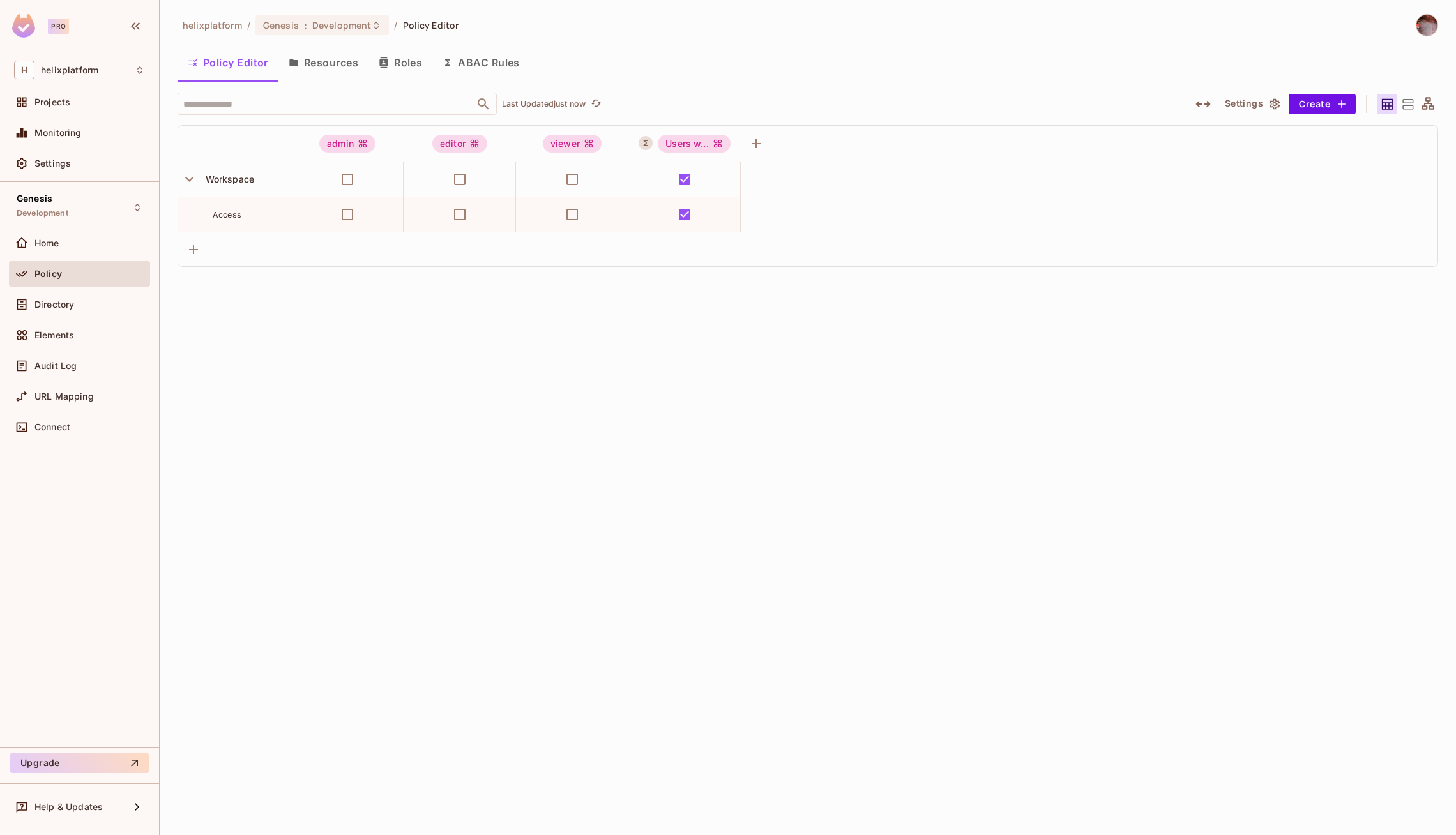
click at [342, 62] on button "Resources" at bounding box center [324, 62] width 90 height 32
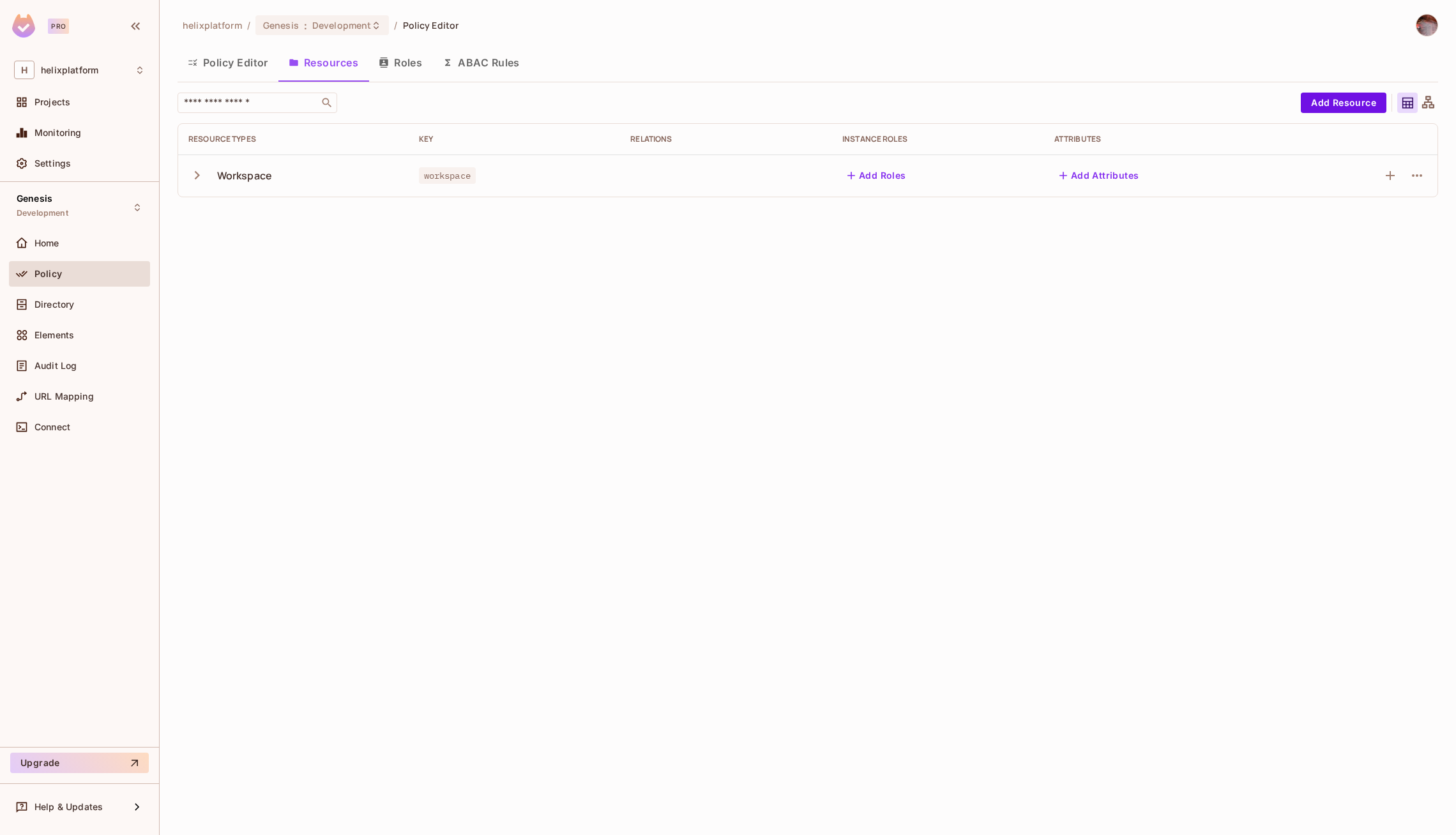
click at [186, 174] on td "Workspace" at bounding box center [293, 175] width 231 height 42
click at [193, 175] on icon "button" at bounding box center [197, 176] width 17 height 17
